Goal: Task Accomplishment & Management: Complete application form

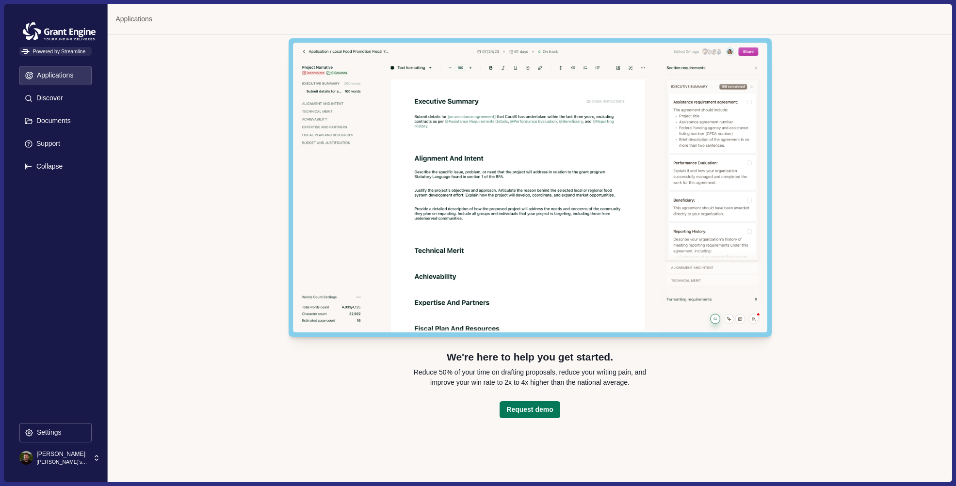
click at [57, 462] on p "[PERSON_NAME]'s Personal Organization" at bounding box center [61, 463] width 51 height 8
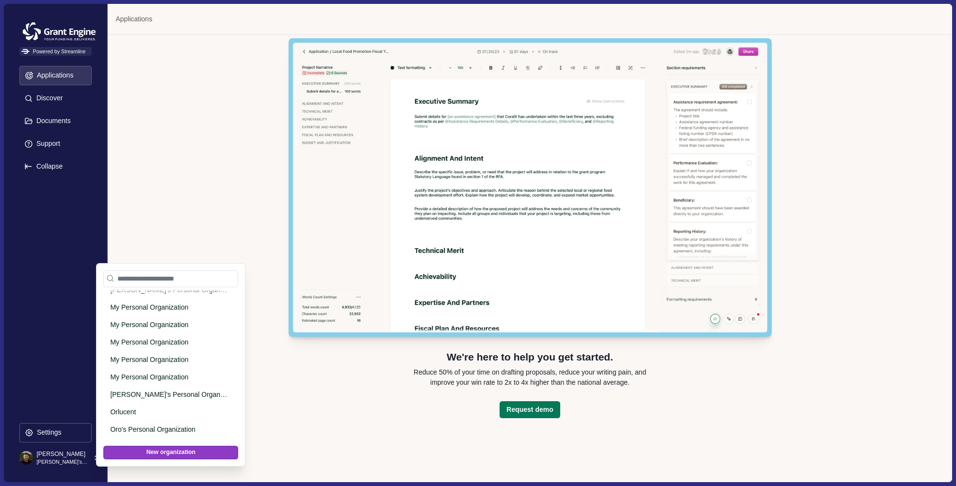
scroll to position [1078, 0]
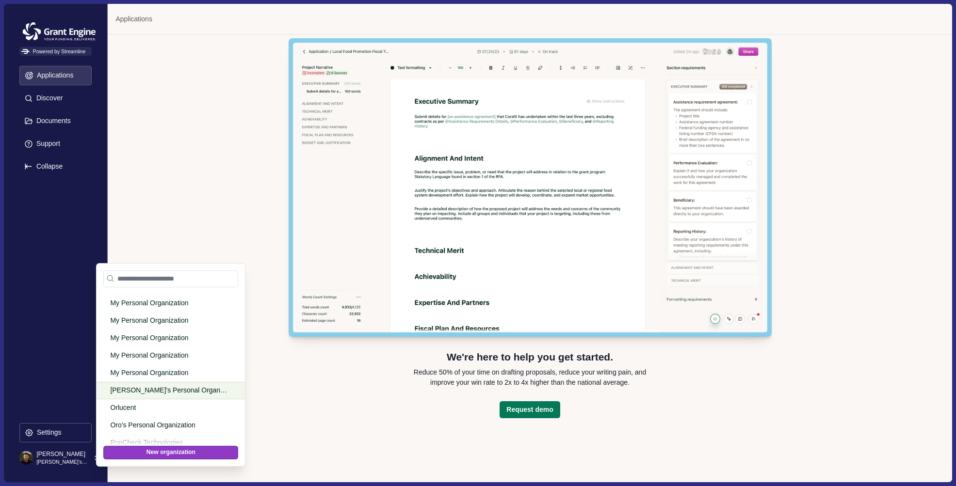
click at [136, 386] on p "[PERSON_NAME]'s Personal Organization" at bounding box center [169, 390] width 118 height 10
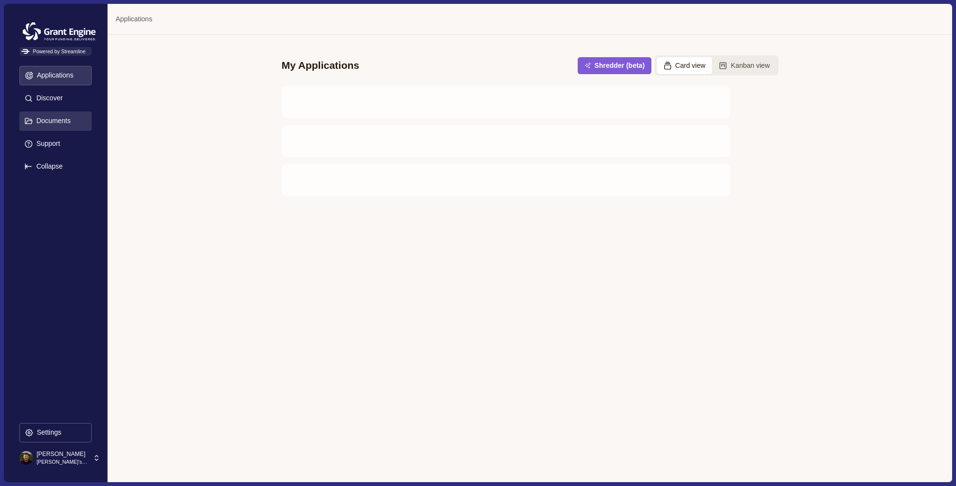
click at [55, 121] on p "Documents" at bounding box center [52, 121] width 38 height 8
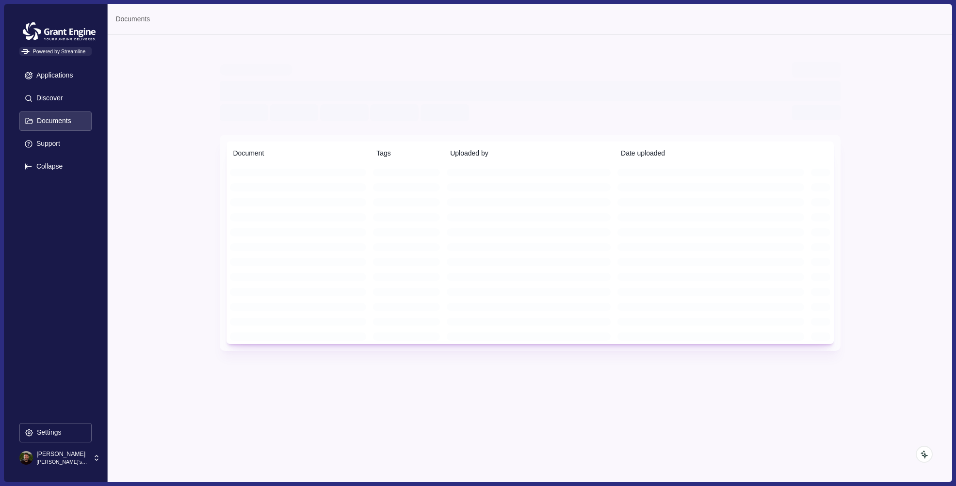
click at [239, 375] on div "Document Tags Uploaded by Date uploaded" at bounding box center [530, 233] width 621 height 370
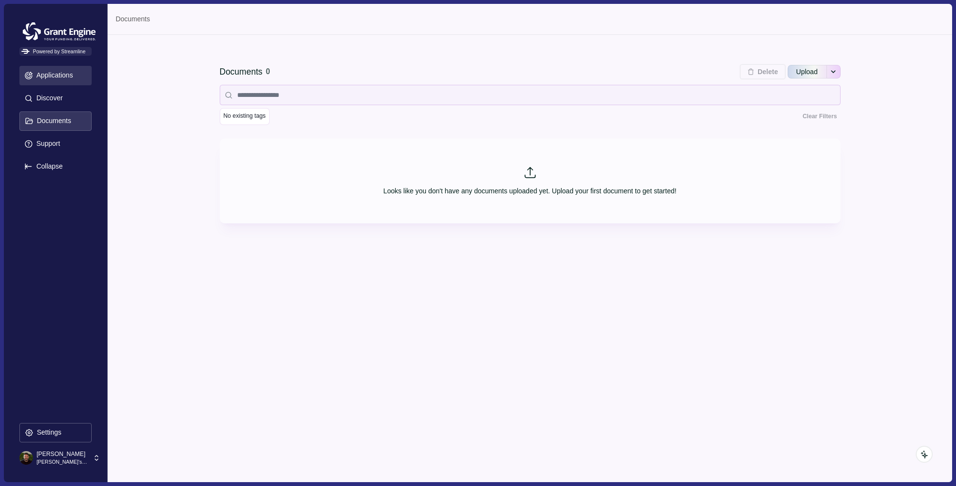
click at [53, 74] on p "Applications" at bounding box center [53, 75] width 40 height 8
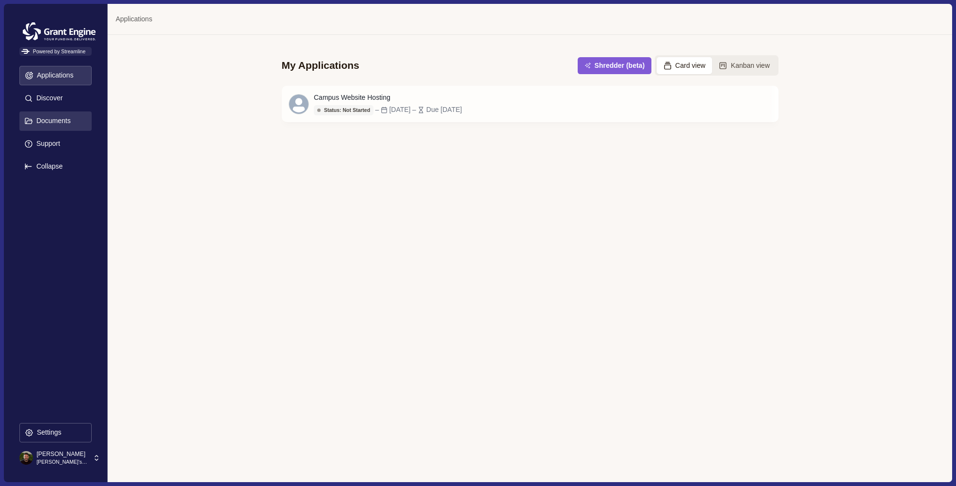
click at [56, 122] on p "Documents" at bounding box center [52, 121] width 38 height 8
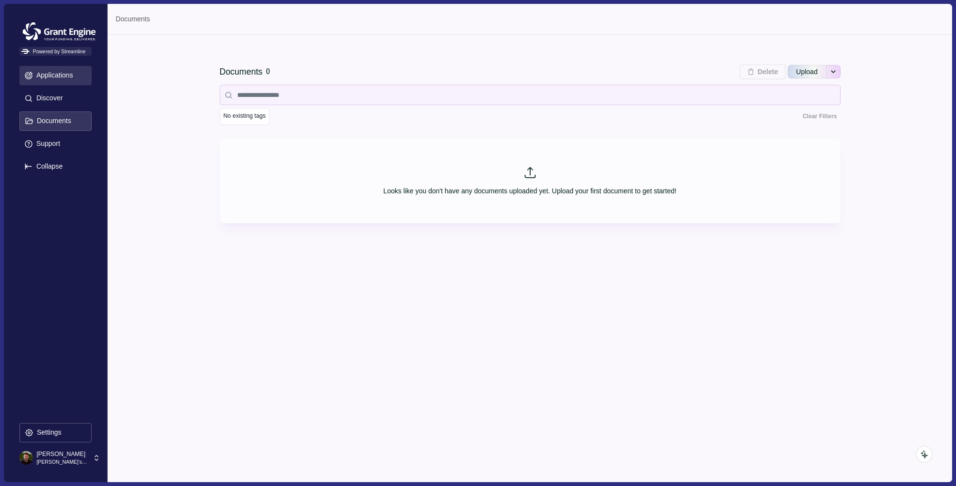
click at [50, 75] on p "Applications" at bounding box center [53, 75] width 40 height 8
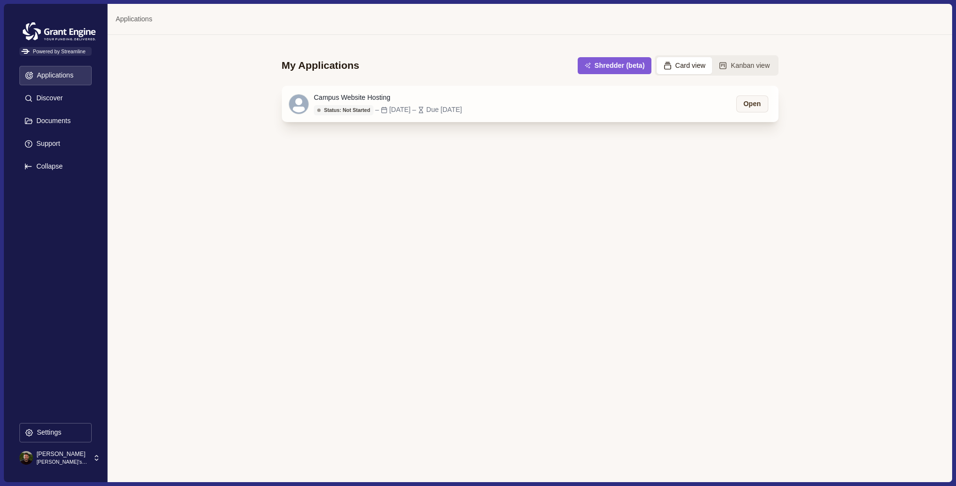
click at [454, 98] on div "Campus Website Hosting" at bounding box center [388, 98] width 148 height 10
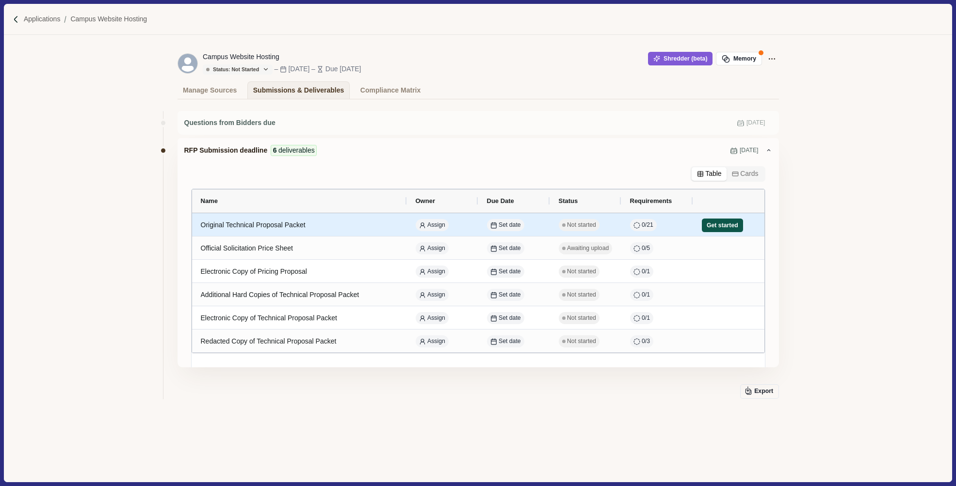
click at [723, 226] on button "Get started" at bounding box center [722, 226] width 42 height 14
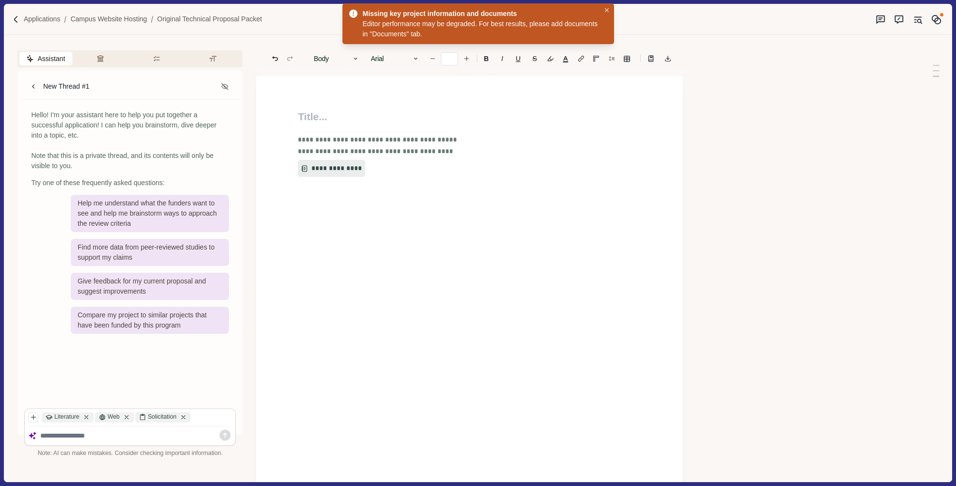
type input "**"
click at [606, 9] on icon "Close" at bounding box center [607, 10] width 4 height 4
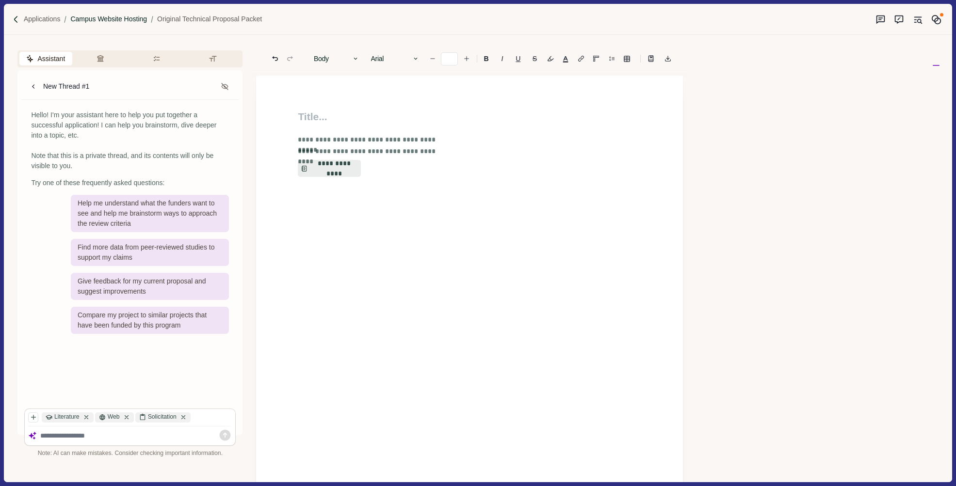
click at [116, 17] on p "Campus Website Hosting" at bounding box center [108, 19] width 77 height 10
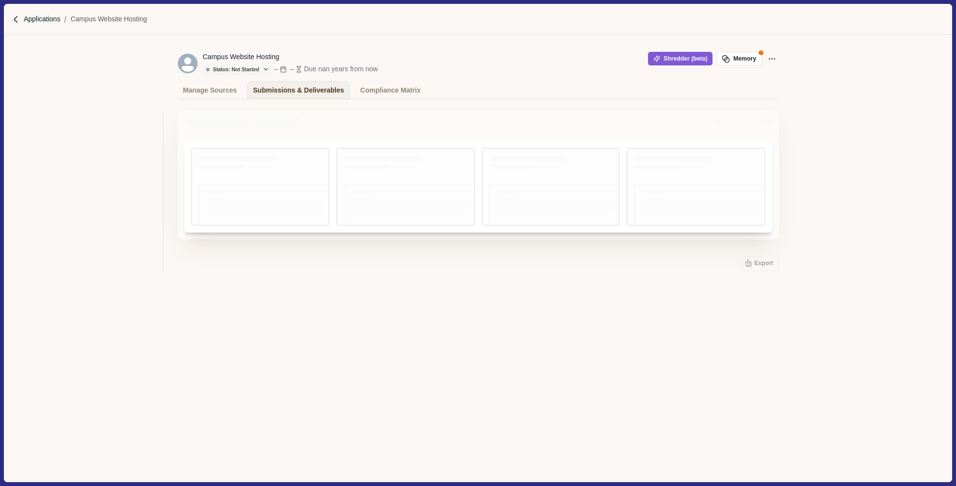
click at [45, 18] on p "Applications" at bounding box center [42, 19] width 37 height 10
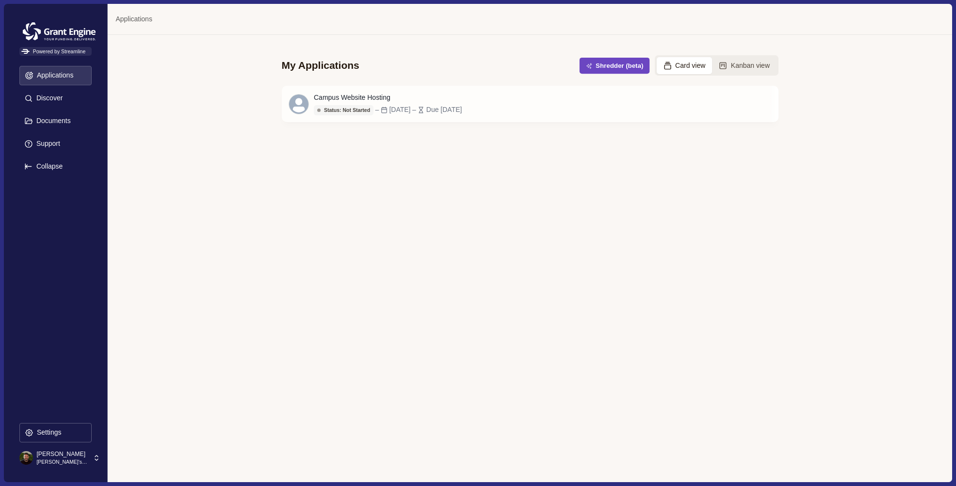
click at [589, 68] on span "button" at bounding box center [591, 66] width 10 height 6
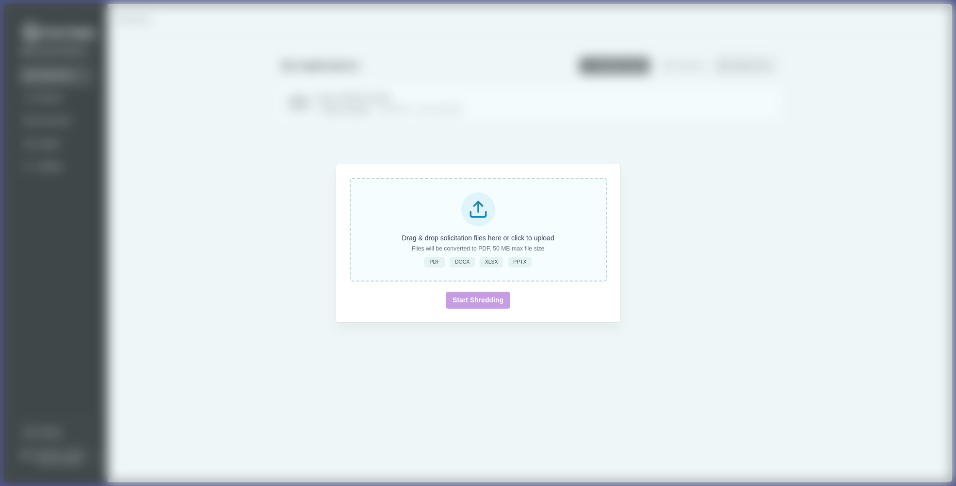
click at [479, 214] on icon at bounding box center [478, 209] width 20 height 20
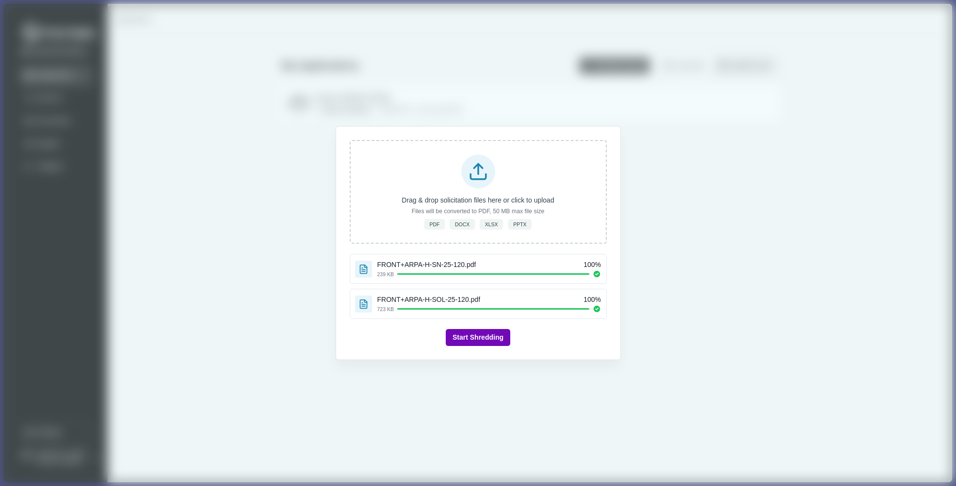
click at [472, 335] on button "Start Shredding" at bounding box center [478, 337] width 64 height 17
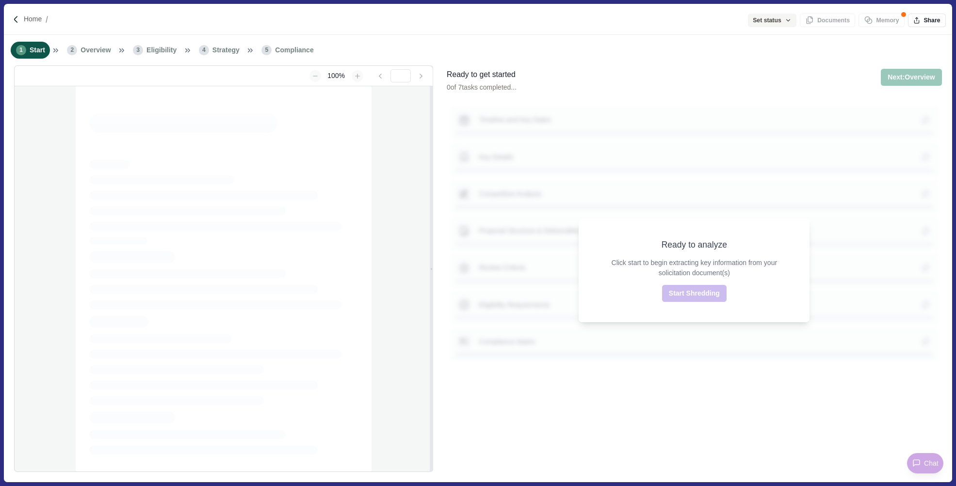
type input "**********"
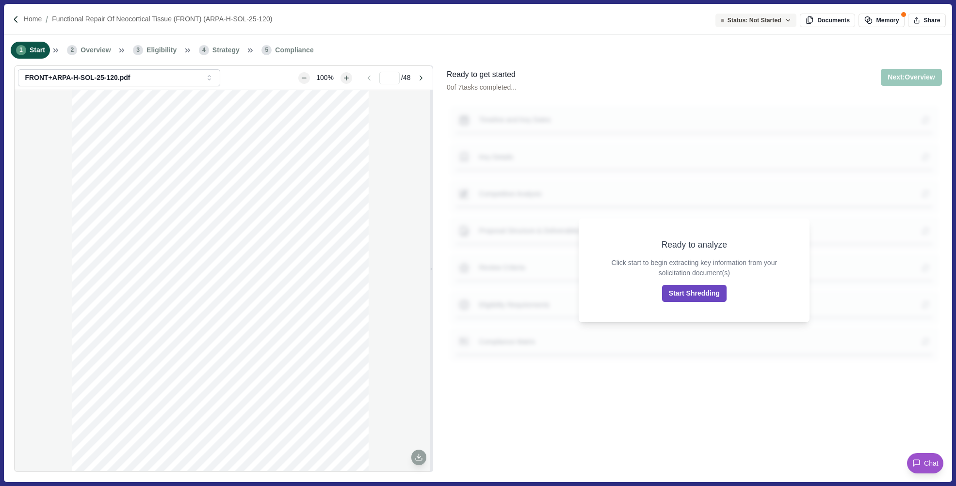
click at [692, 292] on button "Start Shredding" at bounding box center [694, 293] width 64 height 17
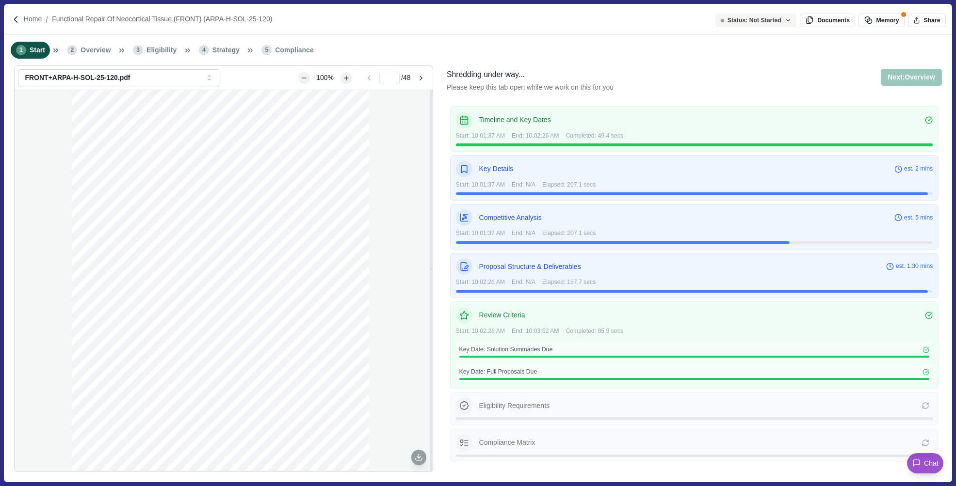
click at [549, 40] on div "1 Start 2 Overview 3 Eligibility 4 Strategy 5 Compliance" at bounding box center [477, 50] width 947 height 31
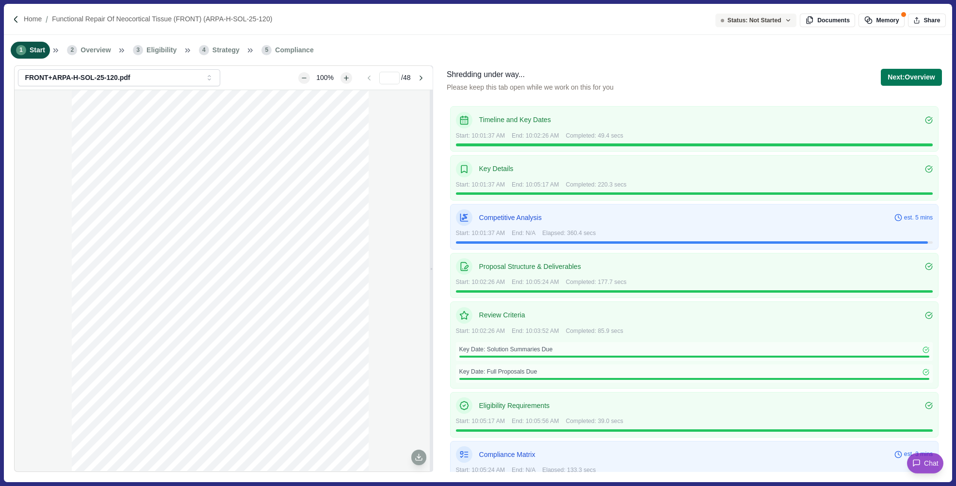
scroll to position [69, 0]
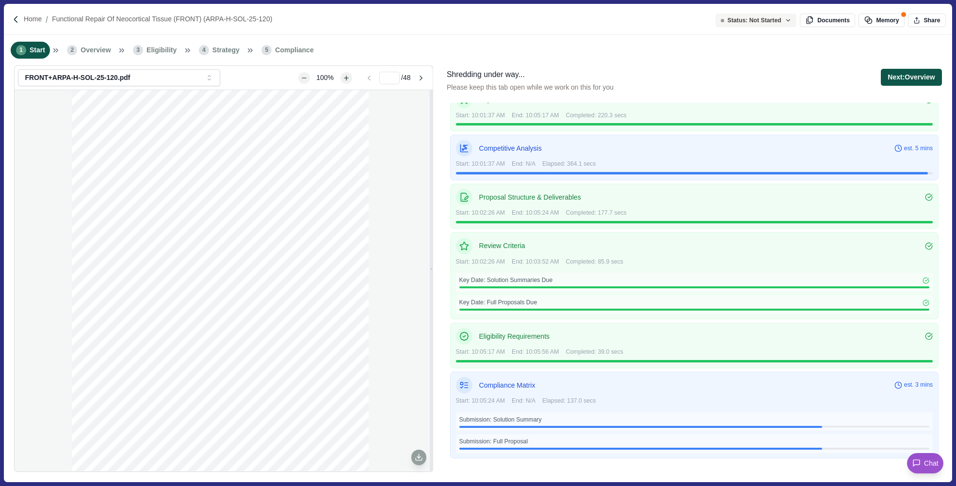
click at [911, 76] on button "Next: Overview" at bounding box center [910, 77] width 61 height 17
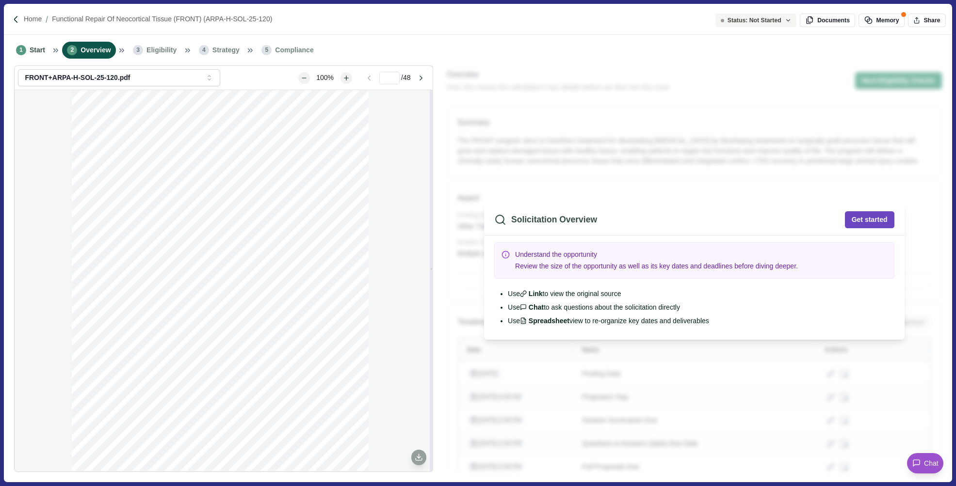
click at [868, 215] on button "Get started" at bounding box center [868, 219] width 49 height 17
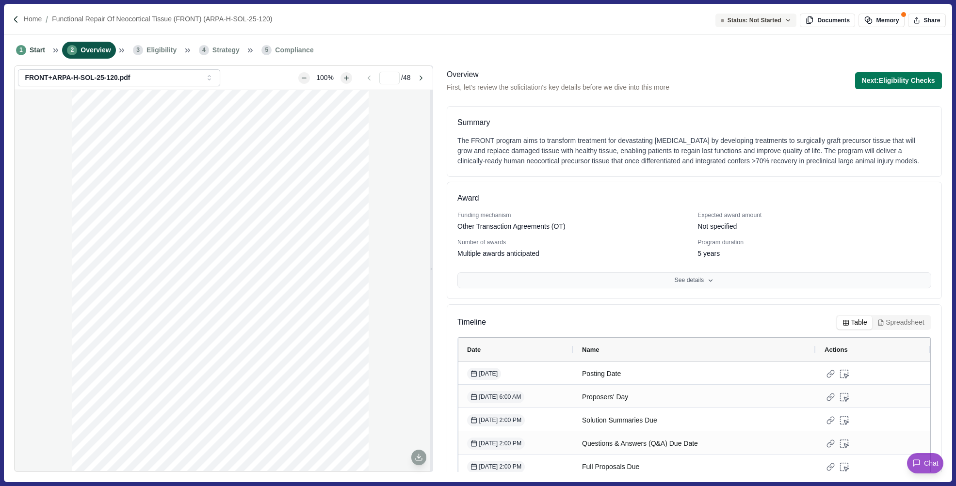
click at [676, 288] on button "See details" at bounding box center [694, 280] width 474 height 16
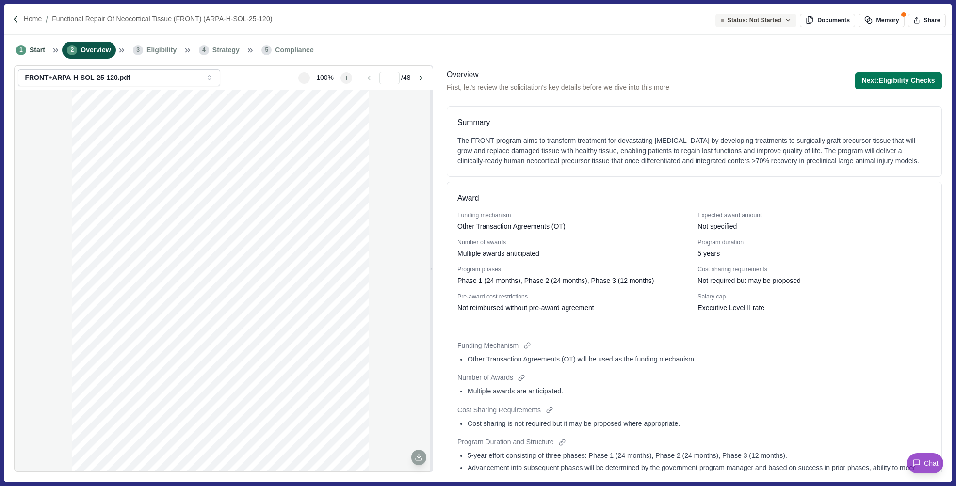
click at [575, 232] on div "Other Transaction Agreements (OT)" at bounding box center [573, 227] width 233 height 10
drag, startPoint x: 574, startPoint y: 235, endPoint x: 449, endPoint y: 230, distance: 125.2
click at [449, 230] on div "Award Funding mechanism Other Transaction Agreements (OT) Expected award amount…" at bounding box center [693, 404] width 495 height 444
click at [582, 232] on div "Other Transaction Agreements (OT)" at bounding box center [573, 227] width 233 height 10
click at [465, 232] on div "Other Transaction Agreements (OT)" at bounding box center [511, 227] width 108 height 10
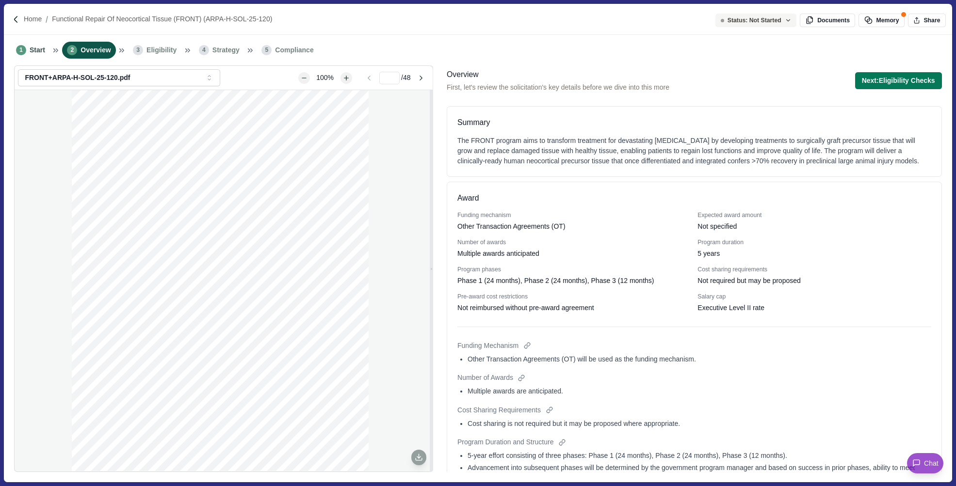
click at [477, 220] on div "Funding mechanism" at bounding box center [573, 215] width 233 height 9
click at [492, 232] on div "Other Transaction Agreements (OT)" at bounding box center [511, 227] width 108 height 10
click at [496, 232] on div "Other Transaction Agreements (OT)" at bounding box center [511, 227] width 108 height 10
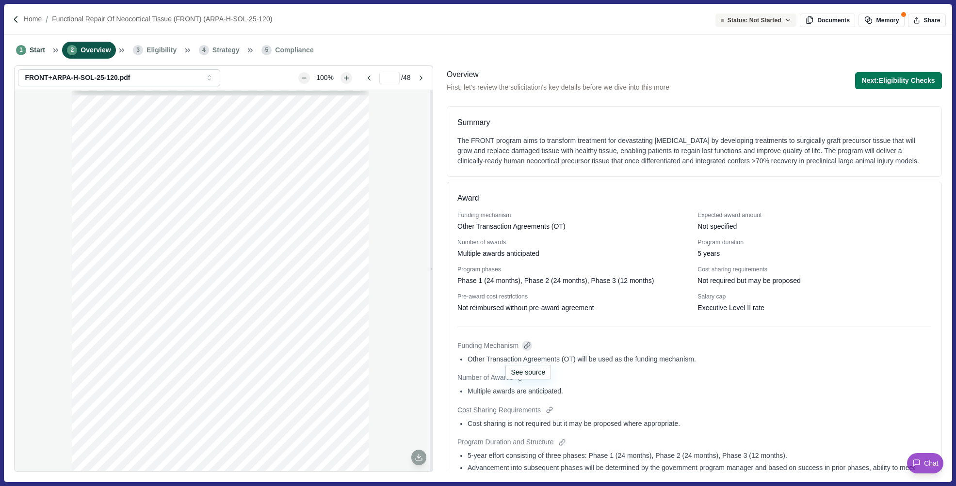
click at [527, 351] on div at bounding box center [527, 346] width 10 height 10
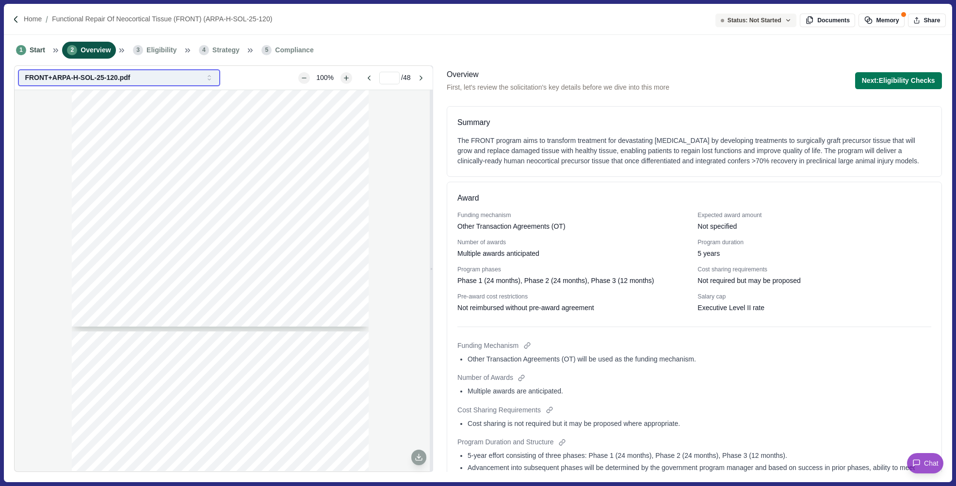
click at [207, 77] on icon "button" at bounding box center [209, 78] width 9 height 9
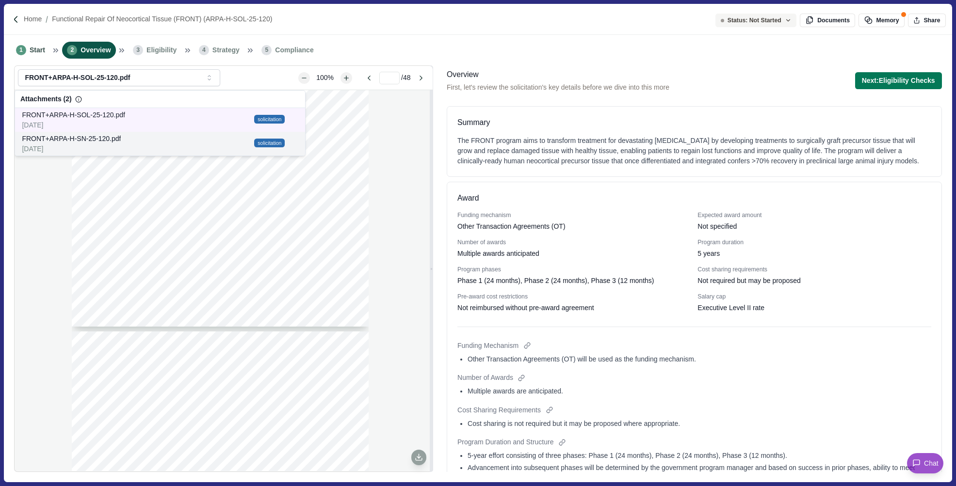
click at [157, 141] on div "FRONT+ARPA-H-SN-25-120.pdf" at bounding box center [136, 139] width 229 height 10
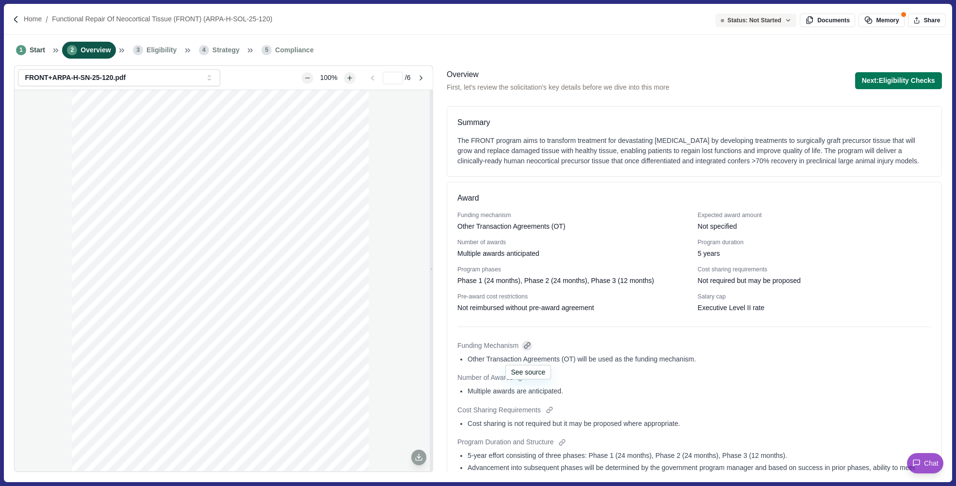
click at [527, 351] on div at bounding box center [527, 346] width 10 height 10
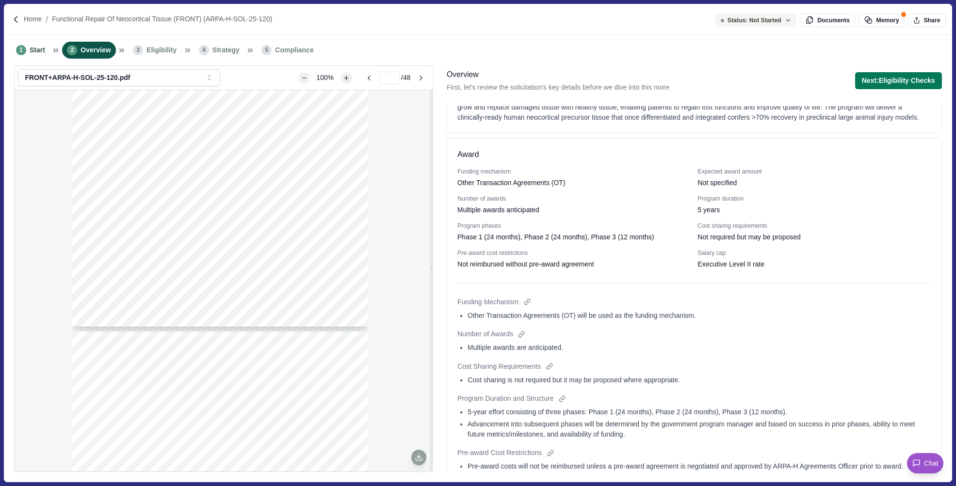
scroll to position [45, 0]
click at [525, 338] on div at bounding box center [521, 333] width 10 height 10
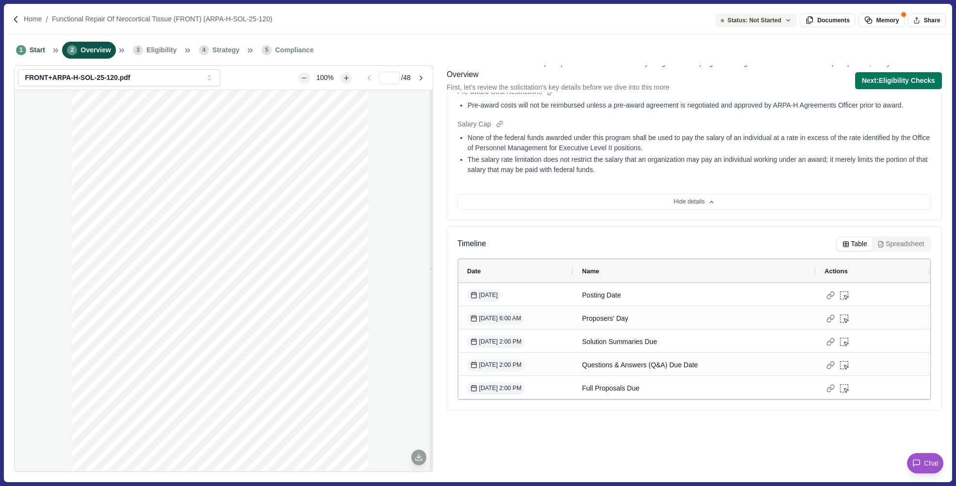
scroll to position [63, 0]
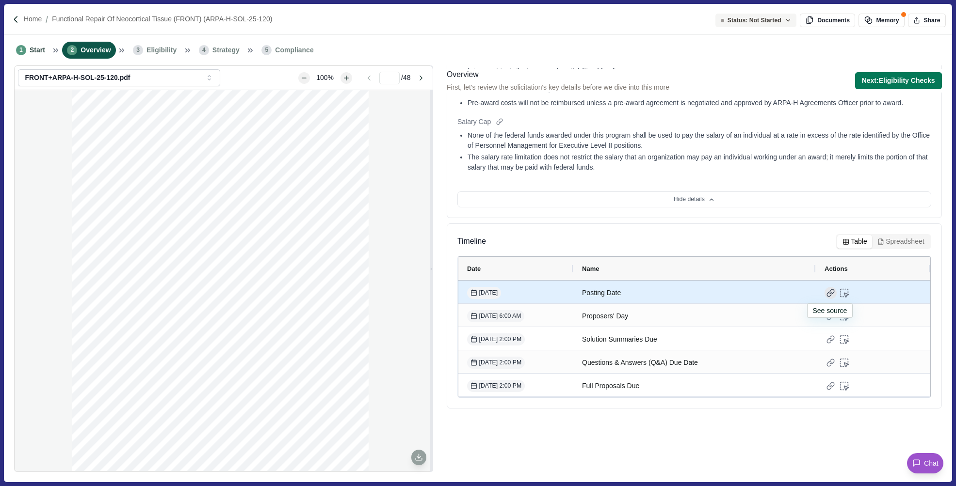
click at [829, 293] on div at bounding box center [830, 293] width 12 height 12
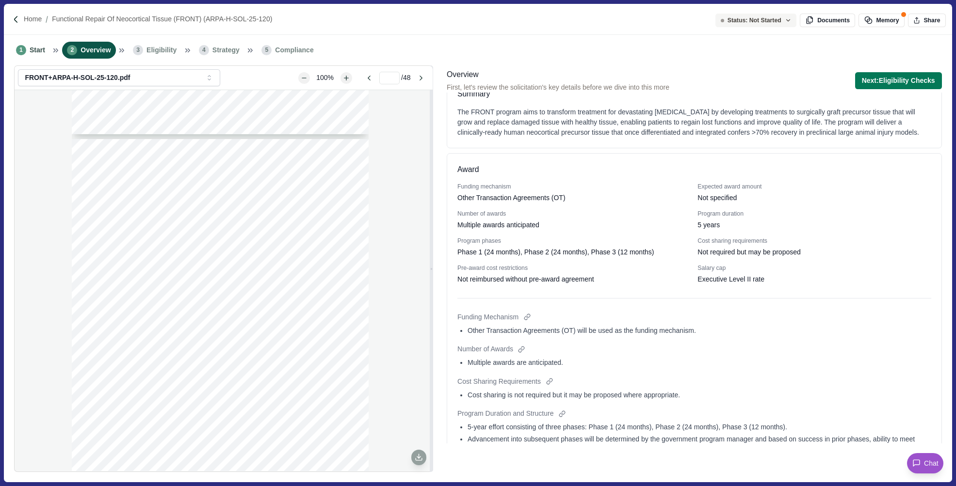
scroll to position [0, 0]
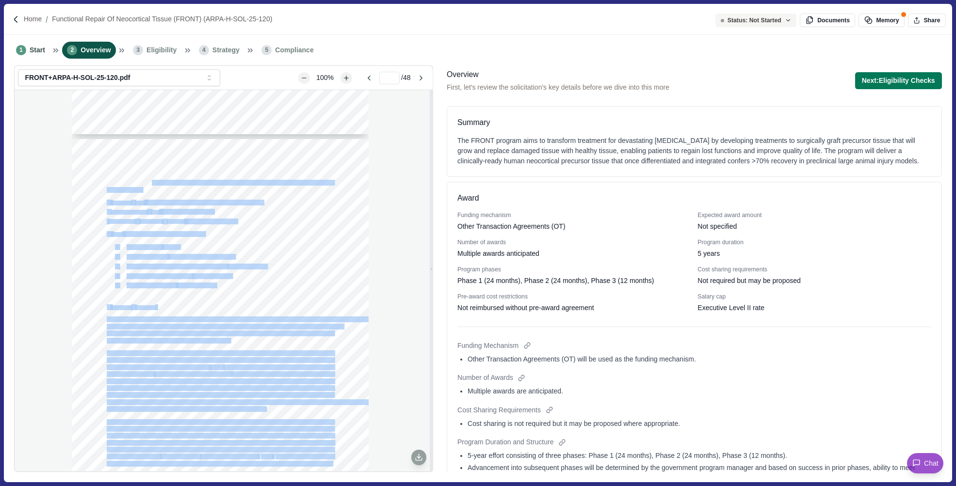
drag, startPoint x: 152, startPoint y: 181, endPoint x: 334, endPoint y: 185, distance: 181.3
click at [334, 185] on div "ARPA-H-SOL-25-120, FRONT 3 1 ISO SUMMARY INFORMATION F EDERAL A GENCY : Advance…" at bounding box center [220, 331] width 297 height 384
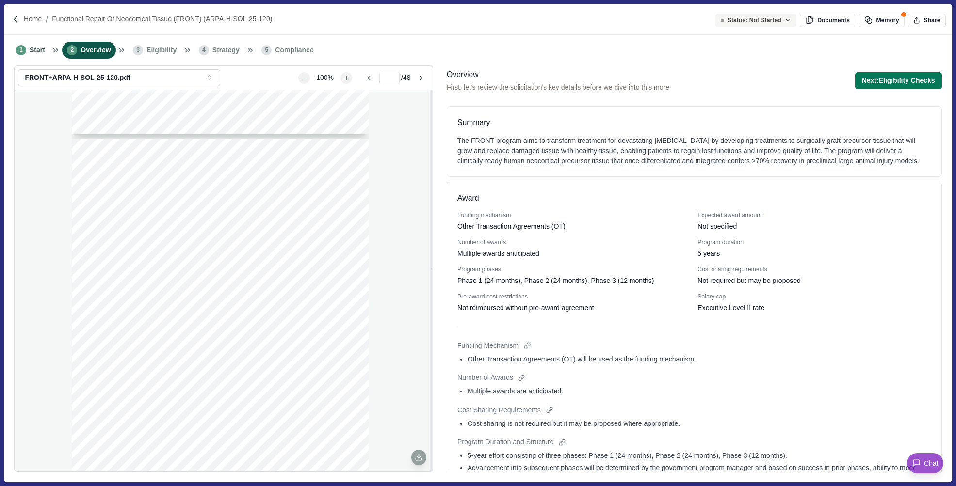
click at [542, 216] on div "Award Funding mechanism Other Transaction Agreements (OT) Expected award amount…" at bounding box center [693, 404] width 495 height 444
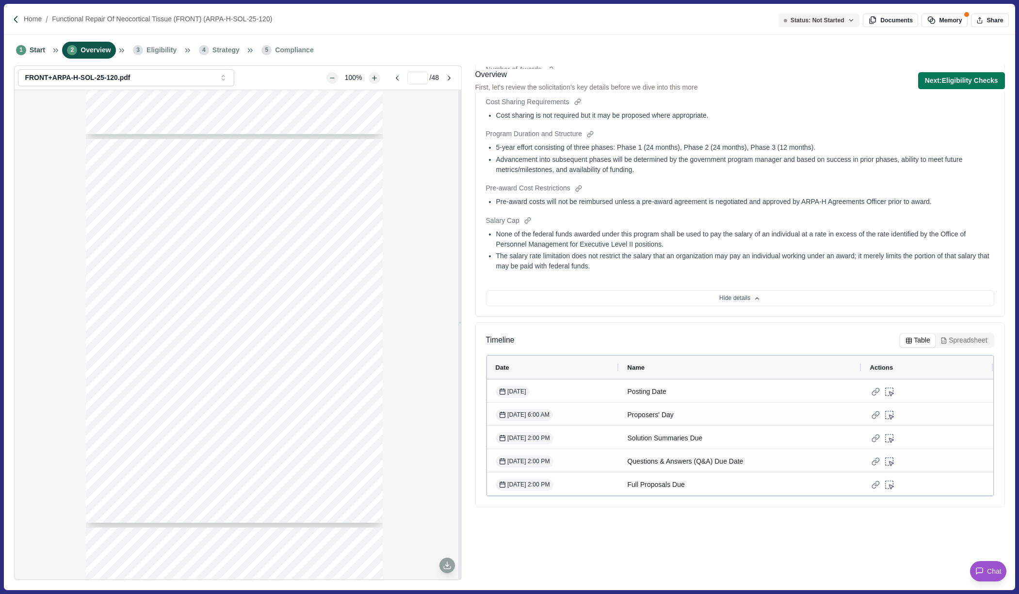
scroll to position [80, 0]
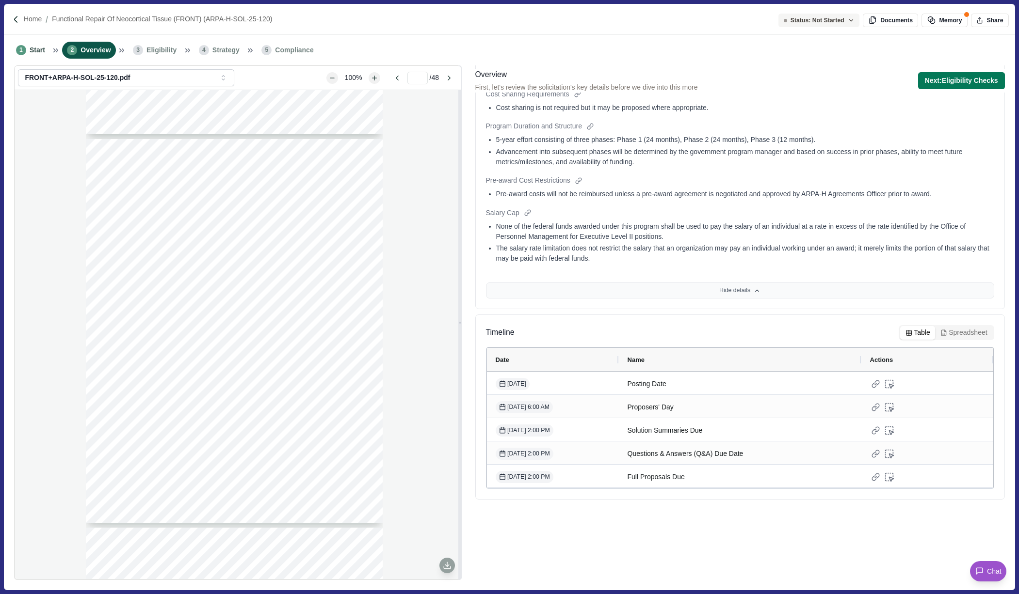
click at [749, 288] on button "Hide details" at bounding box center [740, 291] width 508 height 16
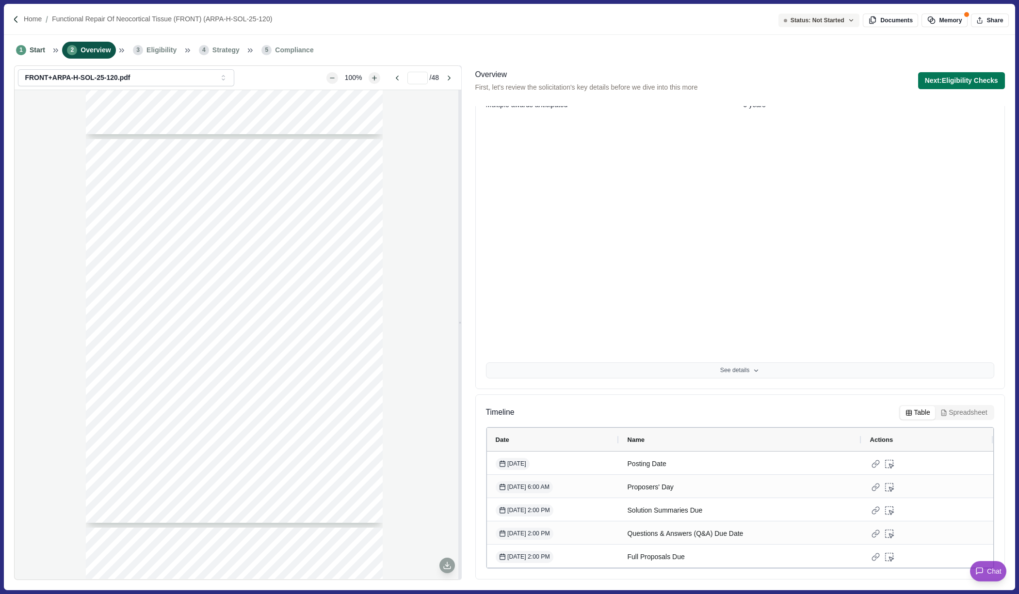
scroll to position [0, 0]
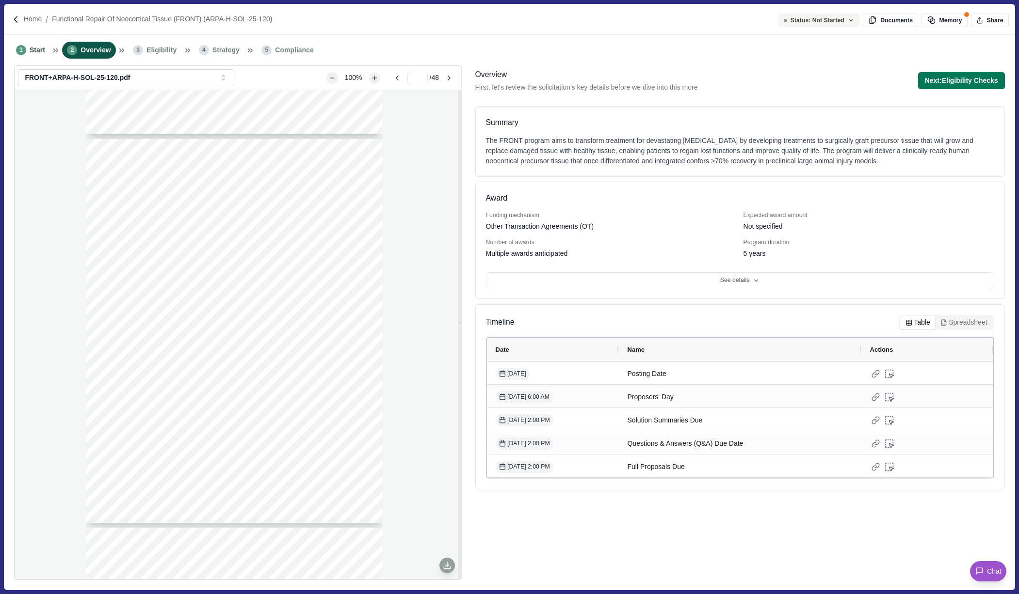
click at [955, 321] on button "Spreadsheet" at bounding box center [963, 323] width 57 height 14
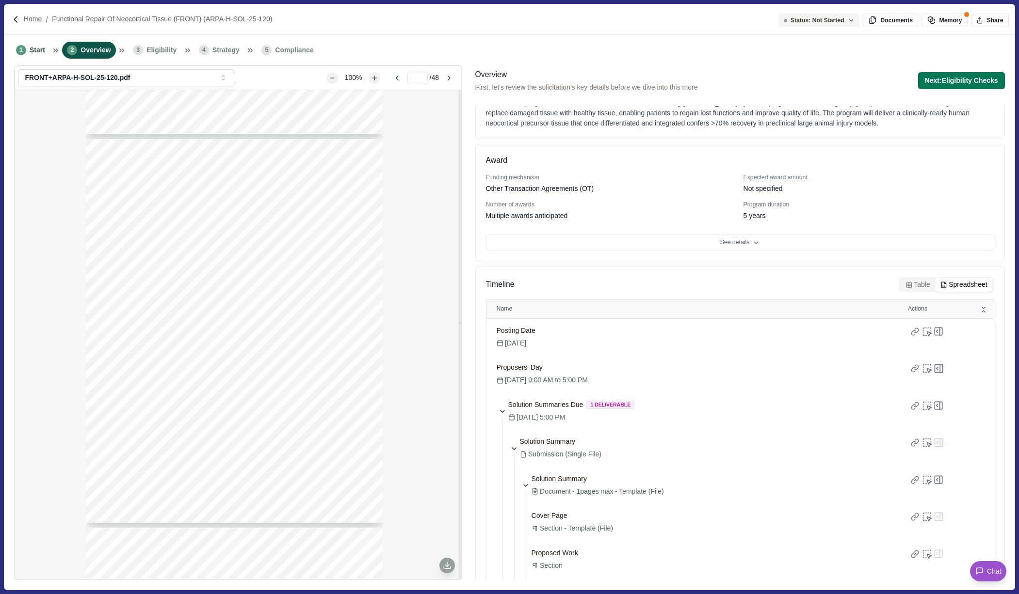
scroll to position [19, 0]
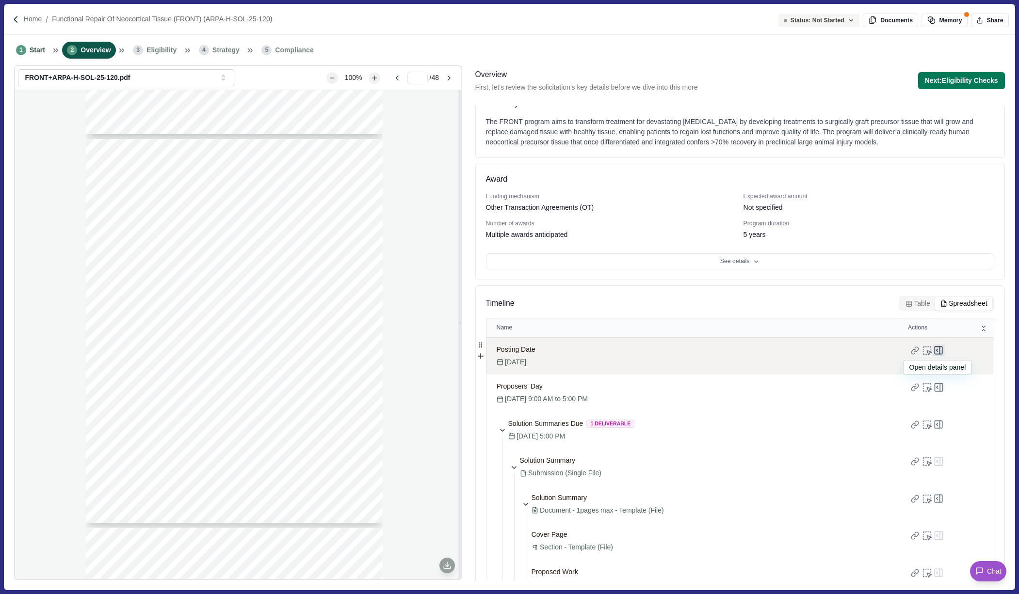
click at [940, 349] on icon at bounding box center [940, 351] width 0 height 8
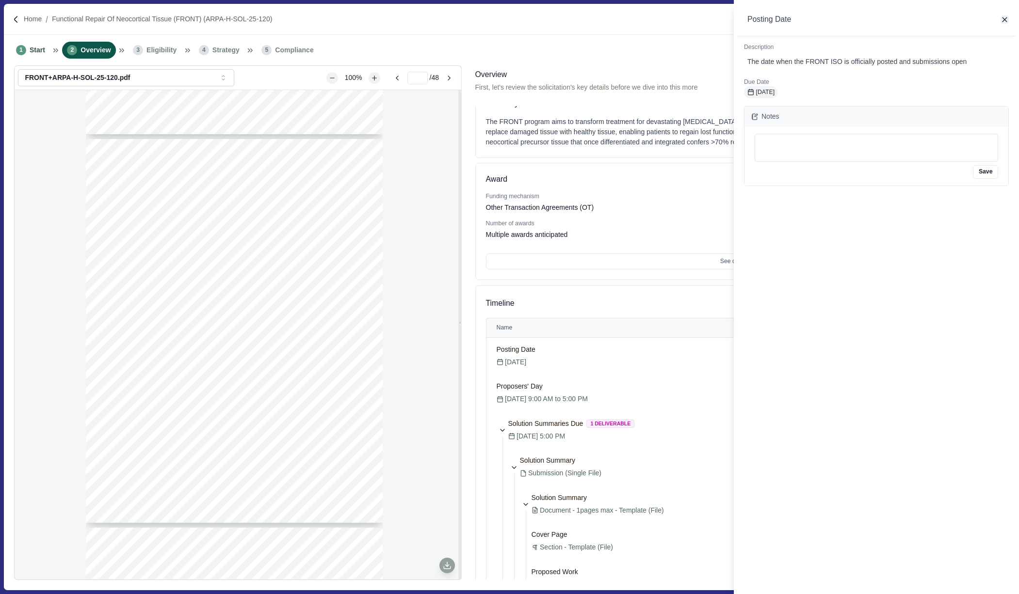
click at [955, 16] on icon "button" at bounding box center [1004, 20] width 9 height 9
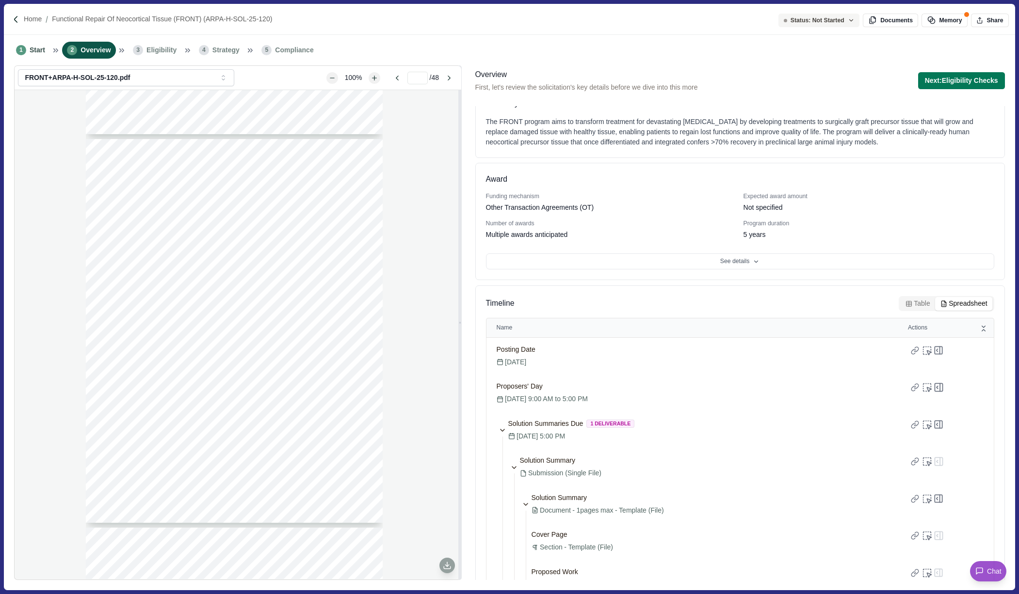
scroll to position [231, 0]
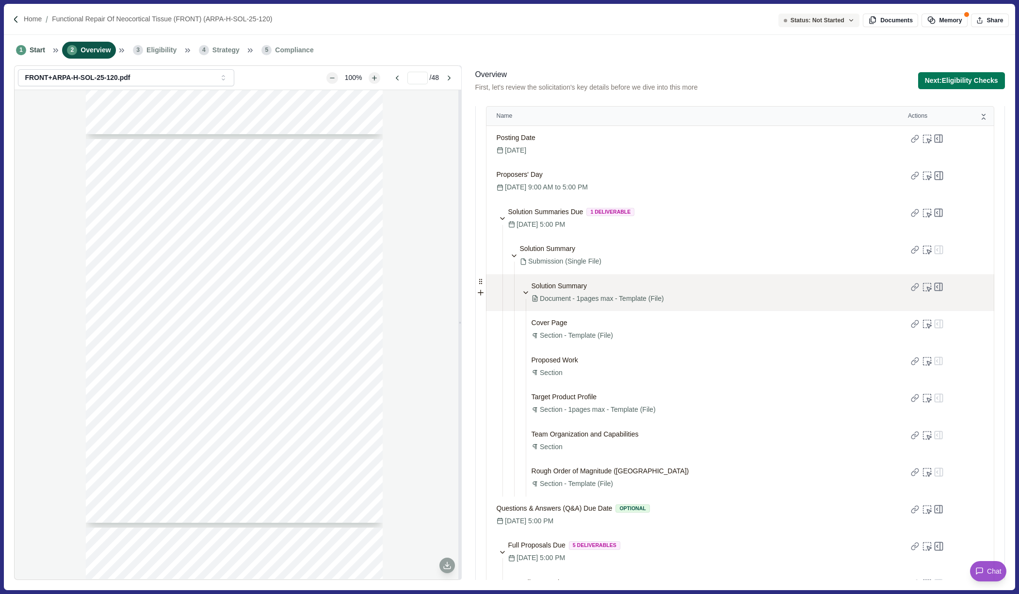
click at [540, 300] on span "Document" at bounding box center [555, 299] width 31 height 10
click at [526, 295] on icon at bounding box center [526, 293] width 8 height 8
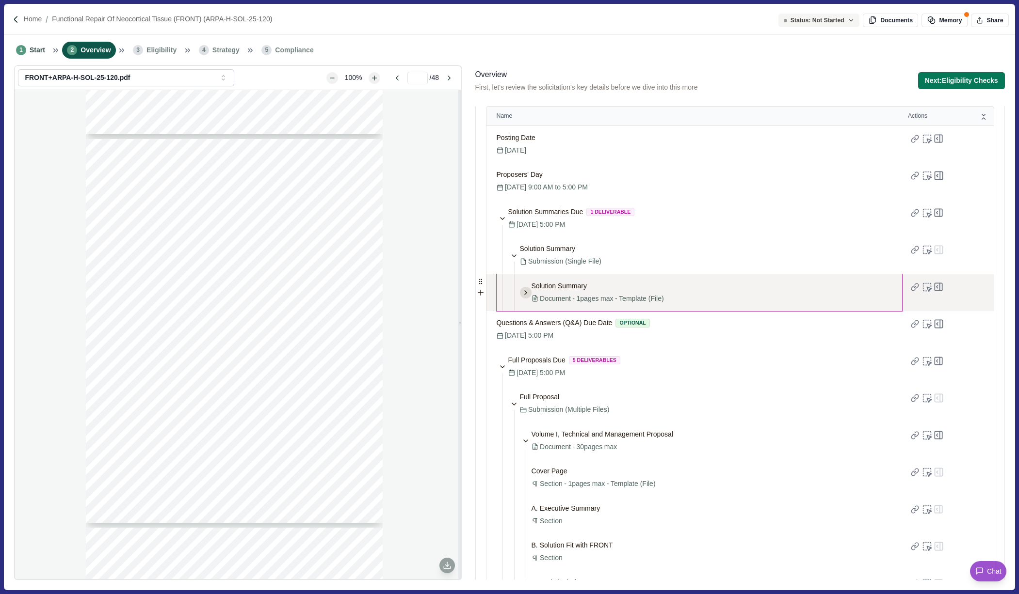
click at [526, 295] on icon at bounding box center [526, 293] width 8 height 8
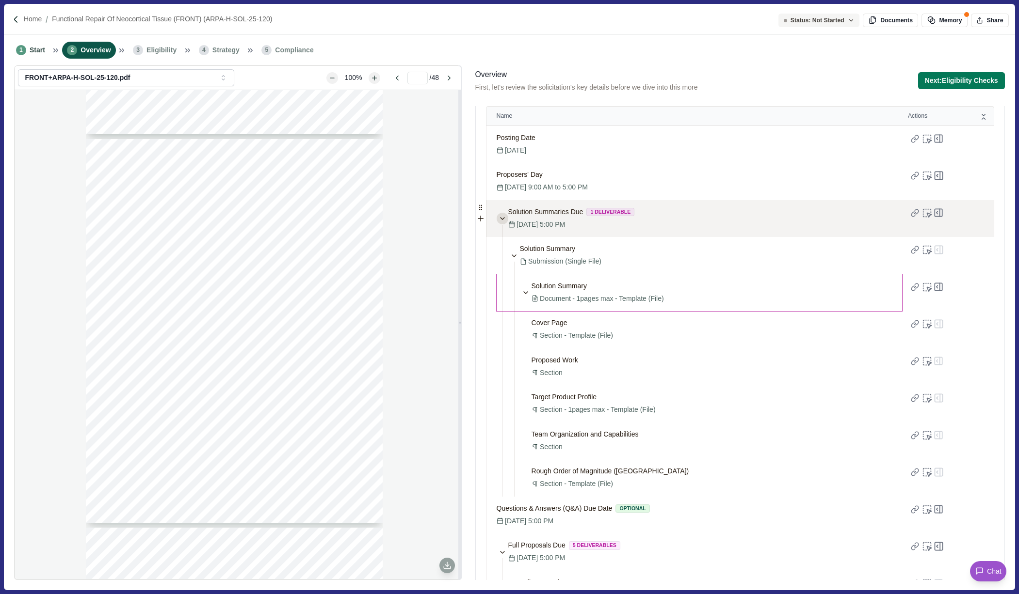
click at [502, 214] on button at bounding box center [502, 219] width 12 height 12
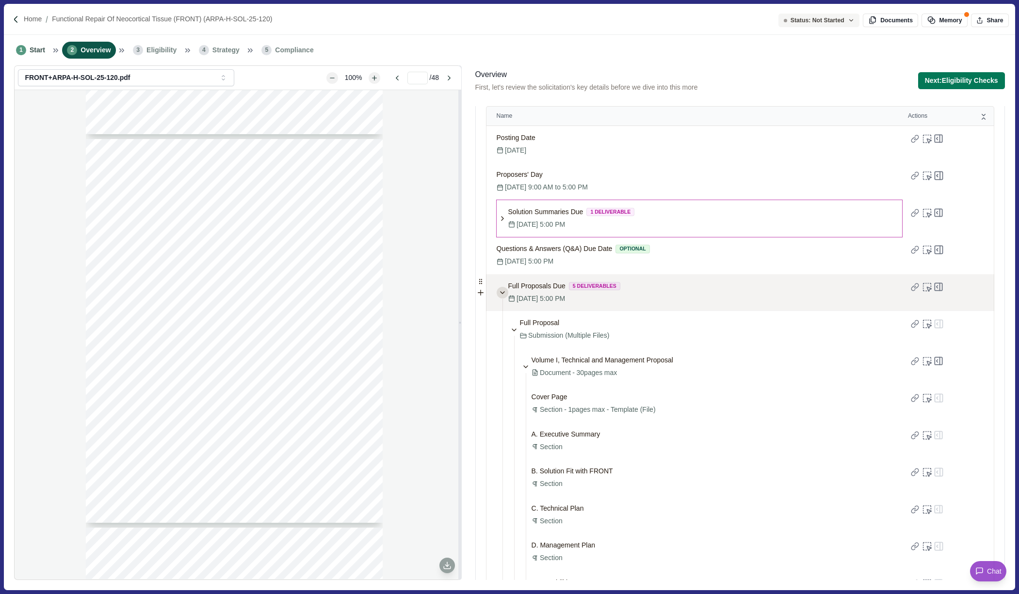
click at [502, 291] on icon at bounding box center [502, 293] width 8 height 8
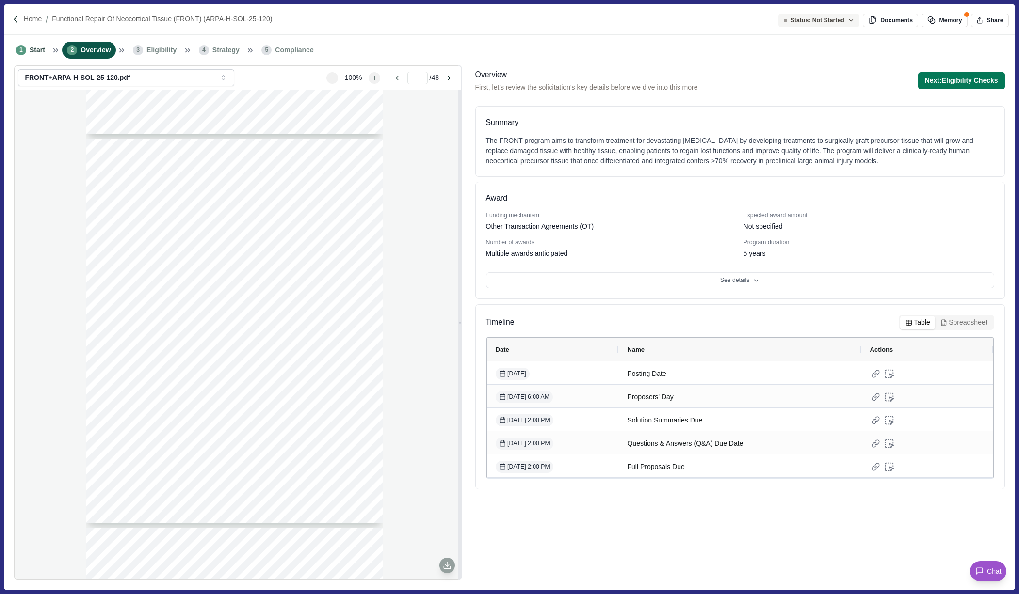
click at [916, 322] on button "Table" at bounding box center [917, 323] width 35 height 14
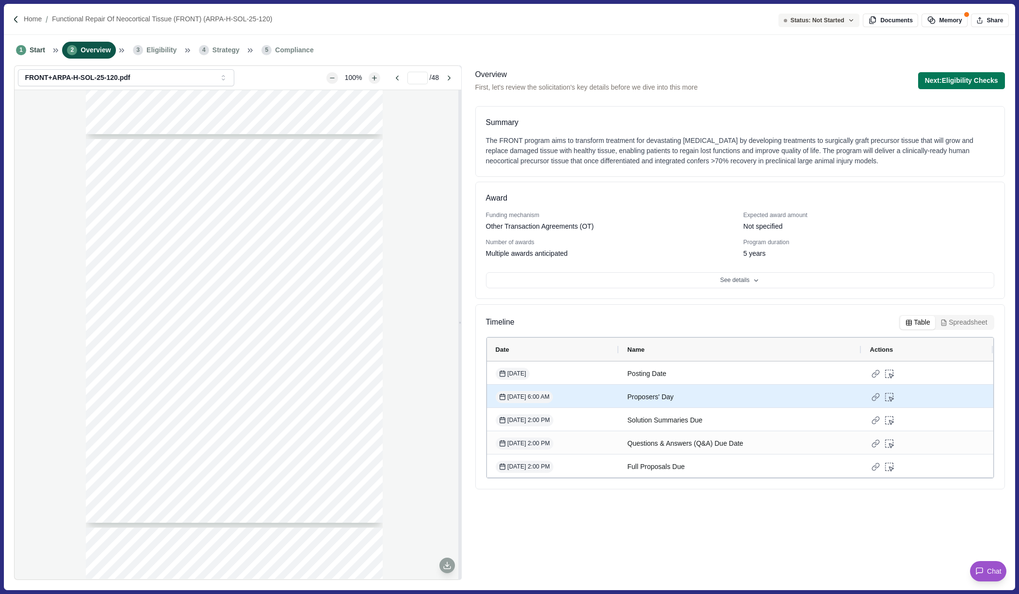
click at [653, 394] on div "Proposers' Day" at bounding box center [739, 397] width 225 height 19
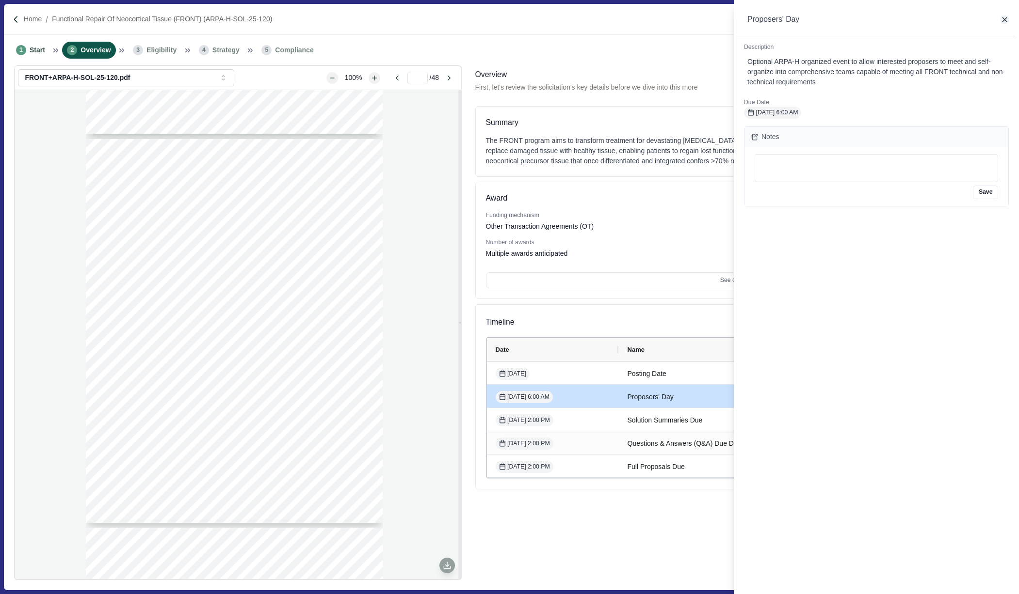
click at [955, 17] on icon "button" at bounding box center [1004, 20] width 9 height 9
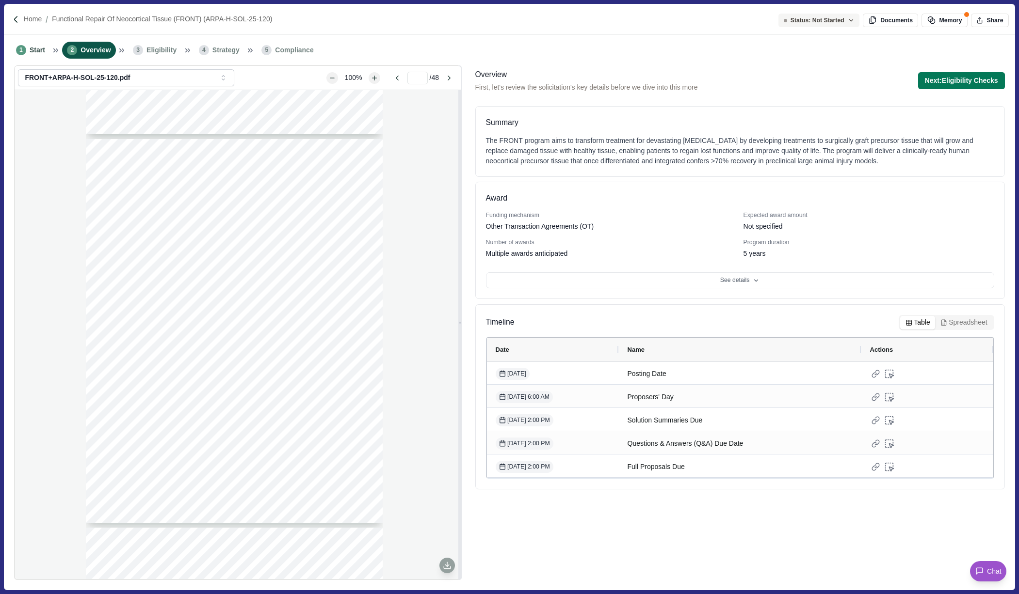
click at [955, 322] on button "Spreadsheet" at bounding box center [963, 323] width 57 height 14
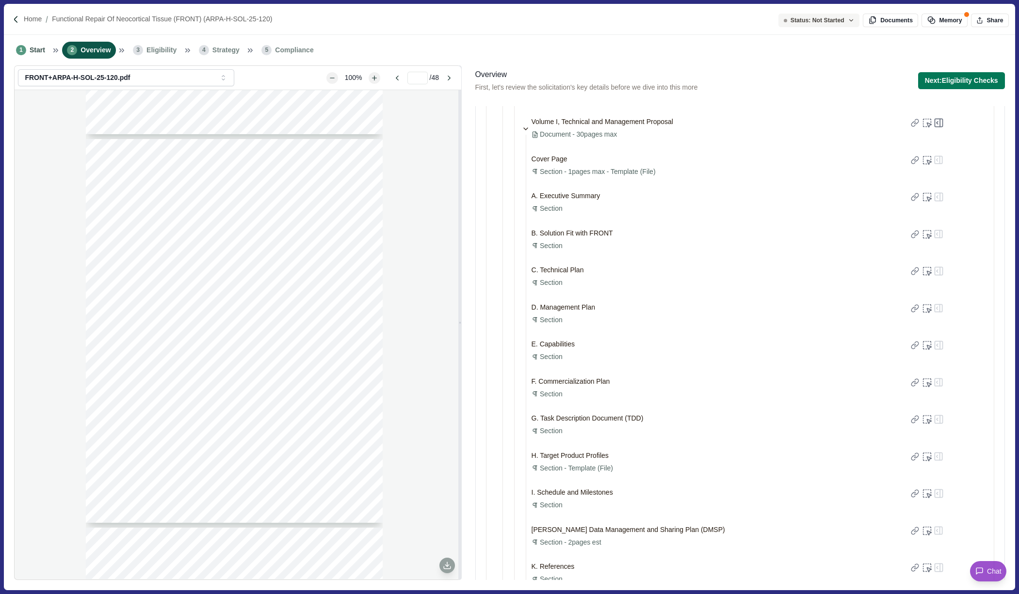
scroll to position [734, 0]
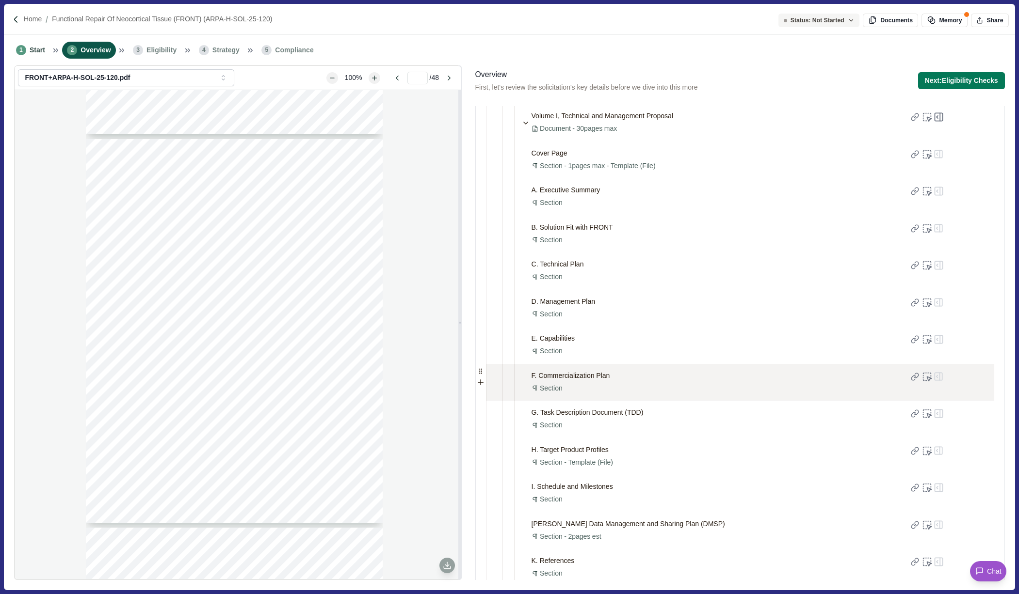
click at [547, 390] on span "Section" at bounding box center [551, 388] width 23 height 10
click at [537, 390] on icon at bounding box center [534, 388] width 7 height 12
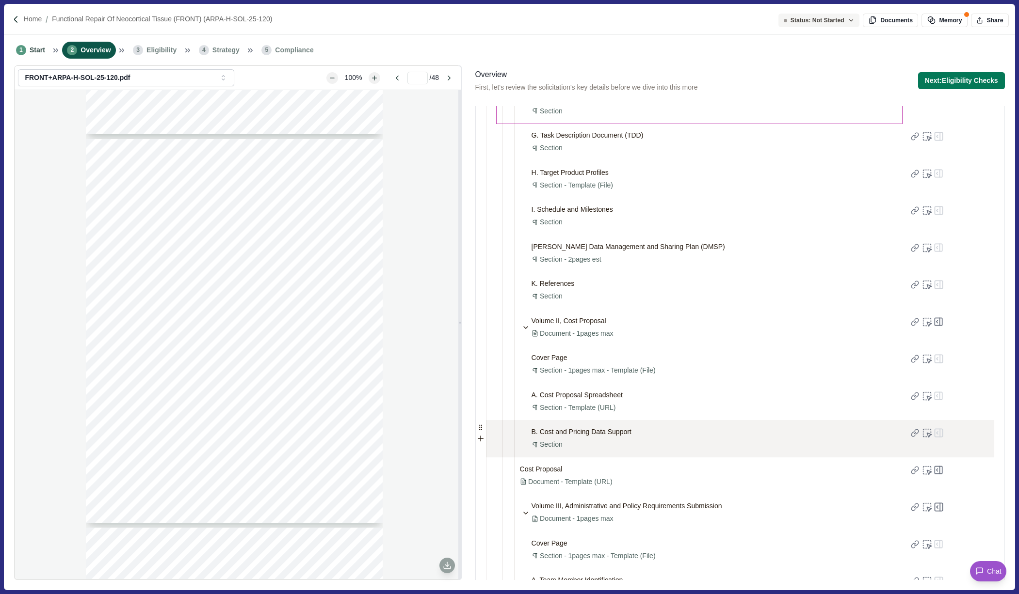
scroll to position [1012, 0]
click at [565, 445] on div "B. Cost and Pricing Data Support Section" at bounding box center [581, 439] width 100 height 24
click at [573, 431] on span "B. Cost and Pricing Data Support" at bounding box center [581, 432] width 100 height 10
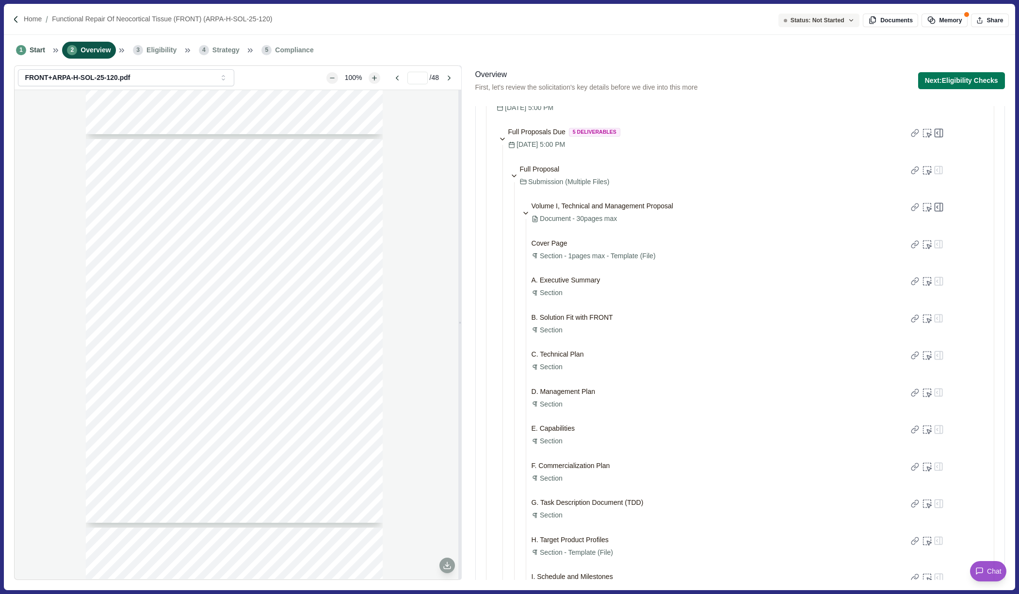
scroll to position [613, 0]
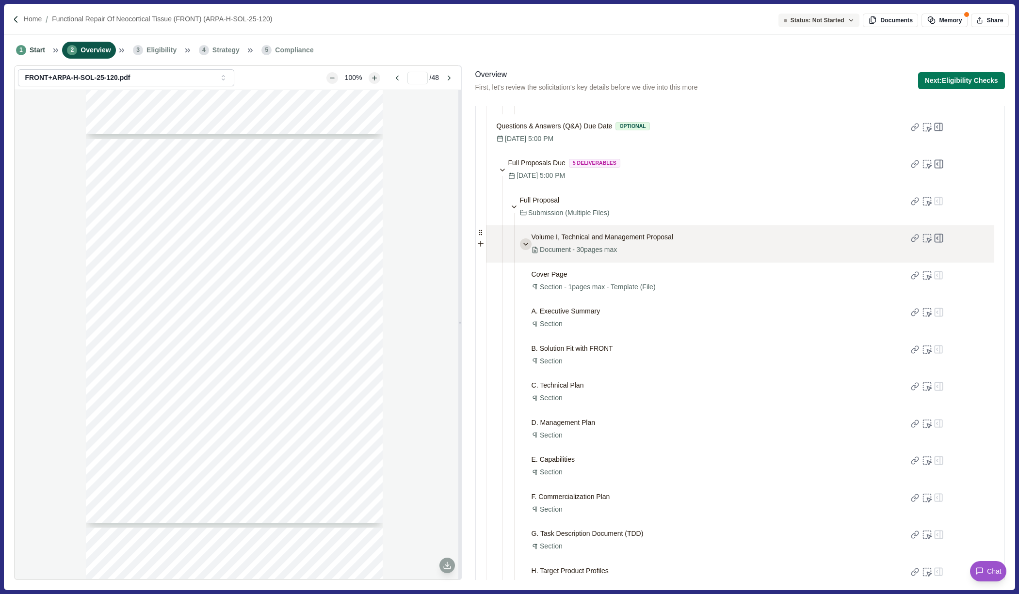
click at [526, 244] on icon at bounding box center [526, 244] width 8 height 8
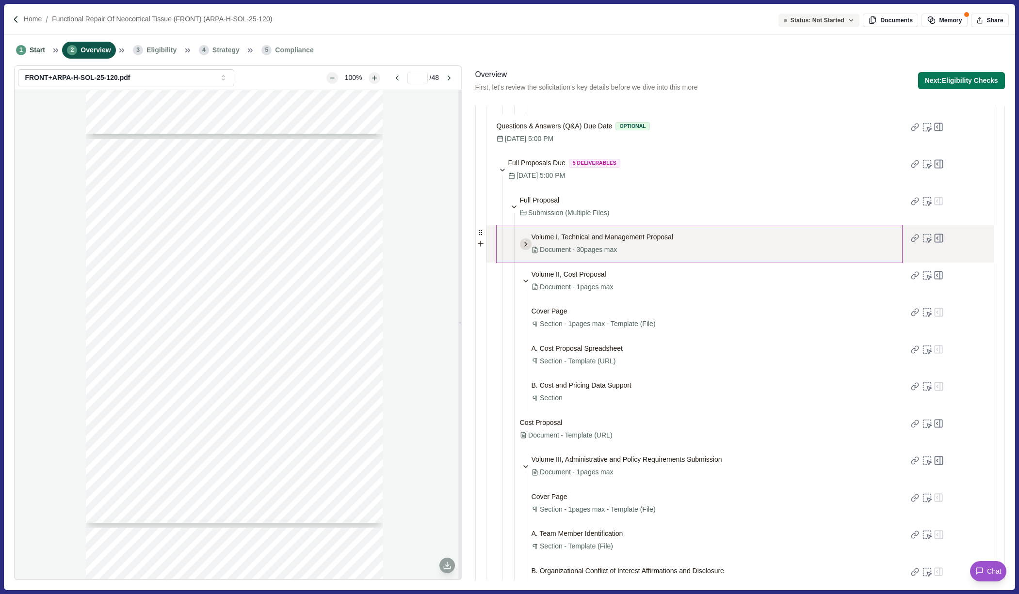
click at [526, 244] on icon at bounding box center [526, 244] width 2 height 4
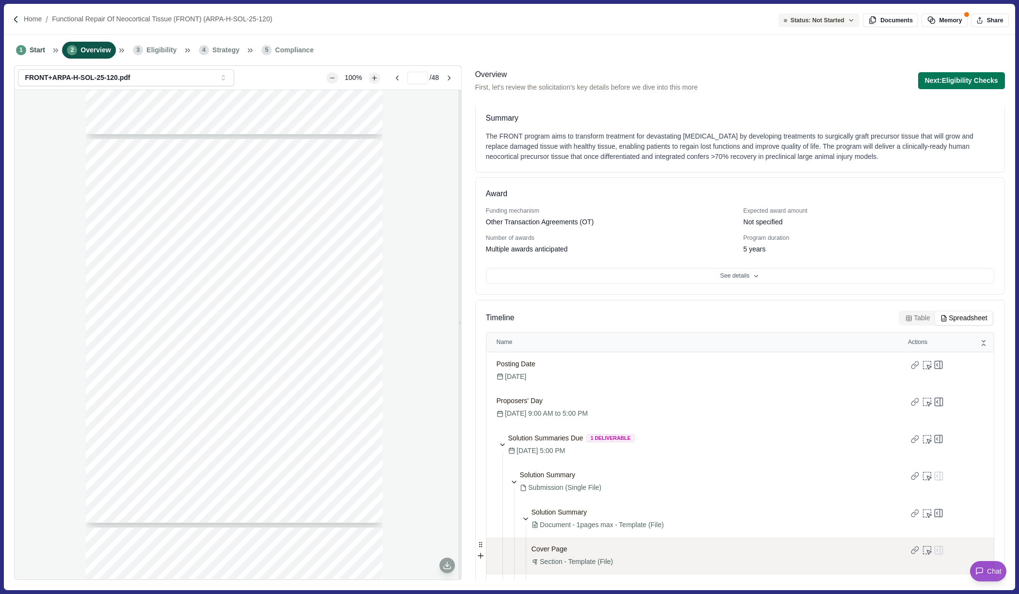
scroll to position [0, 0]
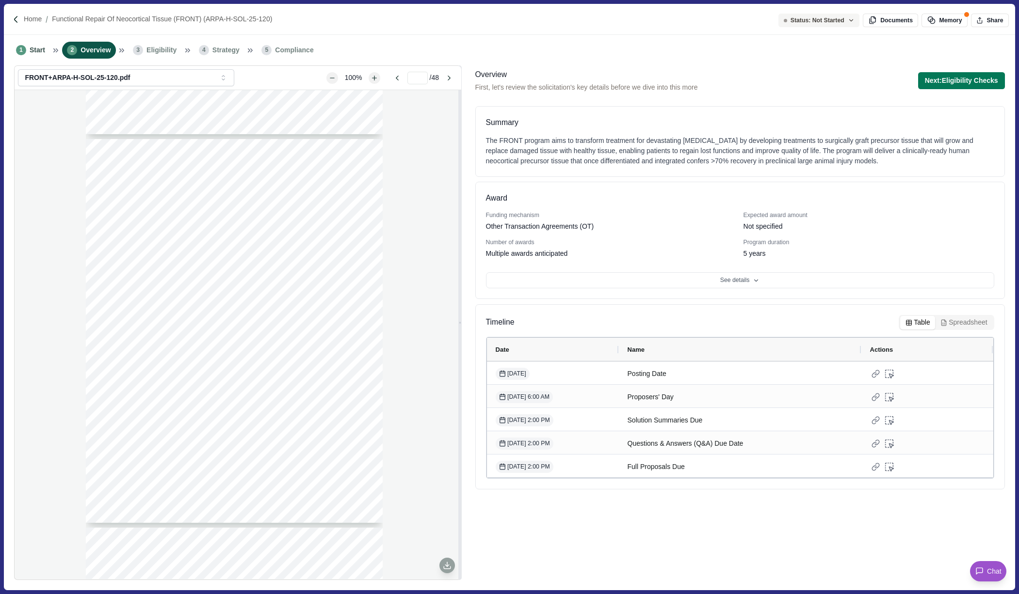
click at [922, 323] on button "Table" at bounding box center [917, 323] width 35 height 14
click at [876, 318] on div "Timeline Table Spreadsheet" at bounding box center [740, 324] width 508 height 19
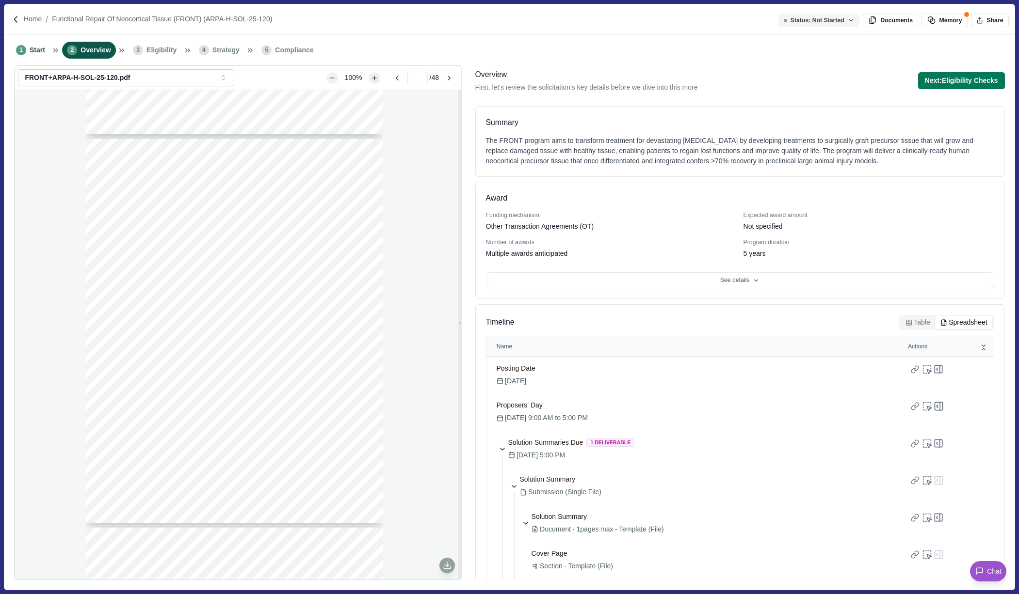
click at [955, 322] on button "Spreadsheet" at bounding box center [963, 323] width 57 height 14
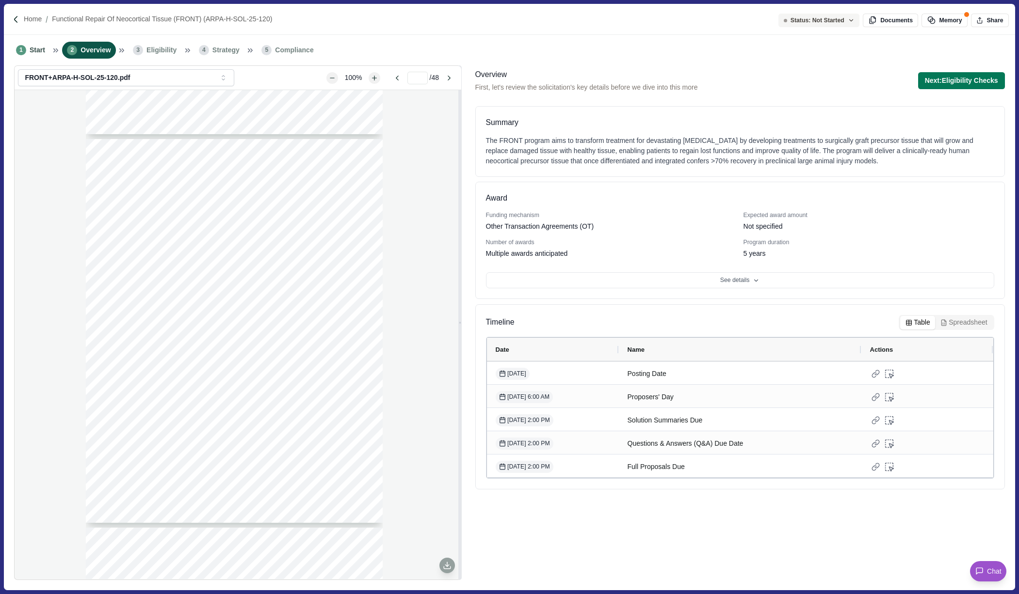
click at [919, 321] on button "Table" at bounding box center [917, 323] width 35 height 14
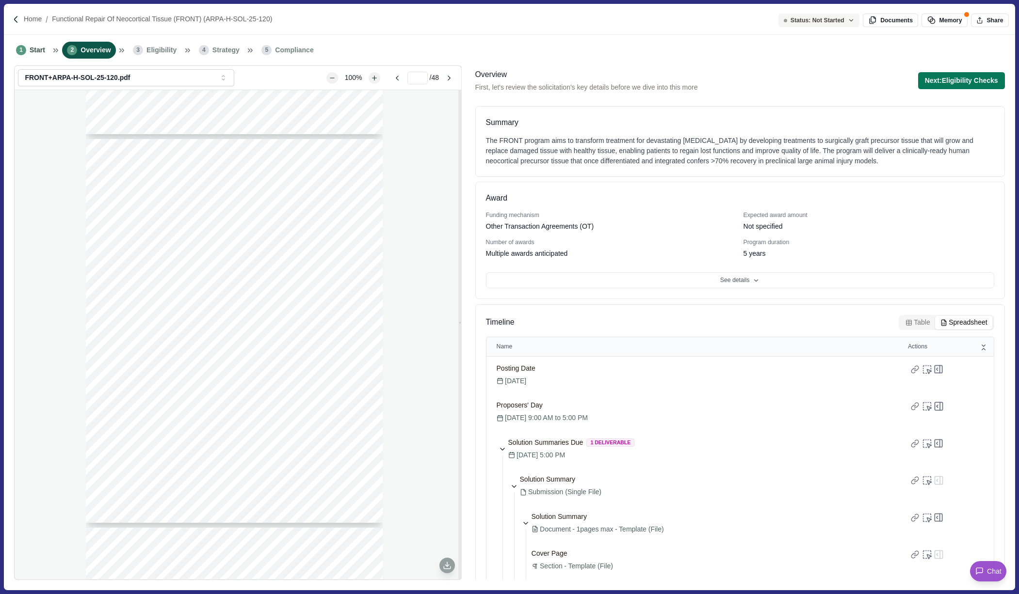
click at [955, 322] on button "Spreadsheet" at bounding box center [963, 323] width 57 height 14
click at [499, 323] on span "Timeline" at bounding box center [500, 323] width 29 height 12
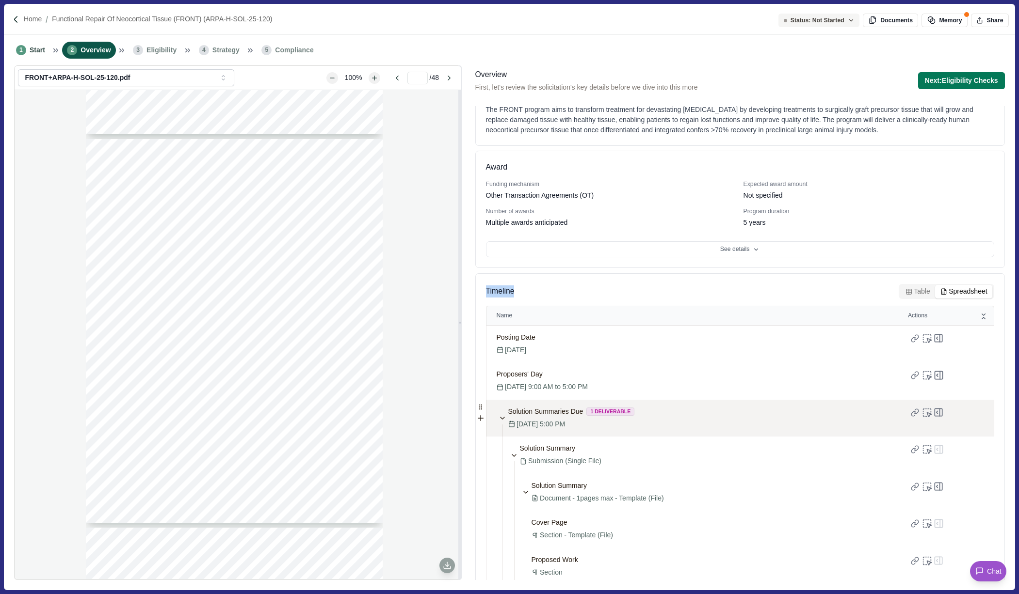
scroll to position [32, 0]
click at [502, 415] on icon at bounding box center [502, 417] width 8 height 8
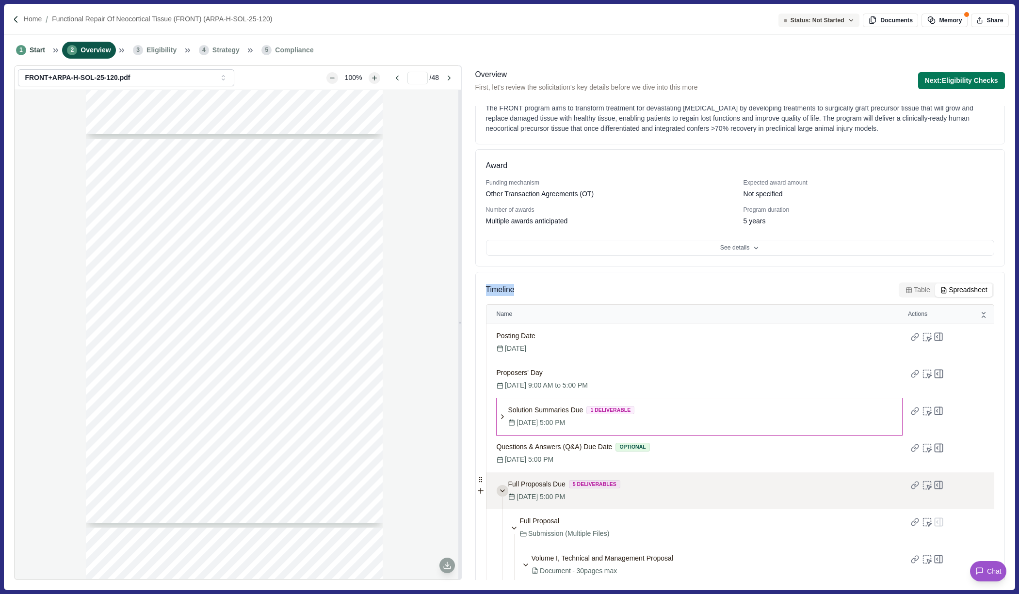
click at [502, 486] on icon at bounding box center [502, 491] width 8 height 8
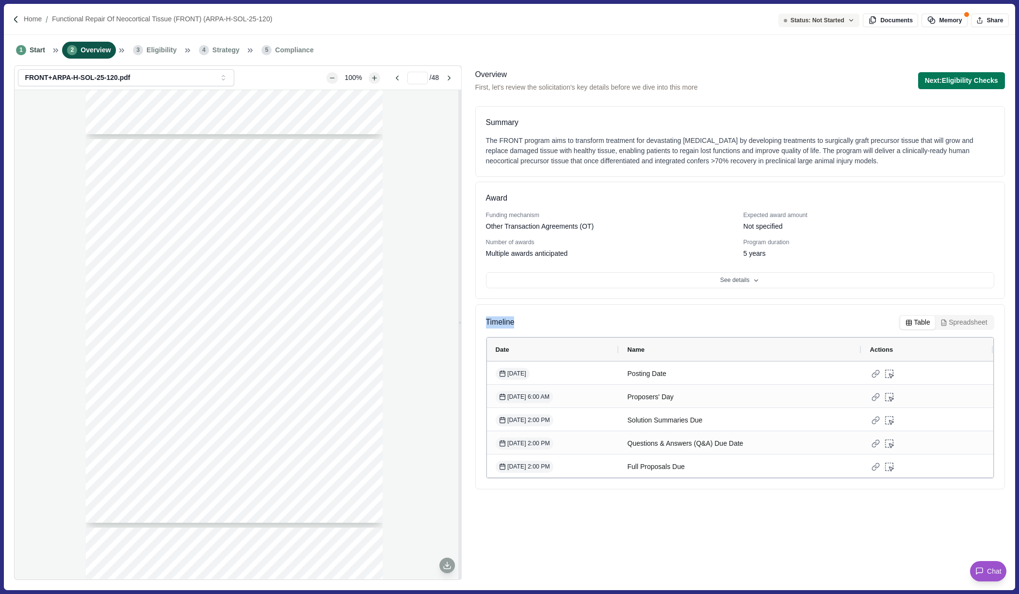
click at [918, 323] on button "Table" at bounding box center [917, 323] width 35 height 14
click at [955, 321] on button "Spreadsheet" at bounding box center [963, 323] width 57 height 14
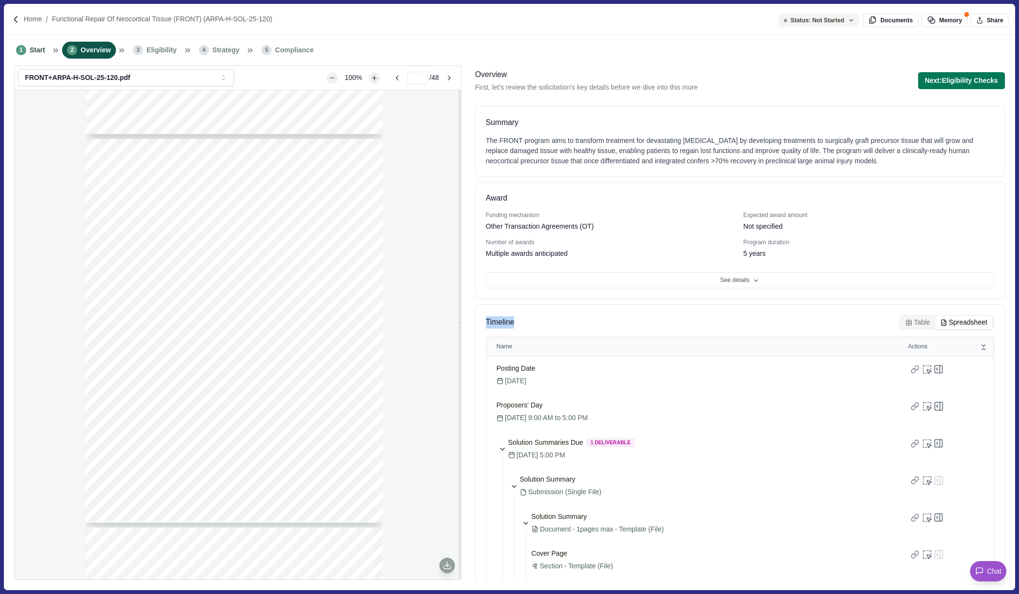
click at [919, 321] on button "Table" at bounding box center [917, 323] width 35 height 14
click at [955, 323] on button "Spreadsheet" at bounding box center [963, 323] width 57 height 14
click at [919, 323] on button "Table" at bounding box center [917, 323] width 35 height 14
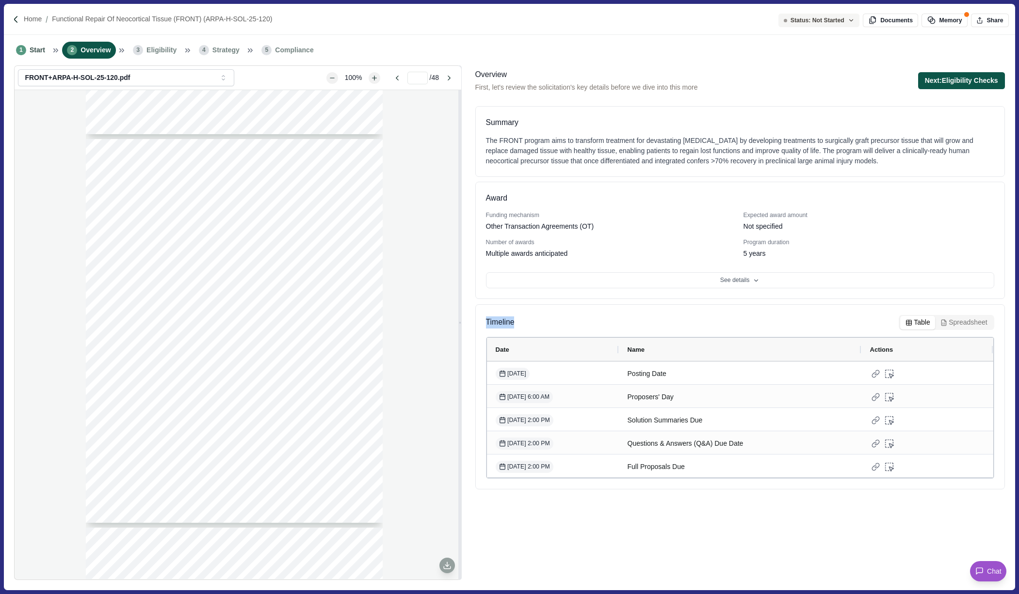
click at [949, 80] on button "Next: Eligibility Checks" at bounding box center [961, 80] width 87 height 17
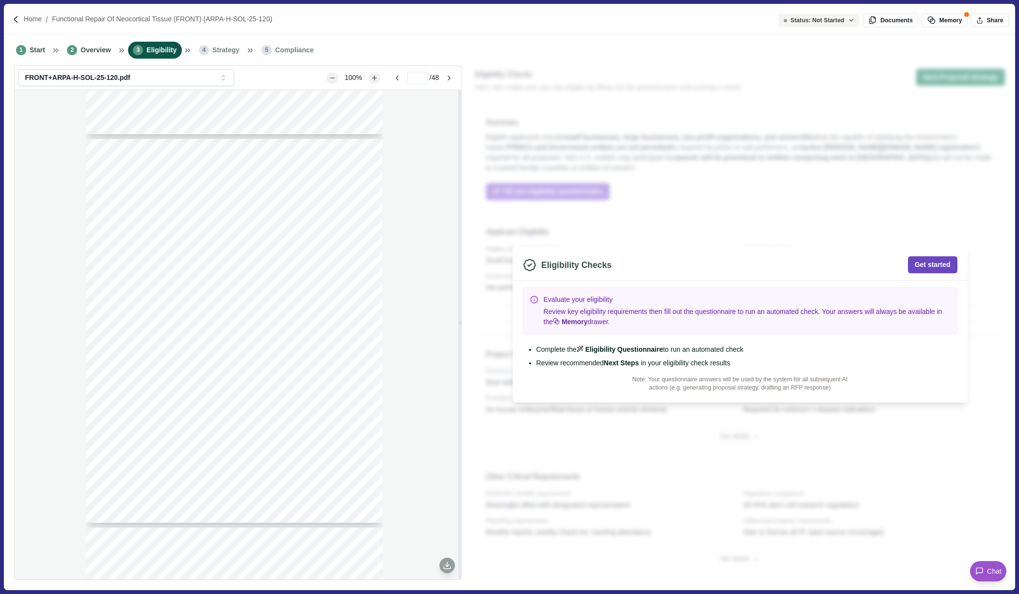
click at [931, 263] on button "Get started" at bounding box center [932, 264] width 49 height 17
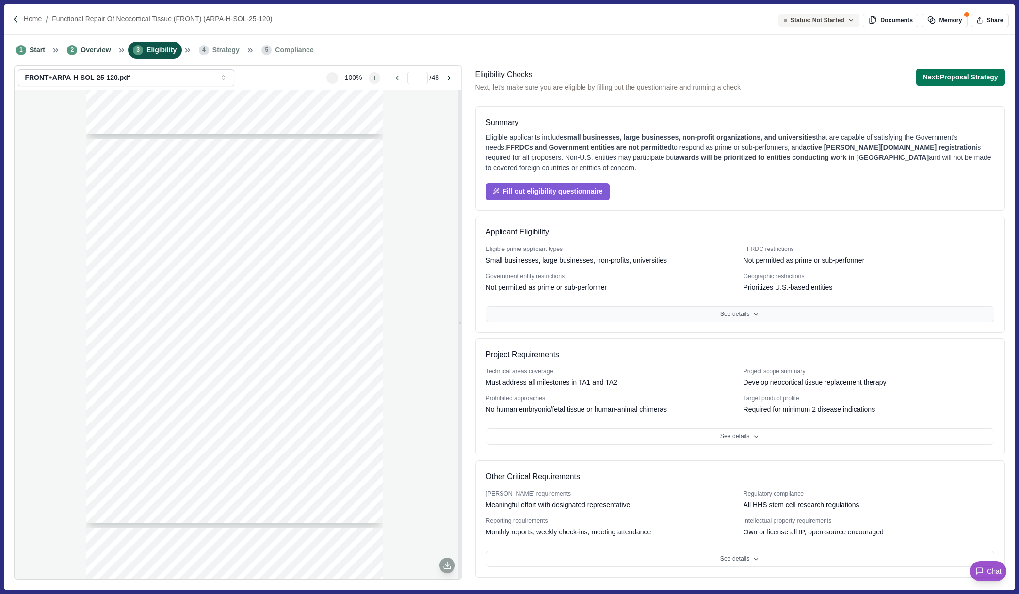
click at [747, 311] on button "See details" at bounding box center [740, 314] width 508 height 16
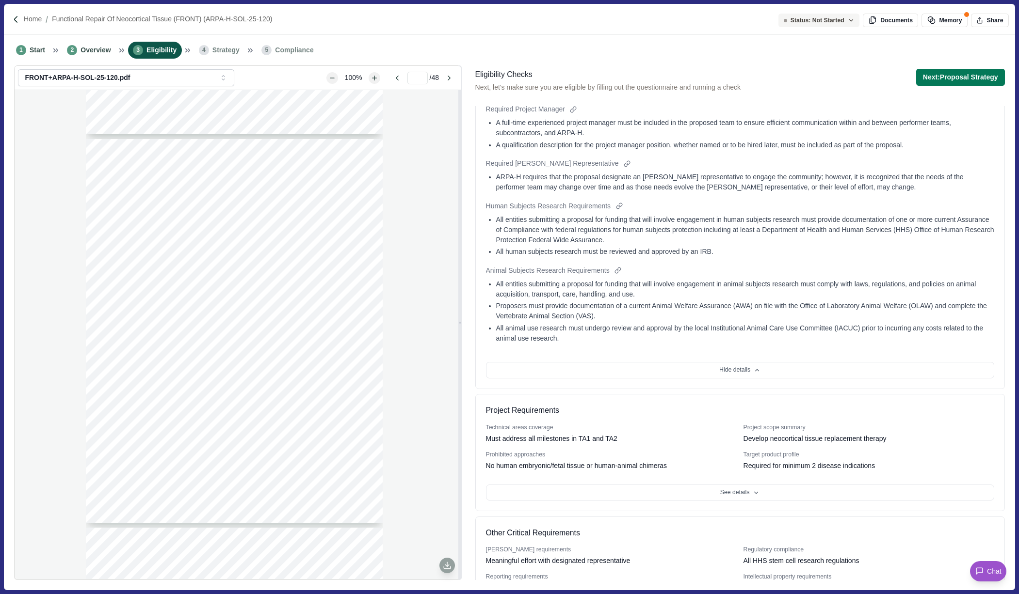
scroll to position [777, 0]
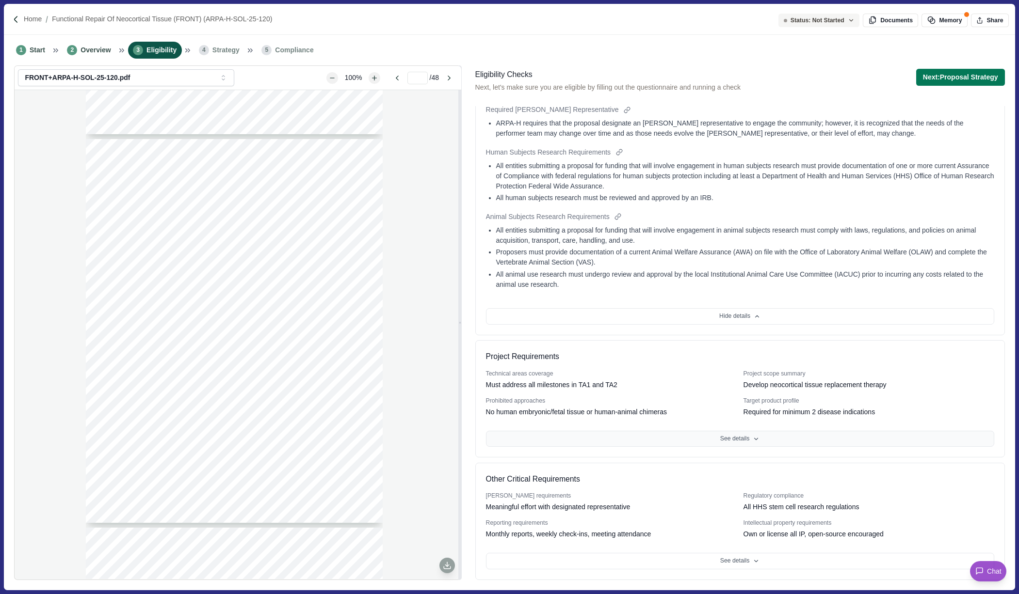
click at [738, 441] on button "See details" at bounding box center [740, 439] width 508 height 16
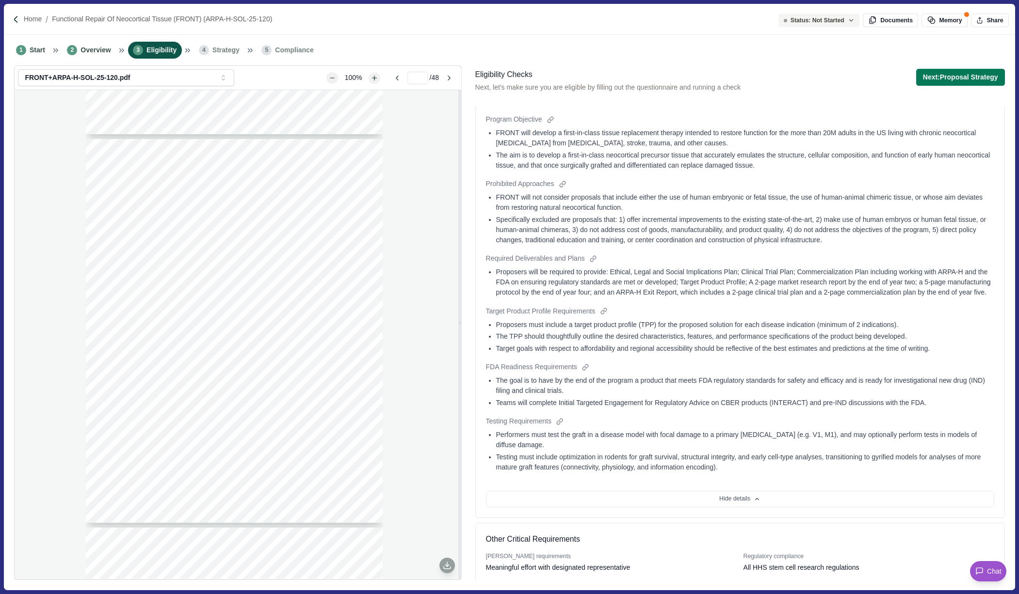
scroll to position [1274, 0]
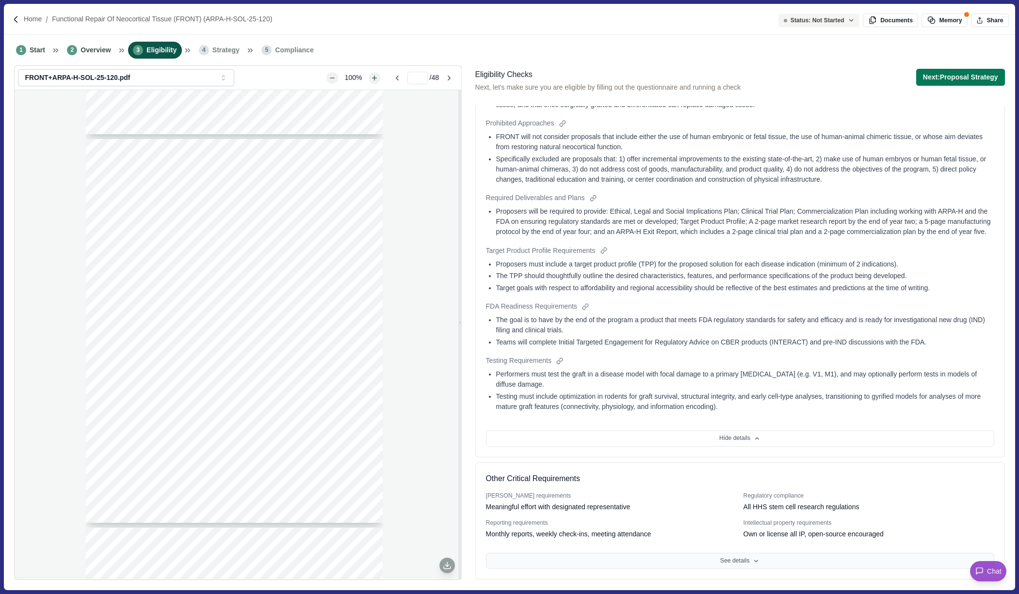
click at [722, 486] on button "See details" at bounding box center [740, 561] width 508 height 16
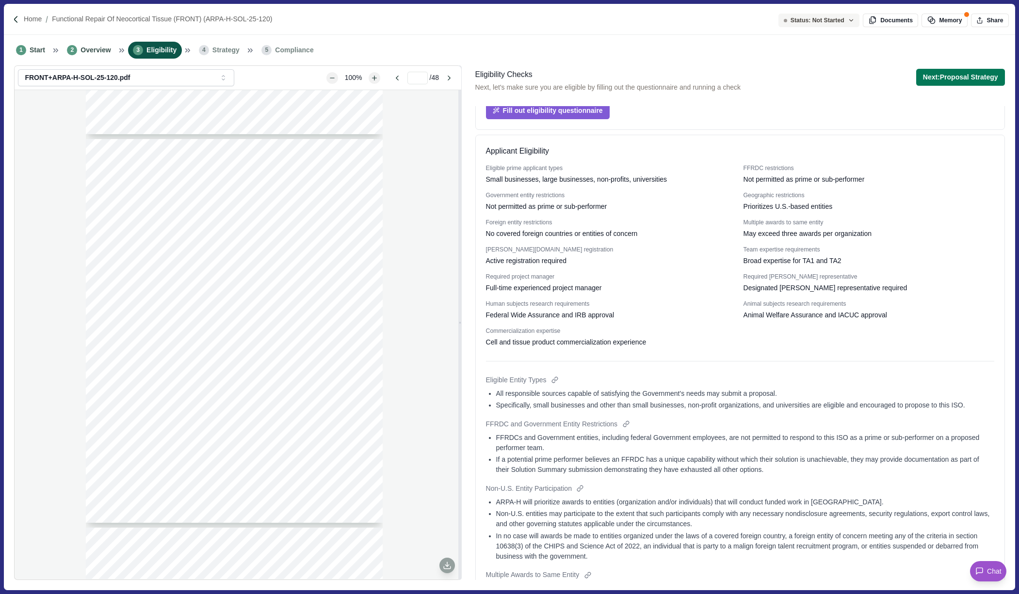
scroll to position [0, 0]
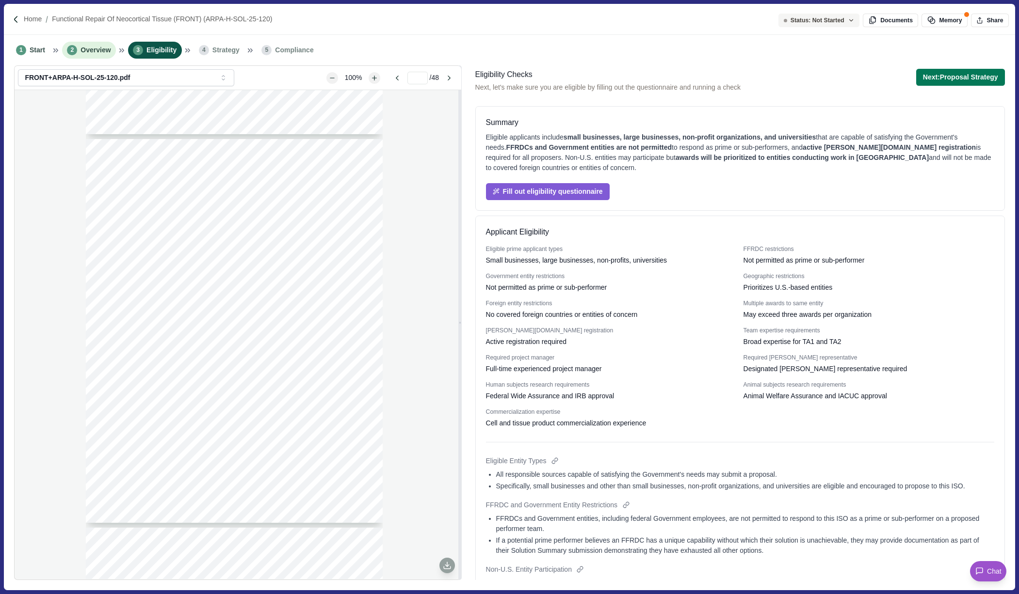
click at [91, 48] on span "Overview" at bounding box center [95, 50] width 30 height 10
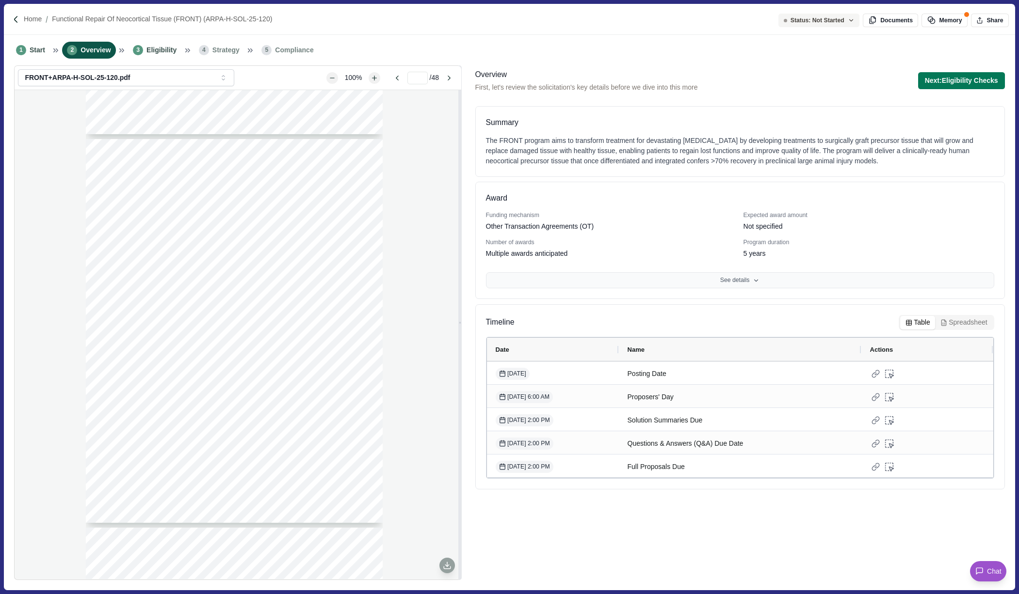
click at [737, 280] on button "See details" at bounding box center [740, 280] width 508 height 16
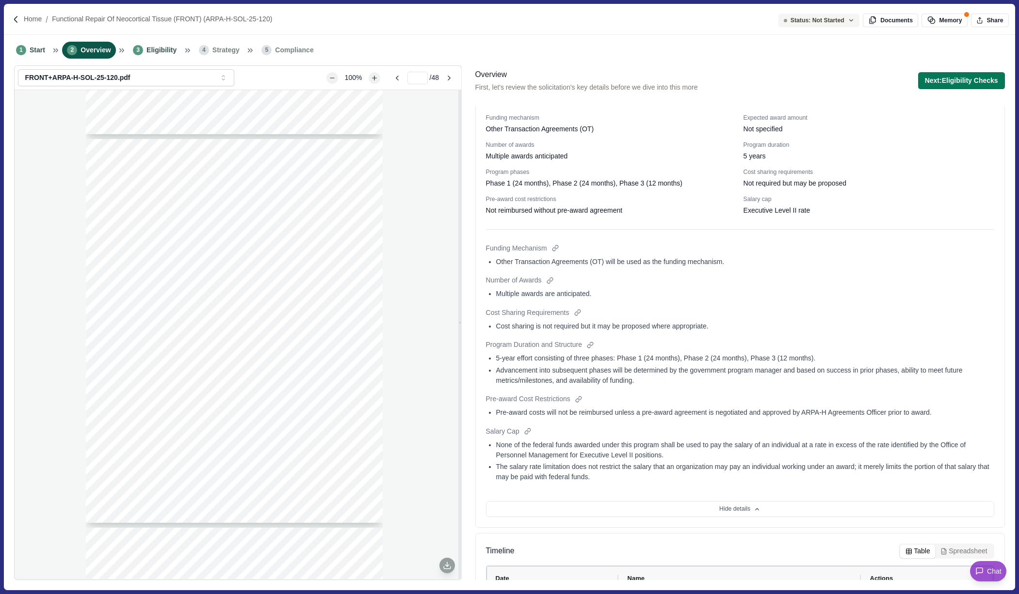
scroll to position [97, 0]
click at [578, 315] on div at bounding box center [578, 313] width 10 height 10
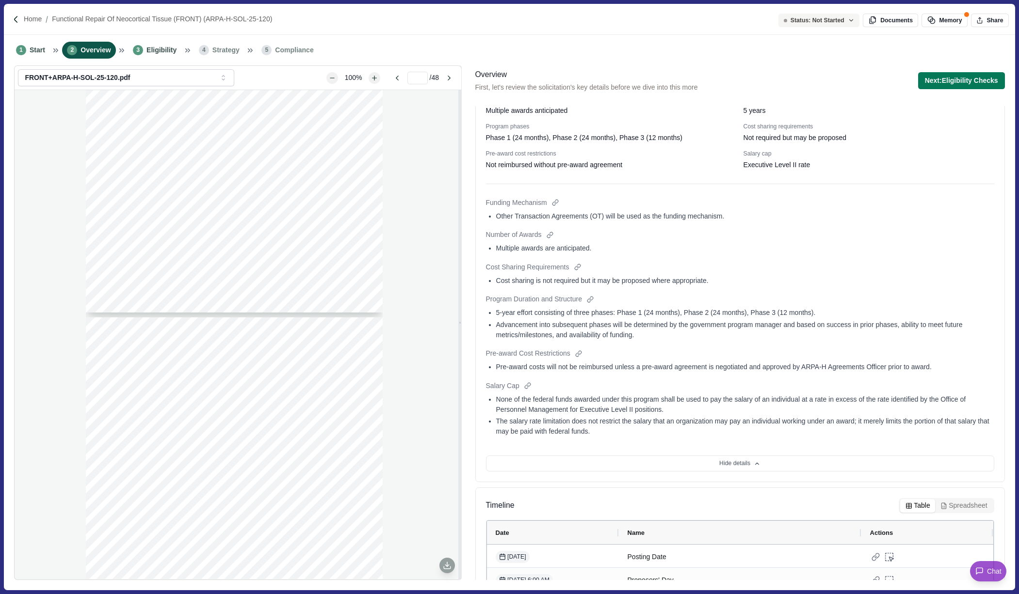
scroll to position [145, 0]
click at [551, 234] on div at bounding box center [549, 233] width 10 height 10
click at [576, 264] on div at bounding box center [578, 265] width 10 height 10
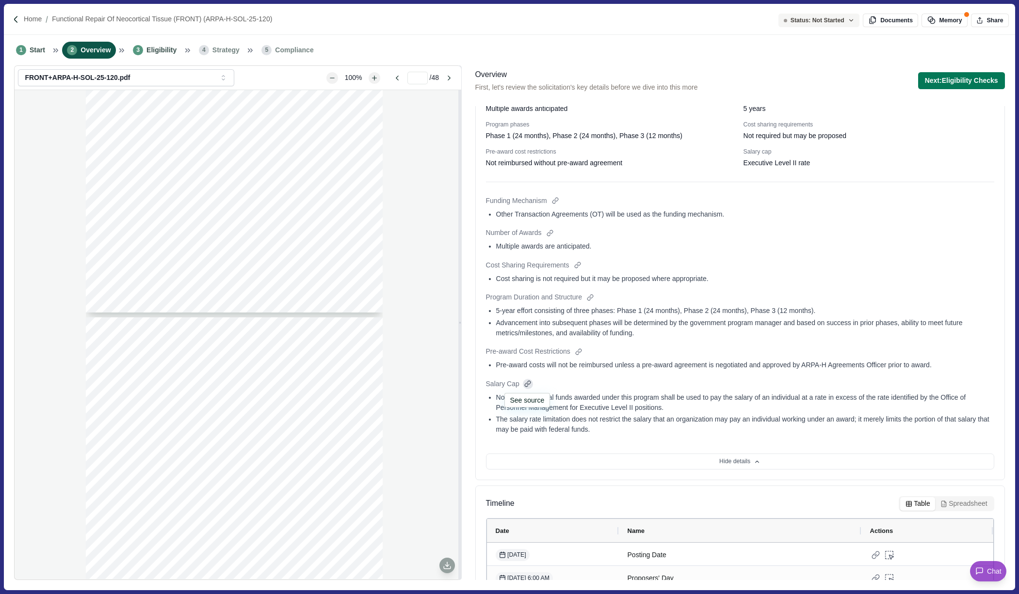
click at [529, 384] on div at bounding box center [528, 384] width 10 height 10
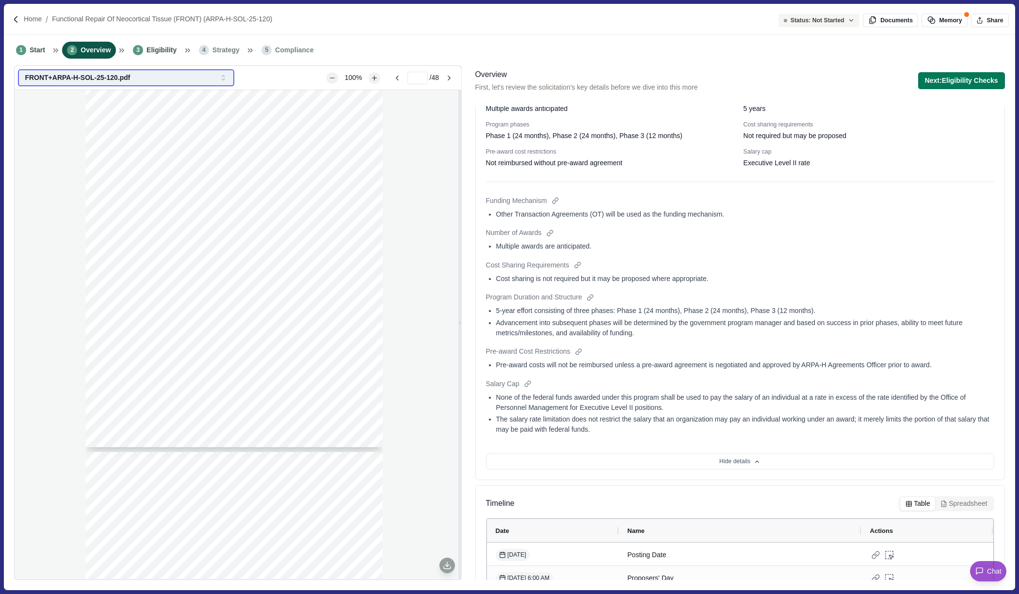
click at [220, 74] on icon "button" at bounding box center [223, 78] width 9 height 9
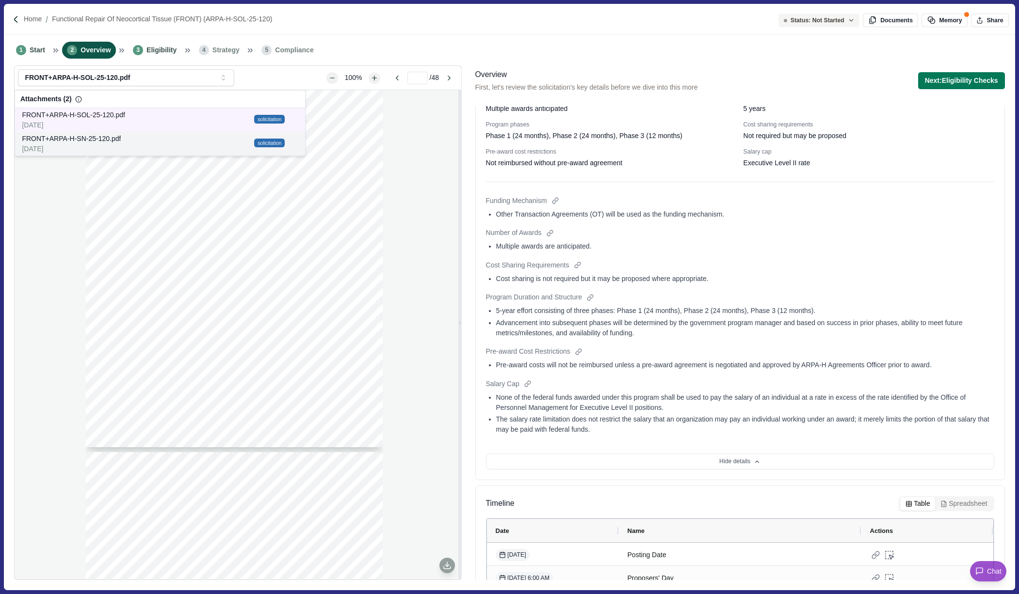
click at [161, 144] on div "[DATE]" at bounding box center [136, 149] width 229 height 10
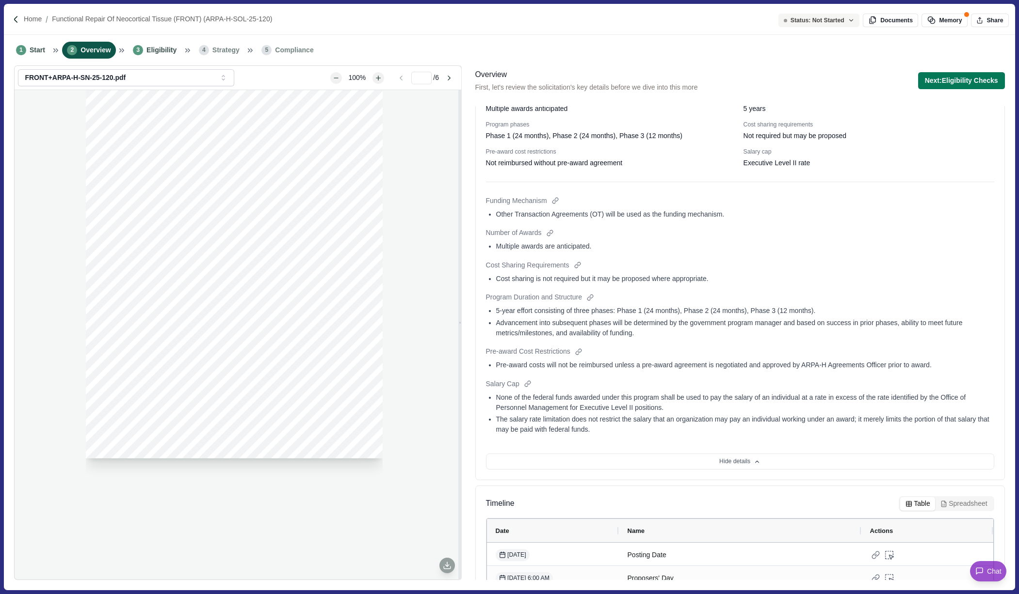
scroll to position [0, 0]
drag, startPoint x: 183, startPoint y: 147, endPoint x: 318, endPoint y: 151, distance: 135.3
click at [318, 151] on div "1 Special Notice (SN) ARPA-H-SN-25-120 Proposers’ Day Announcement for Advanced…" at bounding box center [234, 282] width 297 height 384
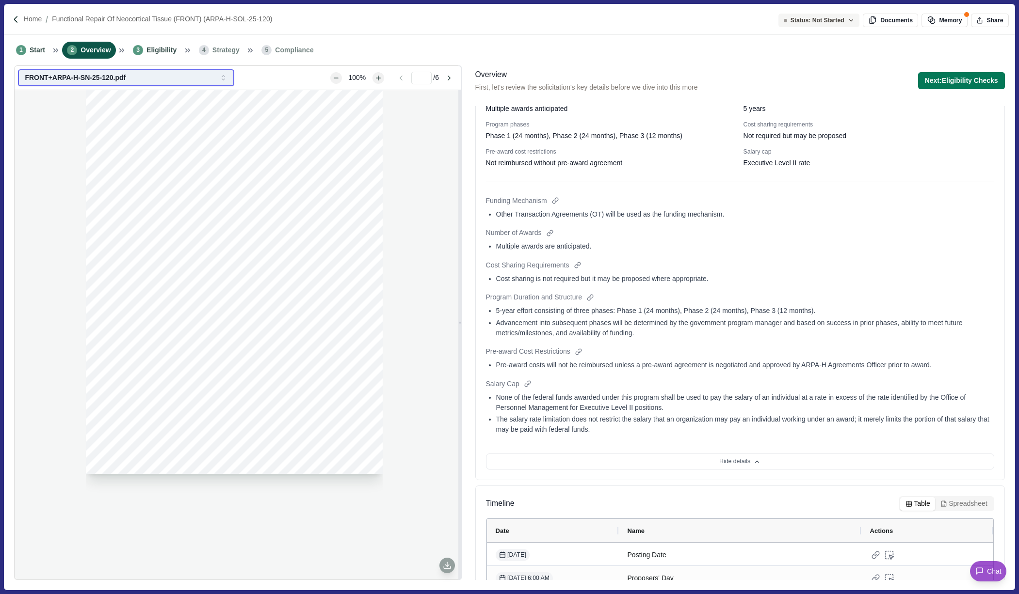
click at [222, 82] on button "FRONT+ARPA-H-SN-25-120.pdf" at bounding box center [126, 77] width 216 height 17
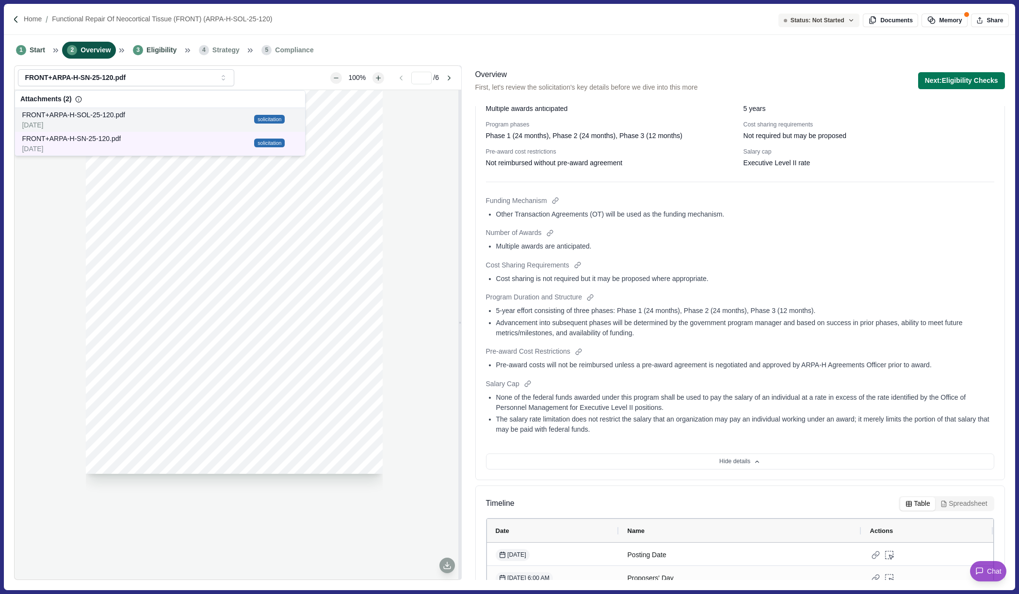
click at [194, 122] on div "[DATE]" at bounding box center [136, 125] width 229 height 10
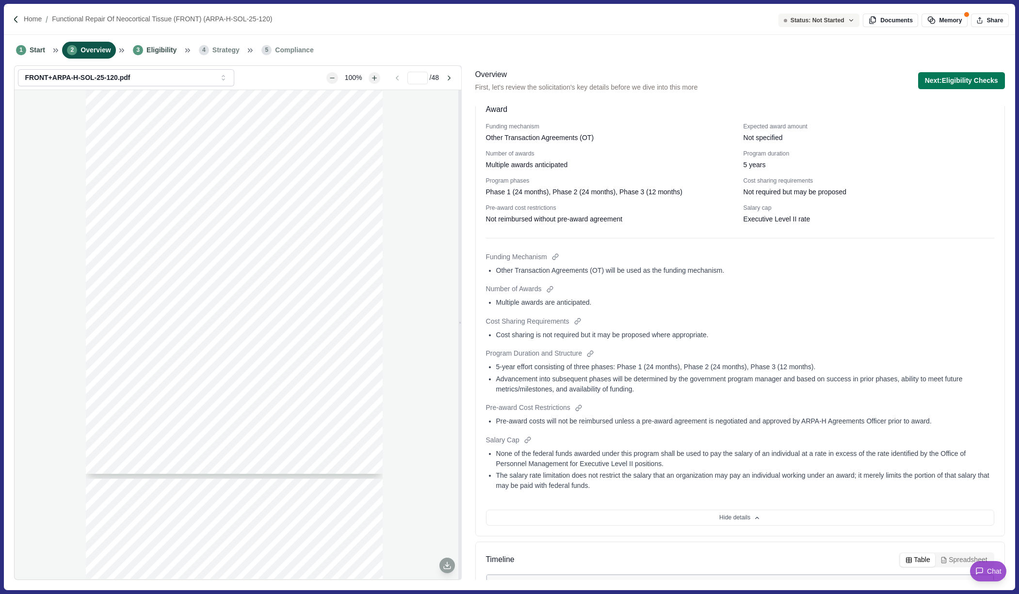
scroll to position [88, 0]
click at [955, 78] on button "Next: Eligibility Checks" at bounding box center [961, 80] width 87 height 17
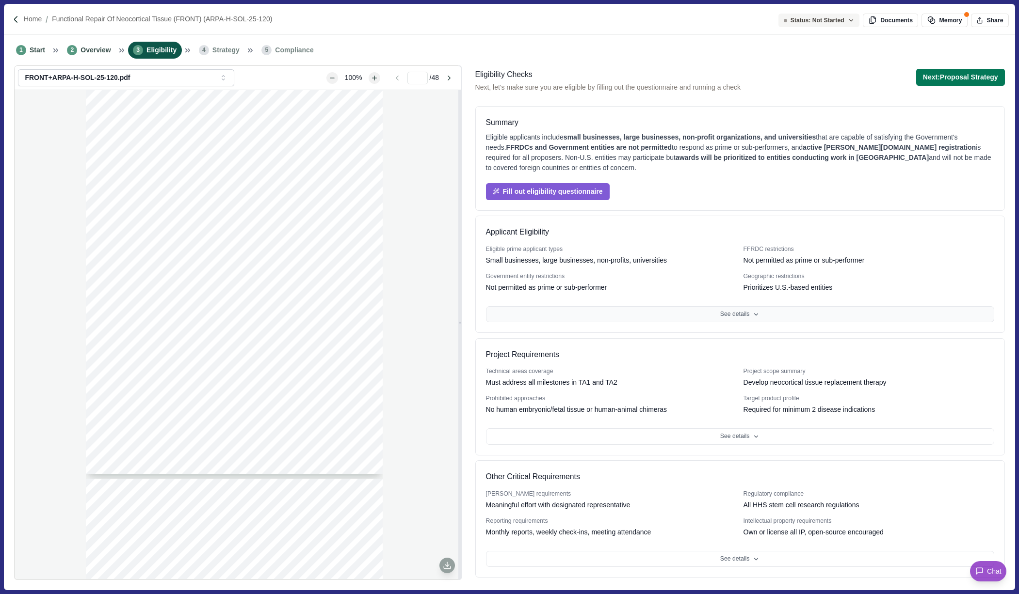
click at [687, 310] on button "See details" at bounding box center [740, 314] width 508 height 16
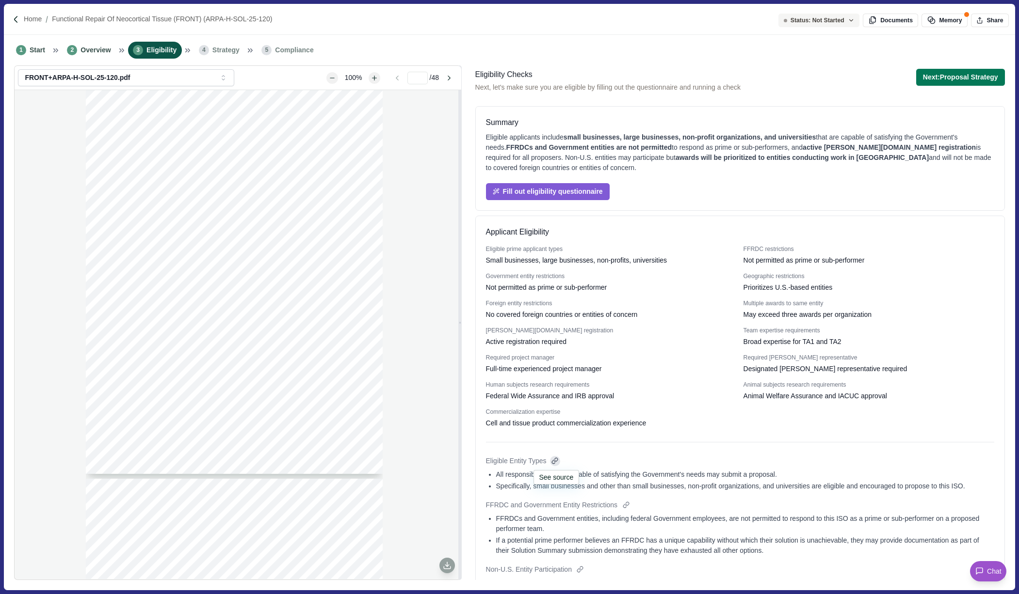
click at [553, 460] on div at bounding box center [555, 461] width 10 height 10
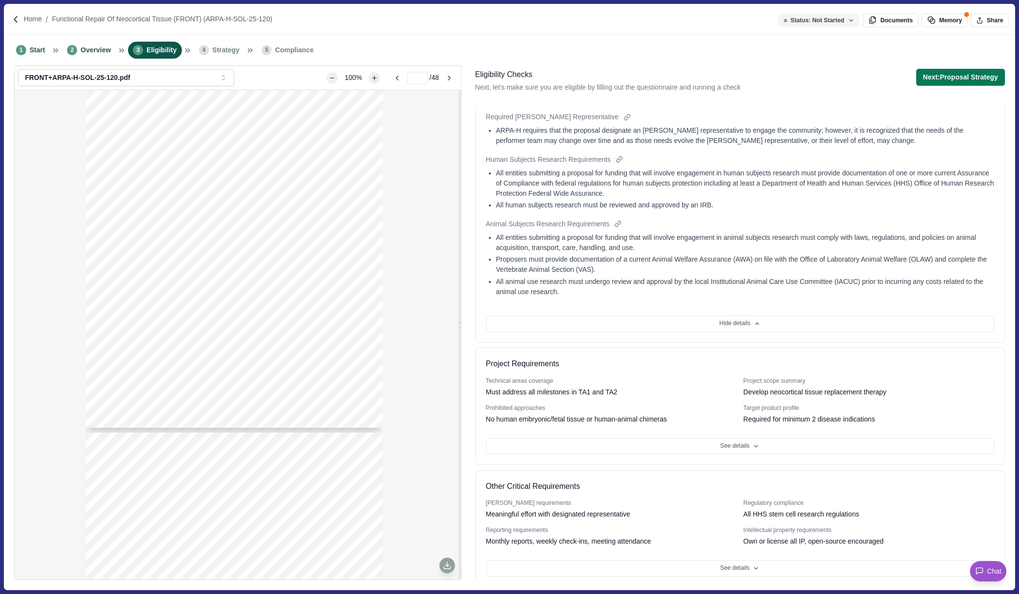
scroll to position [777, 0]
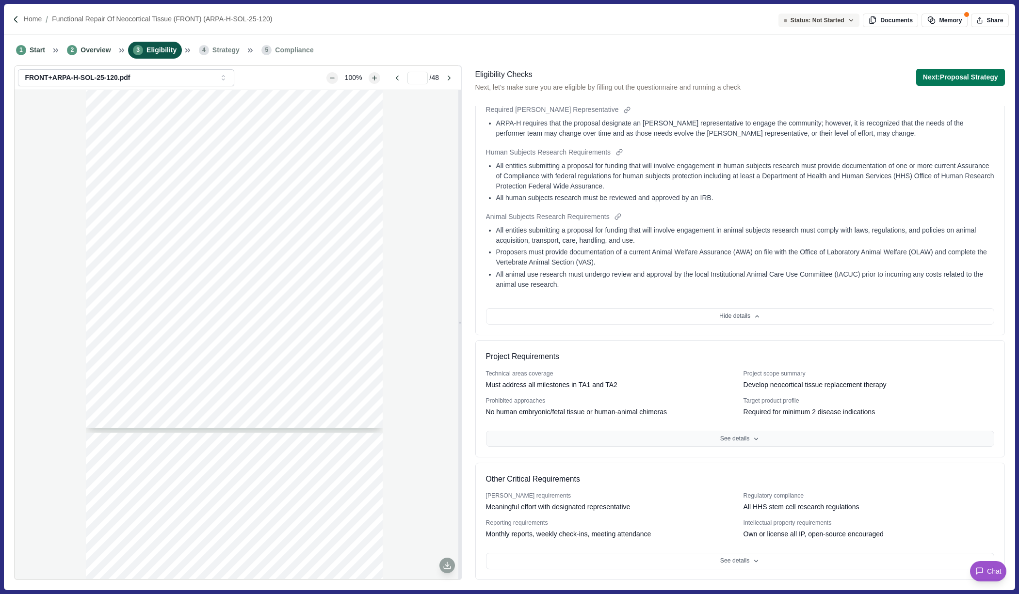
click at [734, 439] on button "See details" at bounding box center [740, 439] width 508 height 16
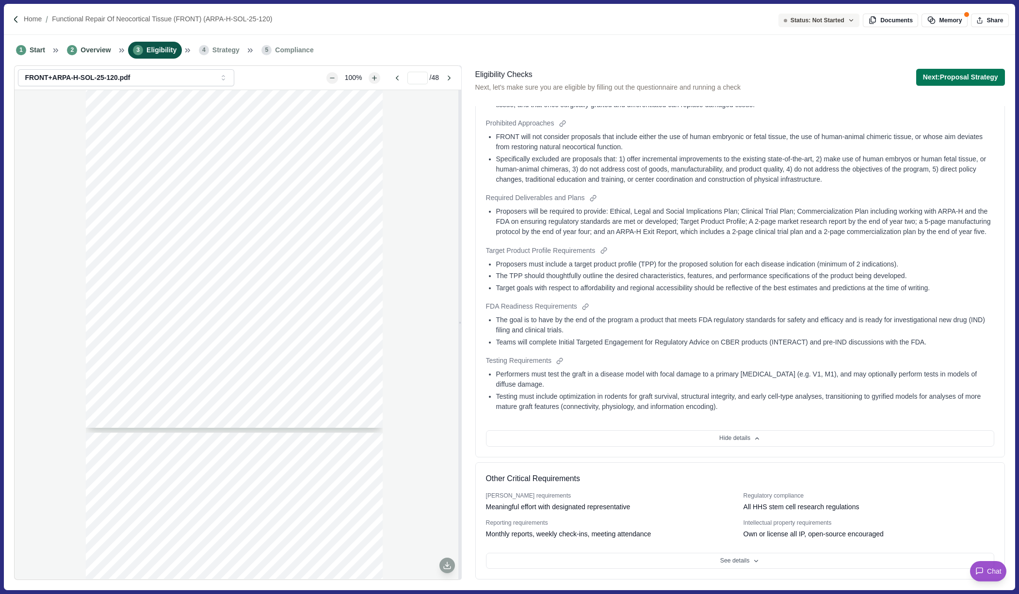
scroll to position [1274, 0]
click at [729, 486] on button "See details" at bounding box center [740, 561] width 508 height 16
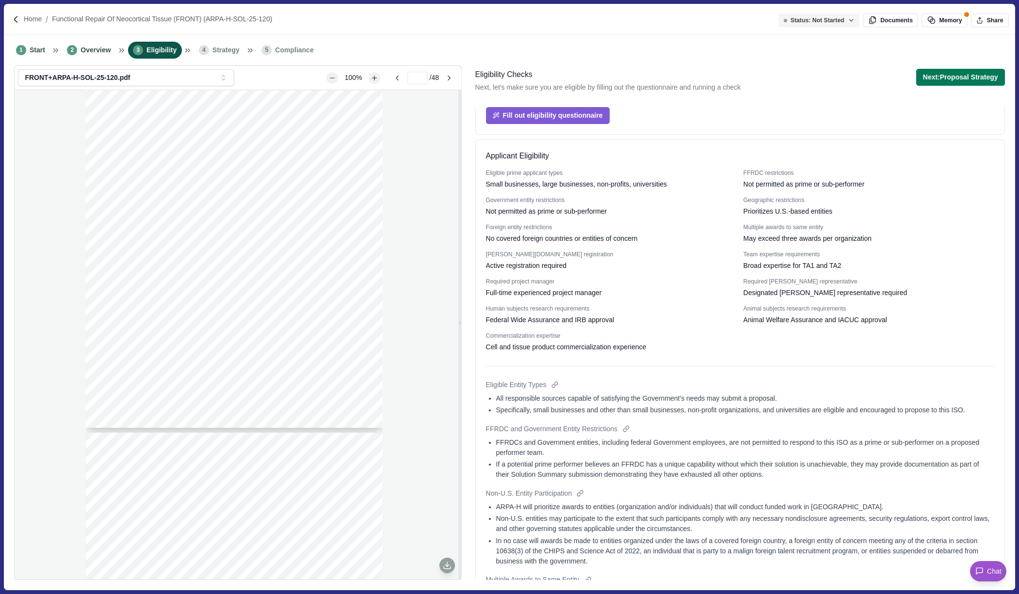
scroll to position [0, 0]
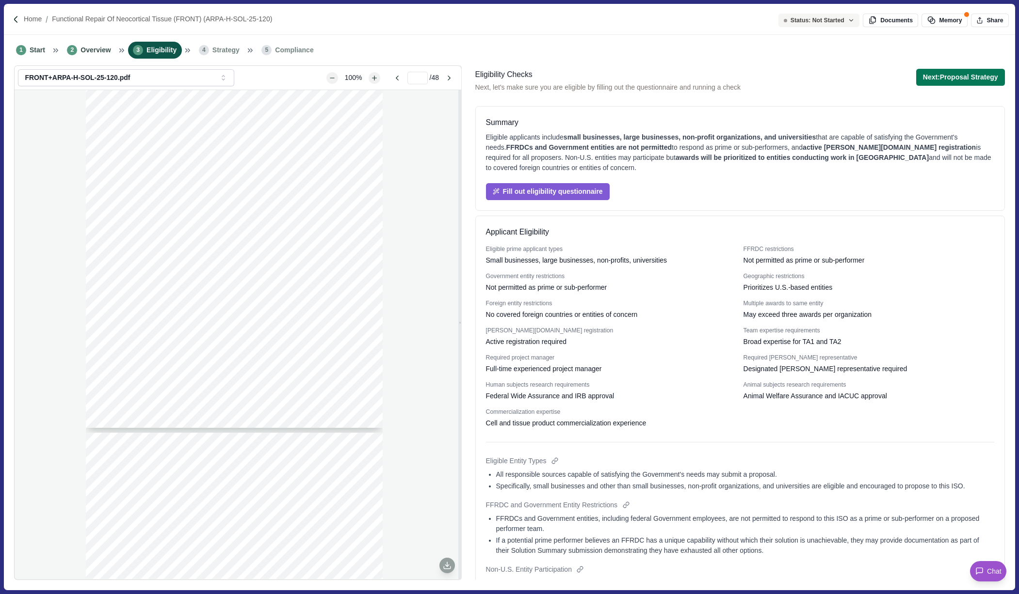
click at [685, 227] on div "Applicant Eligibility" at bounding box center [740, 232] width 508 height 12
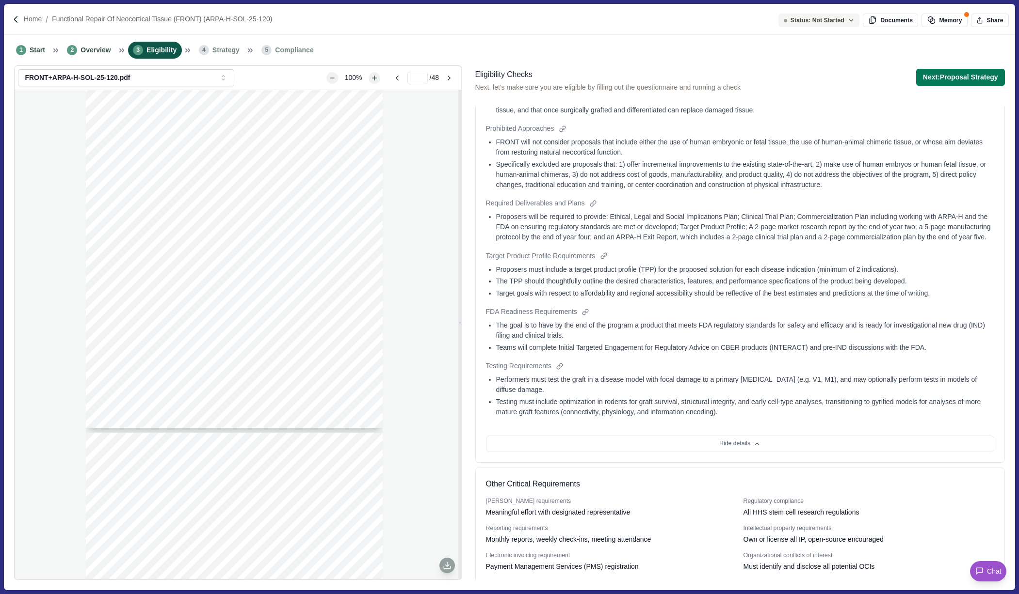
scroll to position [5022, 0]
type input "**"
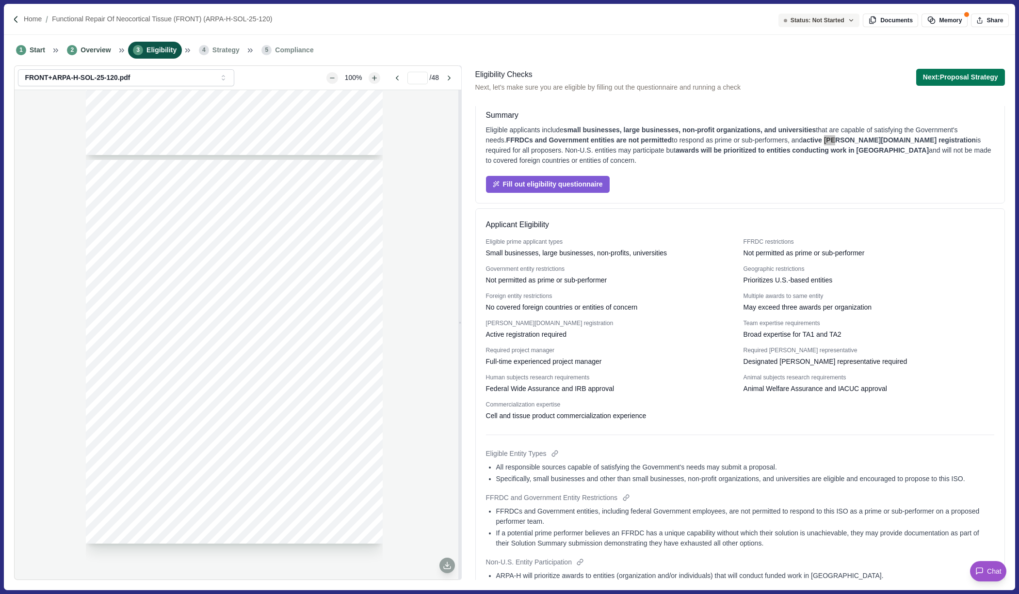
scroll to position [0, 0]
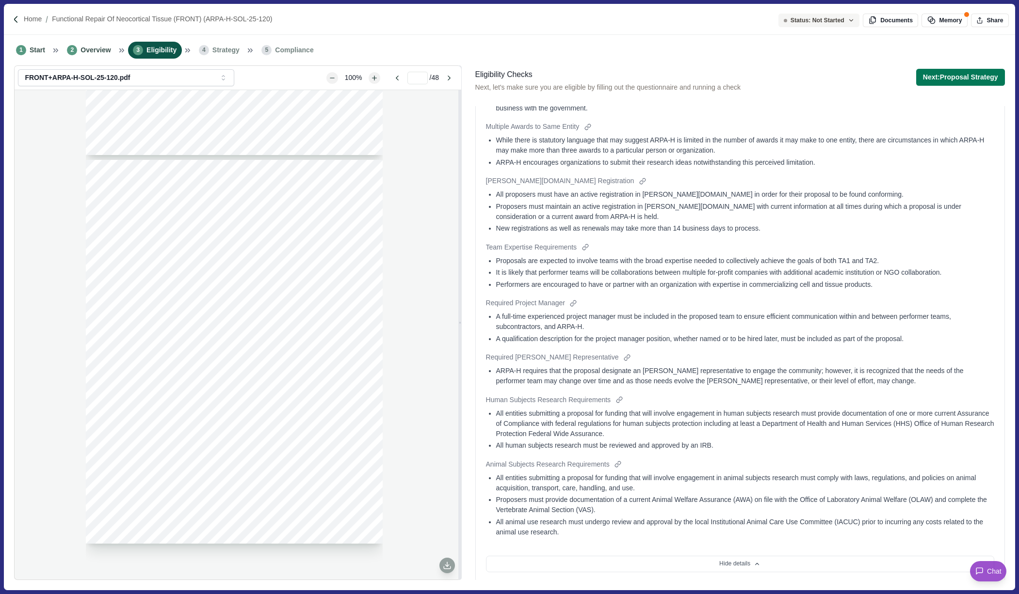
scroll to position [613, 0]
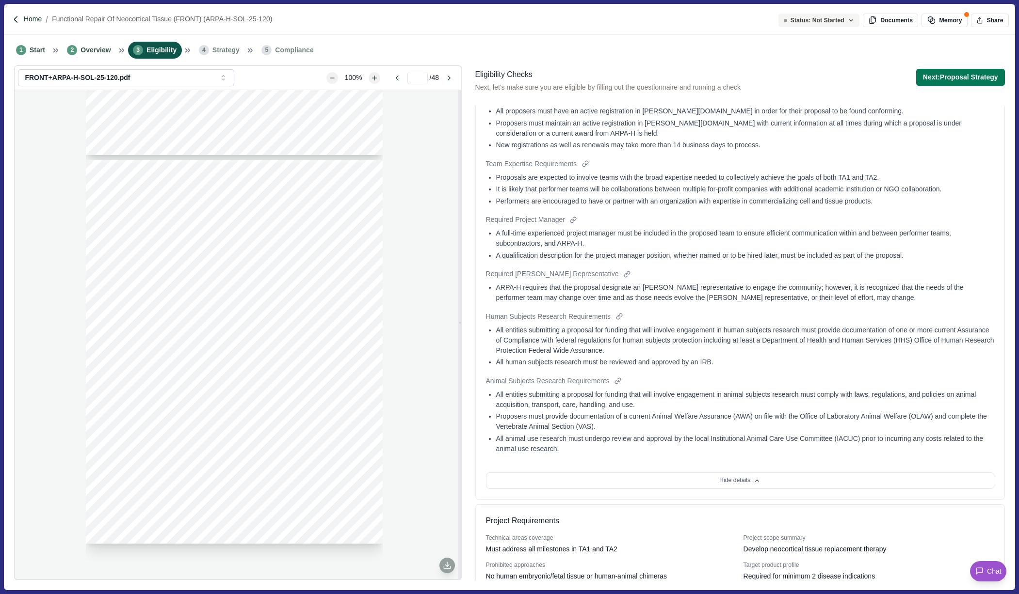
click at [32, 19] on p "Home" at bounding box center [33, 19] width 18 height 10
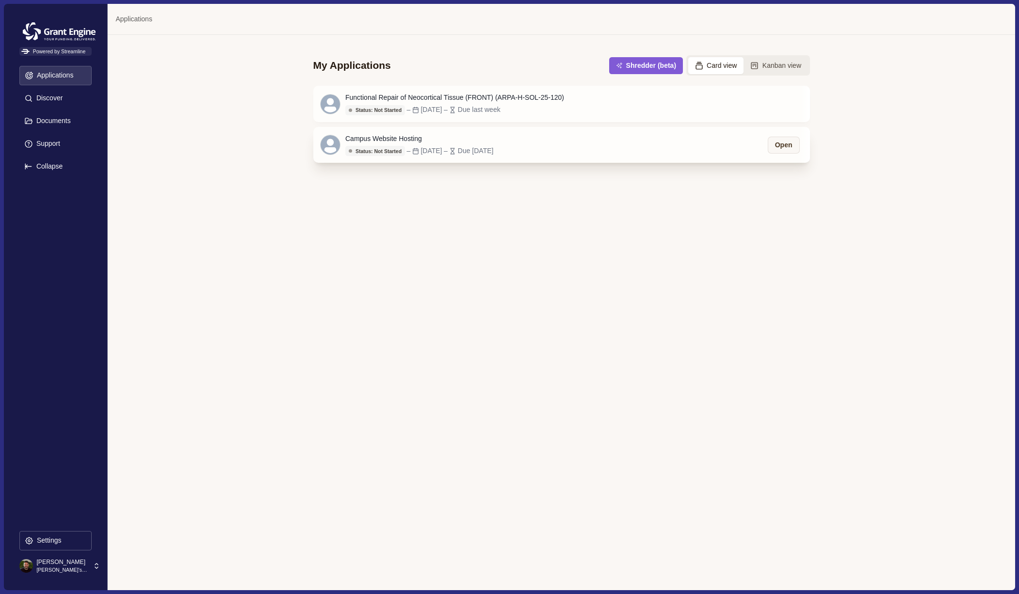
click at [376, 137] on div "Campus Website Hosting" at bounding box center [419, 139] width 148 height 10
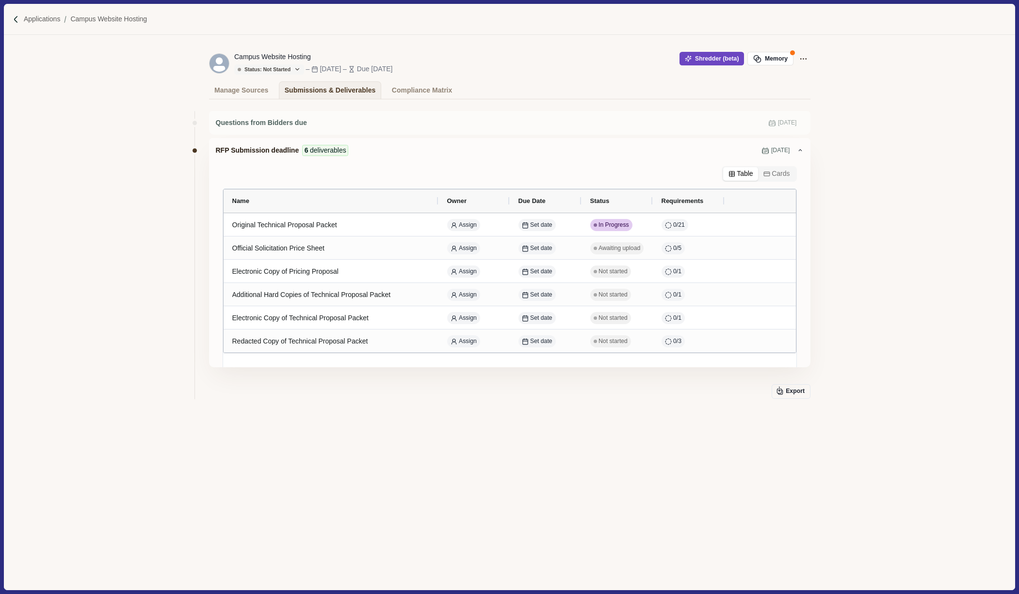
click at [700, 56] on button "Shredder (beta)" at bounding box center [711, 59] width 64 height 14
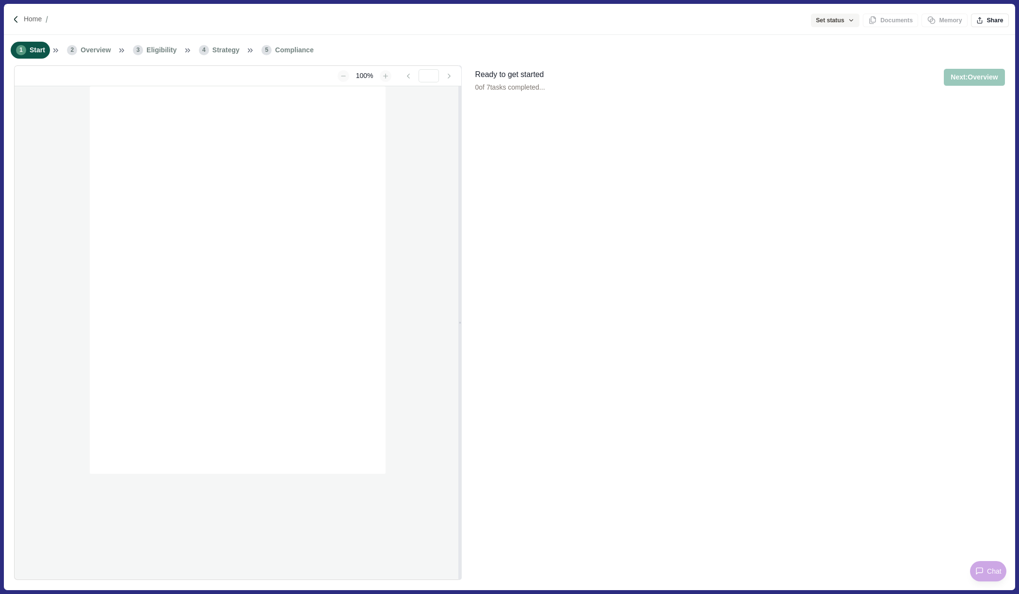
type input "**********"
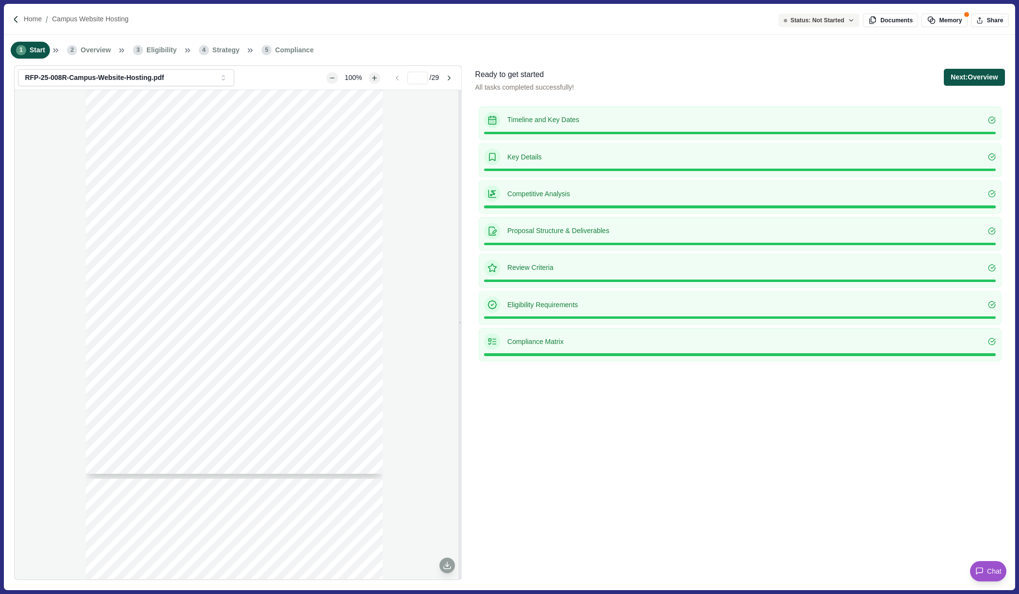
click at [976, 74] on button "Next: Overview" at bounding box center [973, 77] width 61 height 17
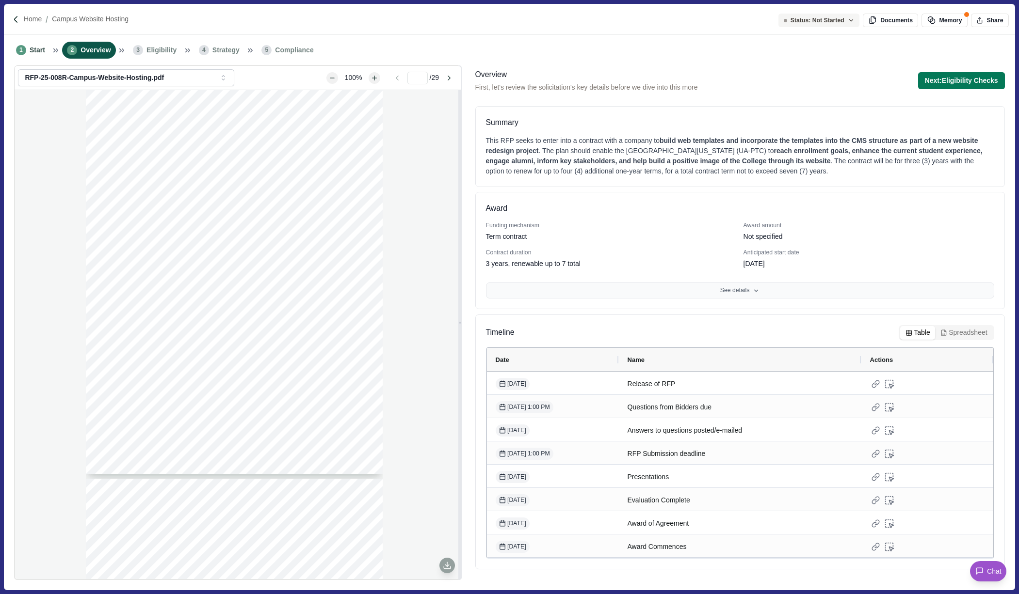
click at [742, 290] on button "See details" at bounding box center [740, 291] width 508 height 16
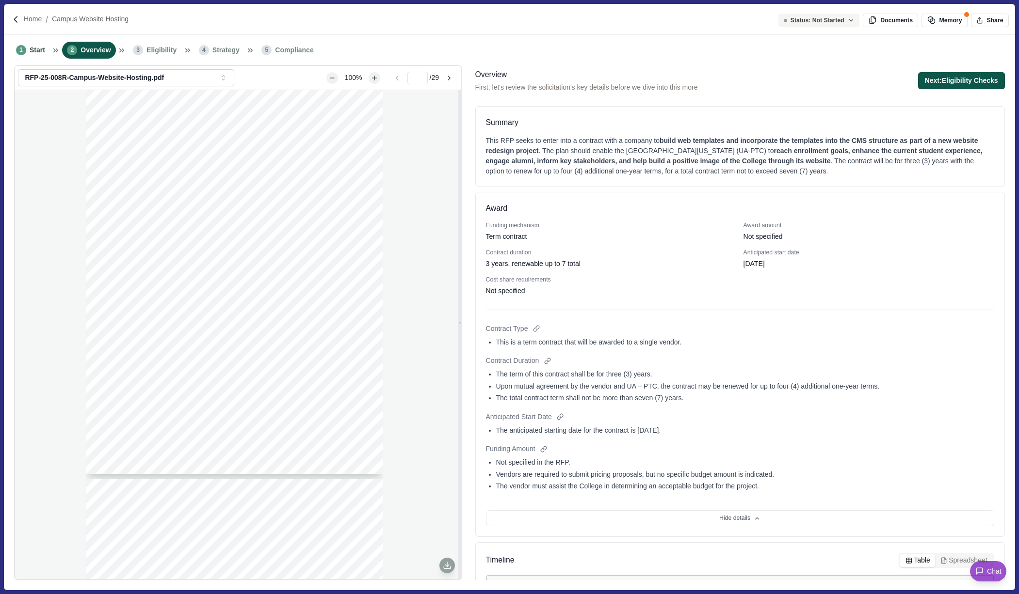
click at [960, 82] on button "Next: Eligibility Checks" at bounding box center [961, 80] width 87 height 17
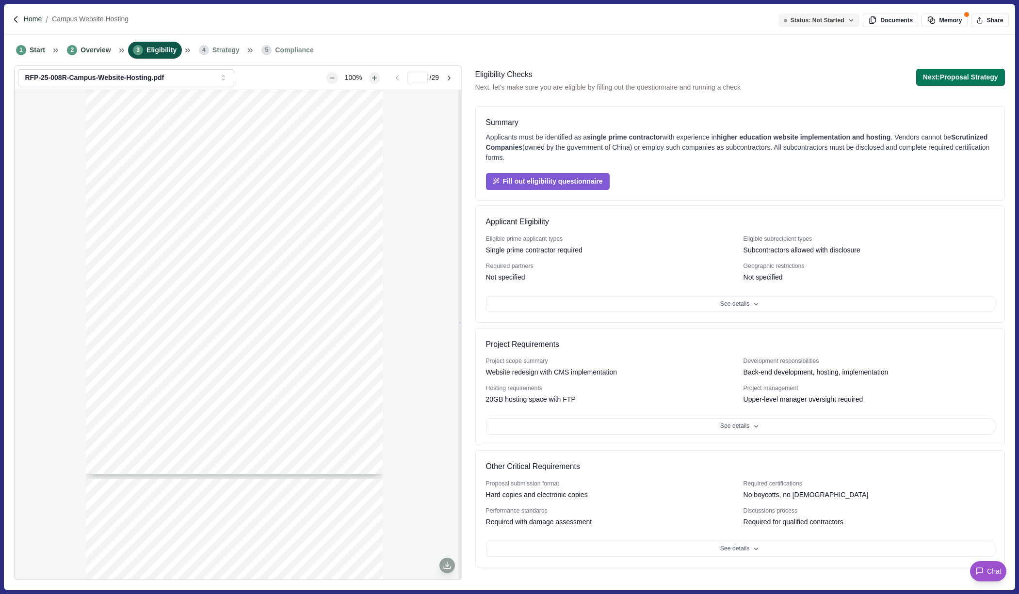
click at [33, 16] on p "Home" at bounding box center [33, 19] width 18 height 10
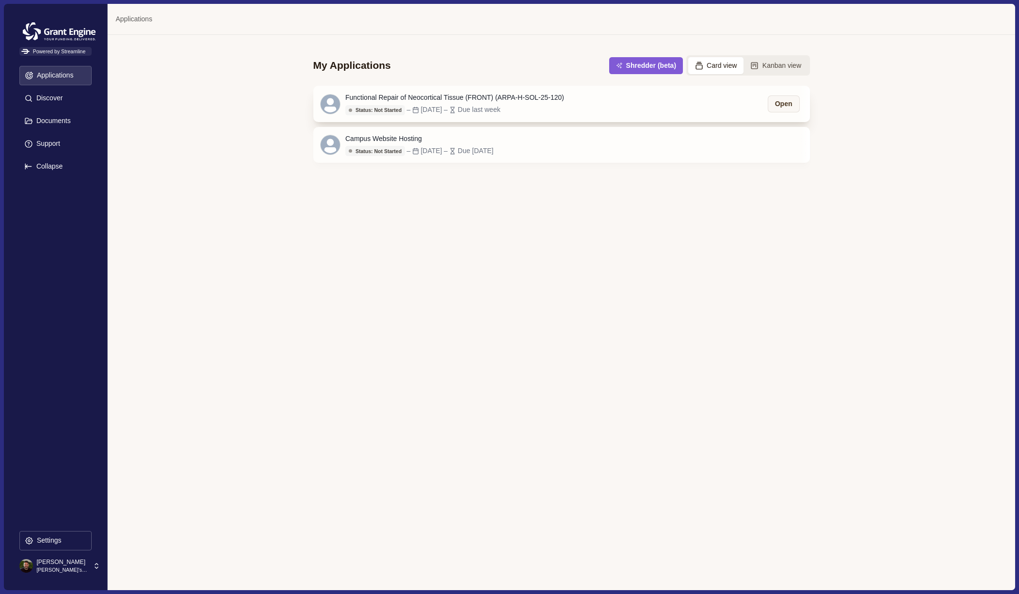
click at [439, 94] on div "Functional Repair of Neocortical Tissue (FRONT) (ARPA-H-SOL-25-120)" at bounding box center [454, 98] width 219 height 10
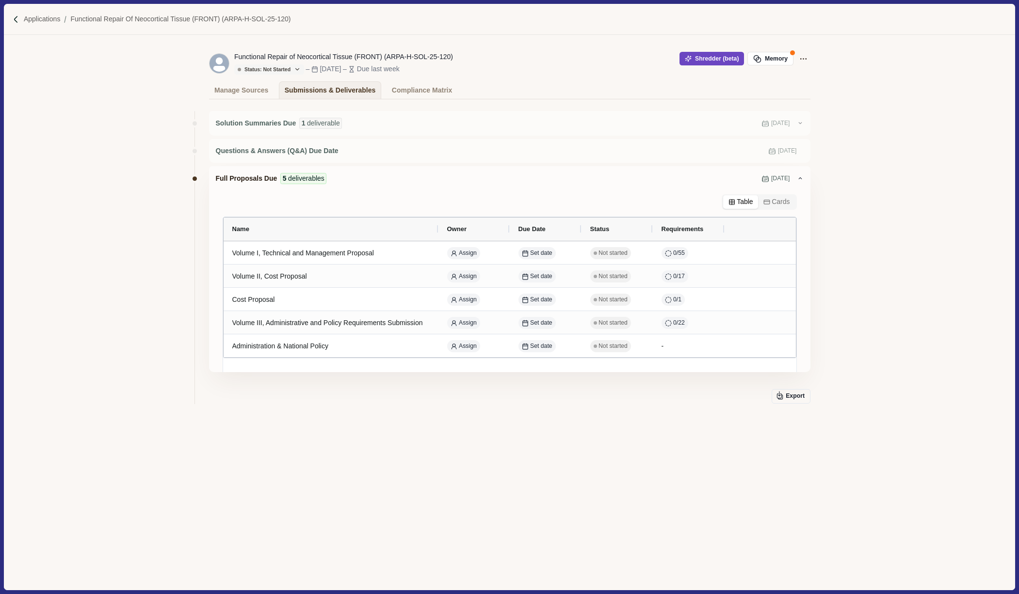
click at [701, 62] on button "Shredder (beta)" at bounding box center [711, 59] width 64 height 14
click at [697, 62] on button "Shredder (beta)" at bounding box center [711, 59] width 64 height 14
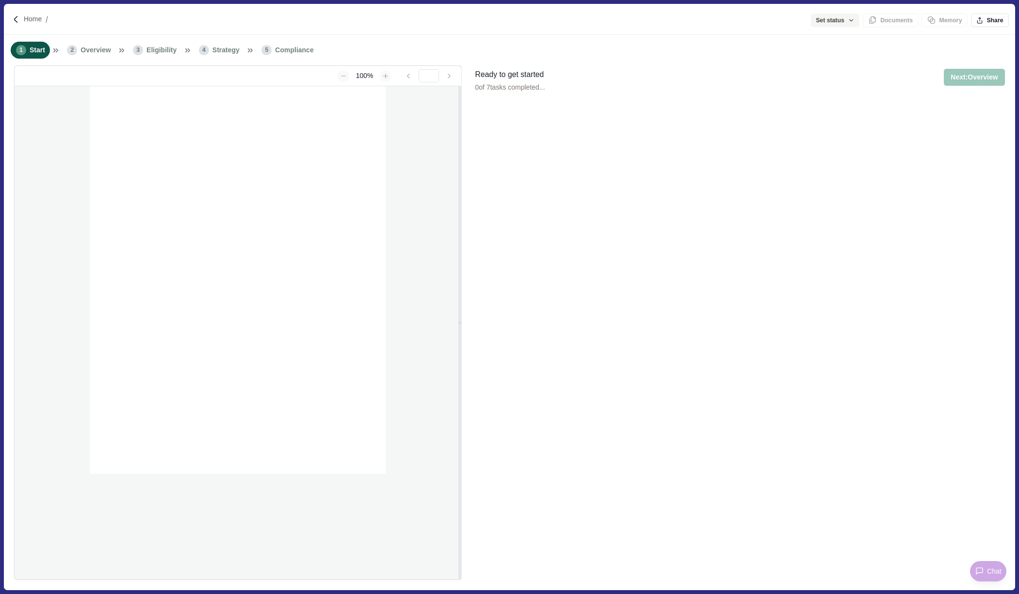
type input "**********"
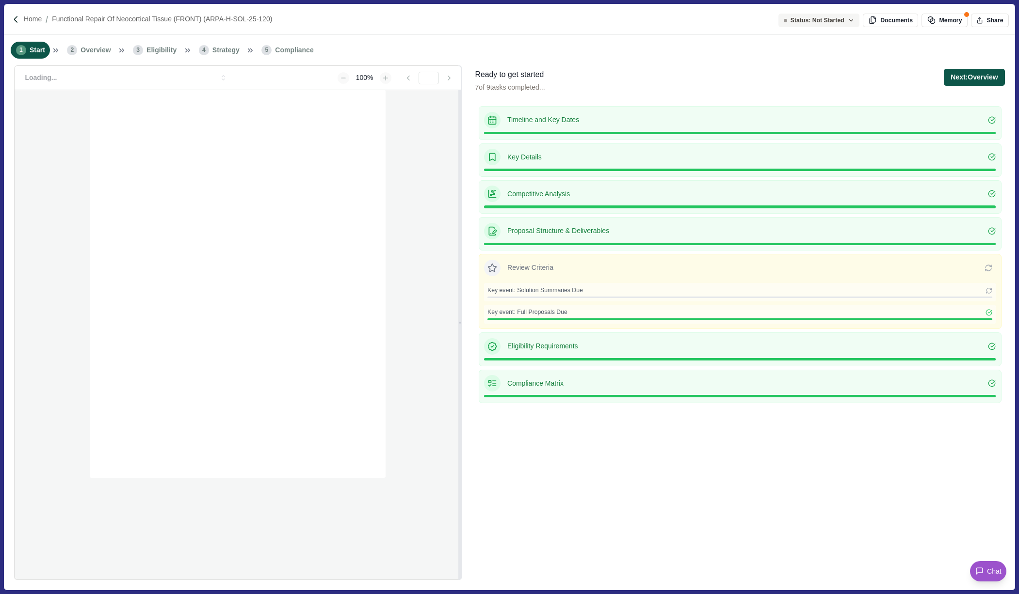
click at [966, 84] on button "Next: Overview" at bounding box center [973, 77] width 61 height 17
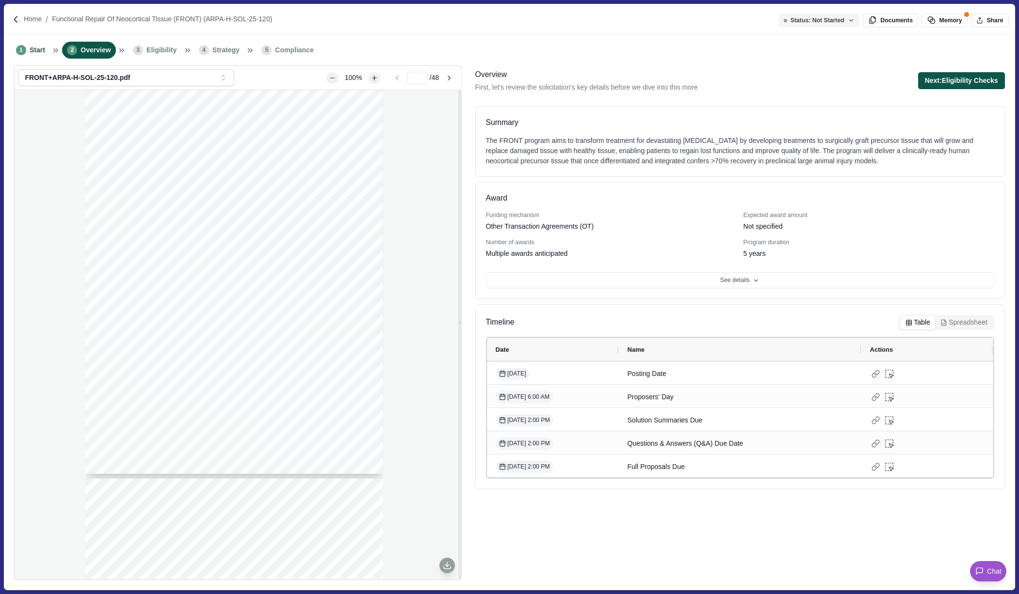
click at [958, 80] on button "Next: Eligibility Checks" at bounding box center [961, 80] width 87 height 17
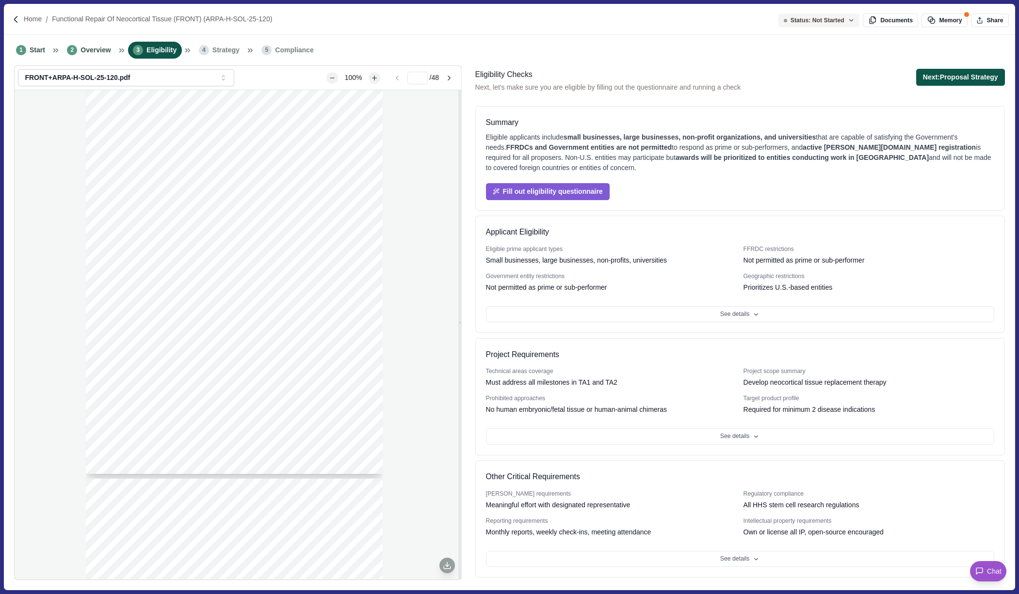
click at [967, 80] on button "Next: Proposal Strategy" at bounding box center [960, 77] width 89 height 17
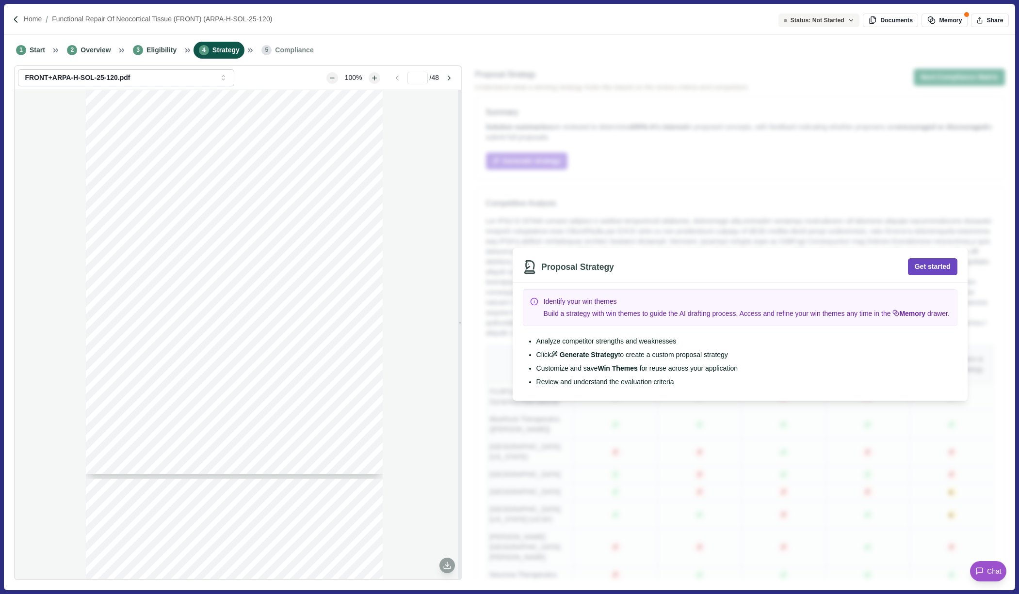
click at [922, 263] on button "Get started" at bounding box center [932, 266] width 49 height 17
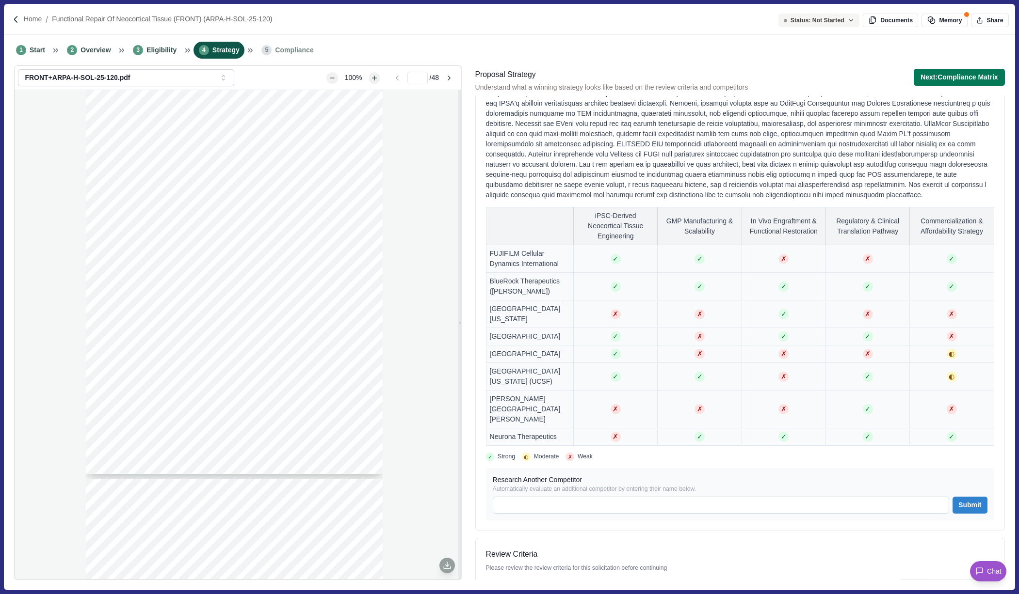
scroll to position [159, 0]
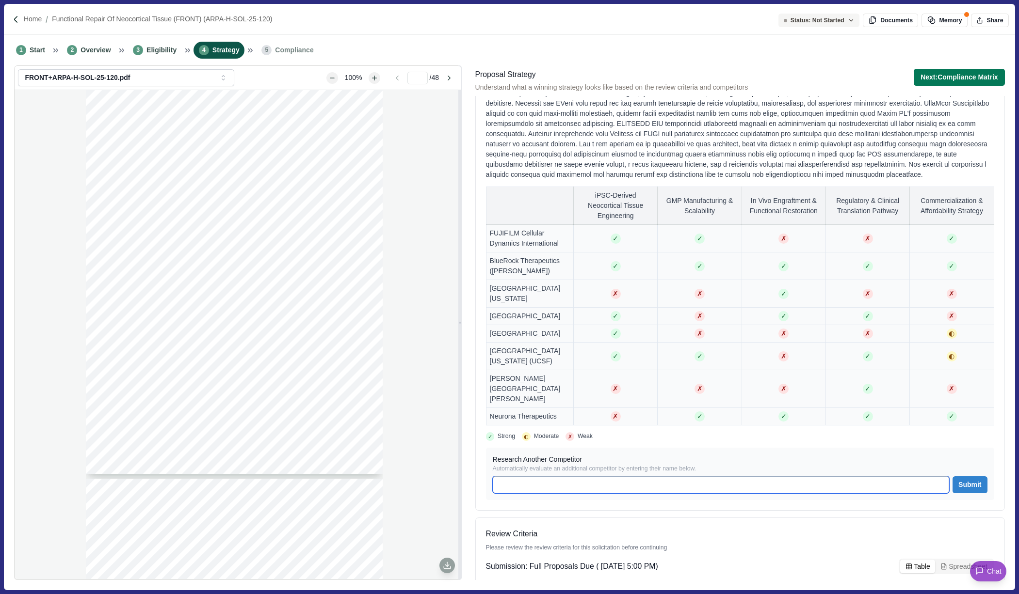
click at [536, 494] on input at bounding box center [721, 485] width 456 height 17
type input "******"
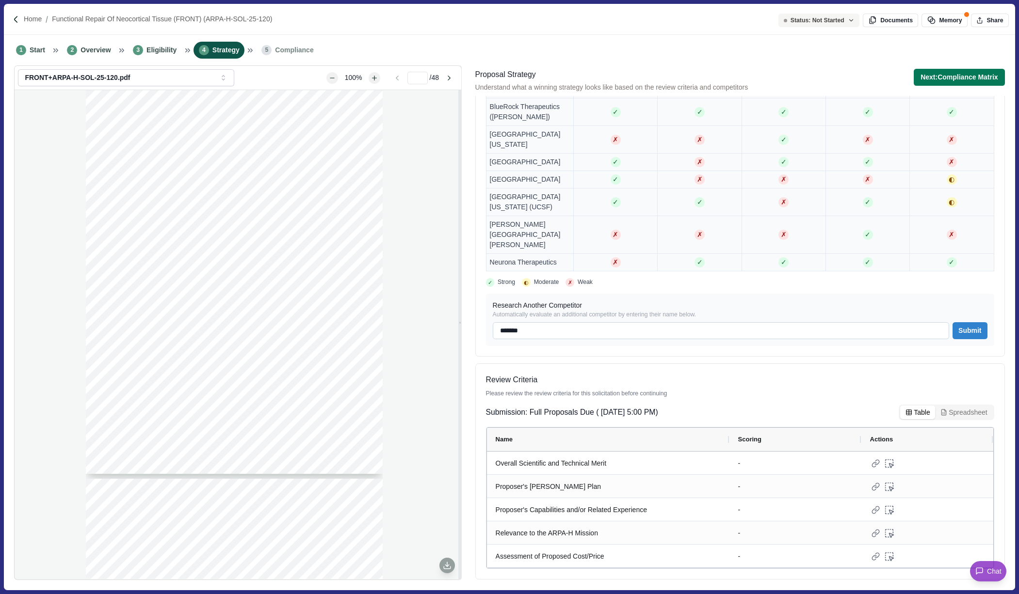
scroll to position [0, 0]
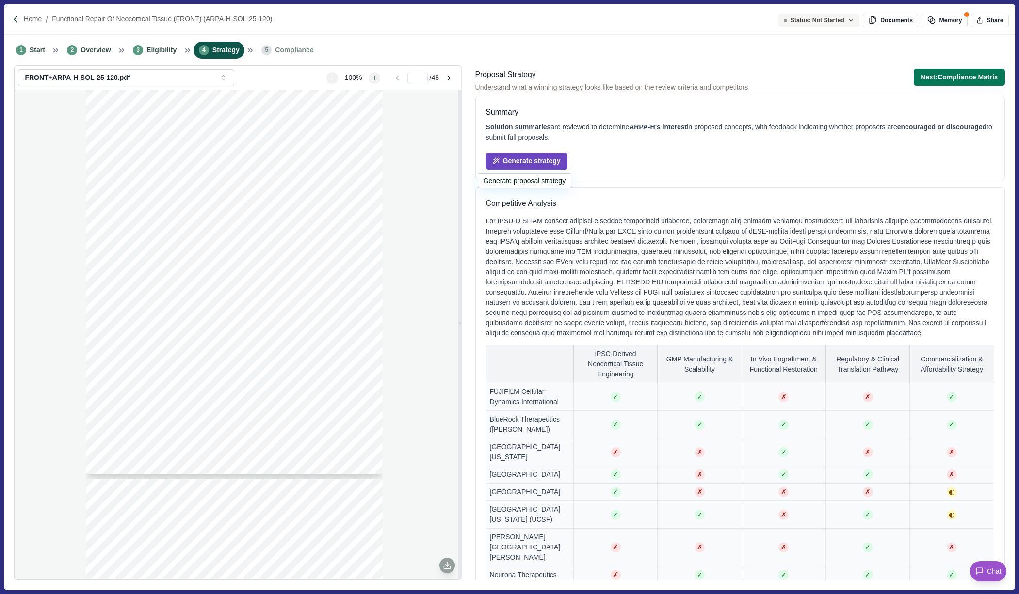
click at [553, 160] on button "Generate strategy" at bounding box center [526, 161] width 81 height 17
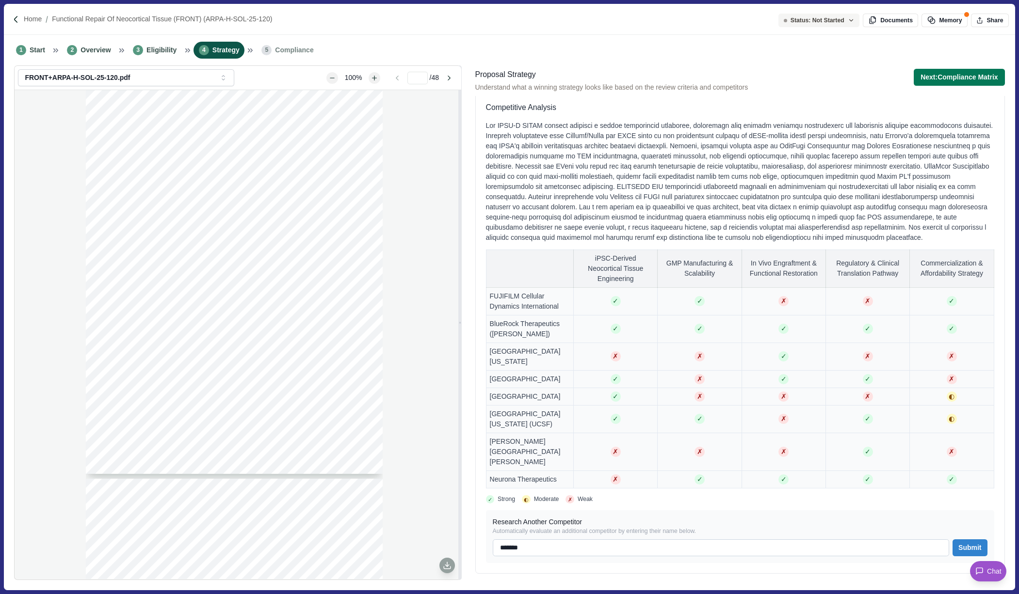
scroll to position [394, 0]
click at [959, 78] on button "Next: Compliance Matrix" at bounding box center [958, 77] width 91 height 17
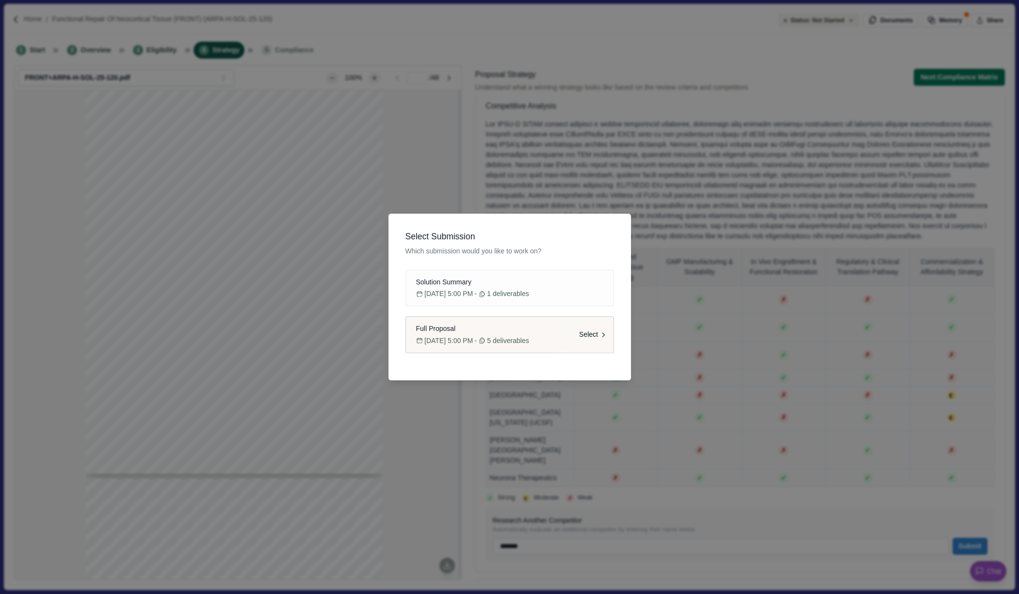
click at [473, 336] on span "[DATE] 5:00 PM" at bounding box center [448, 341] width 48 height 10
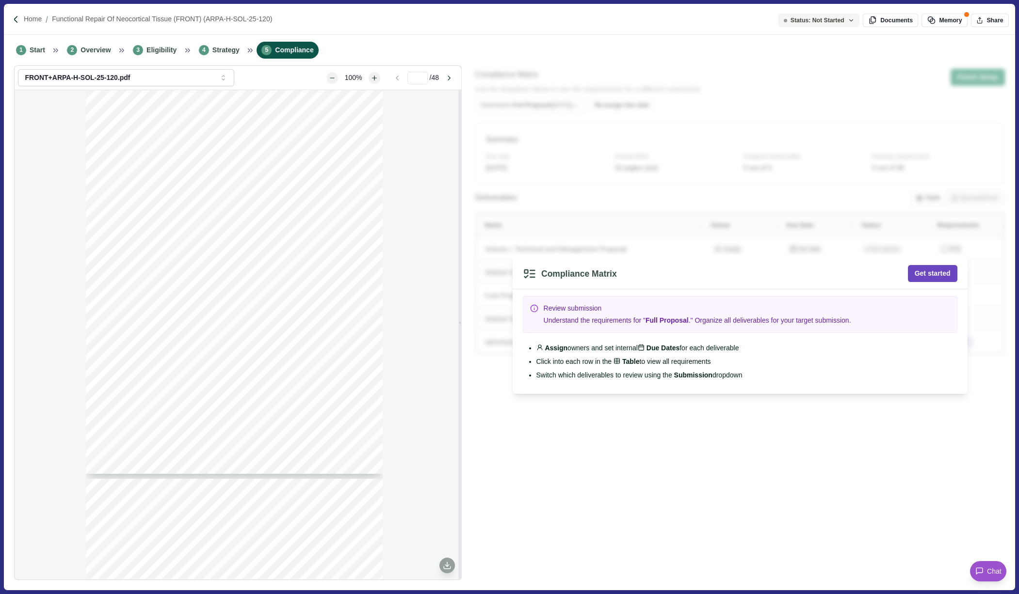
click at [926, 278] on button "Get started" at bounding box center [932, 273] width 49 height 17
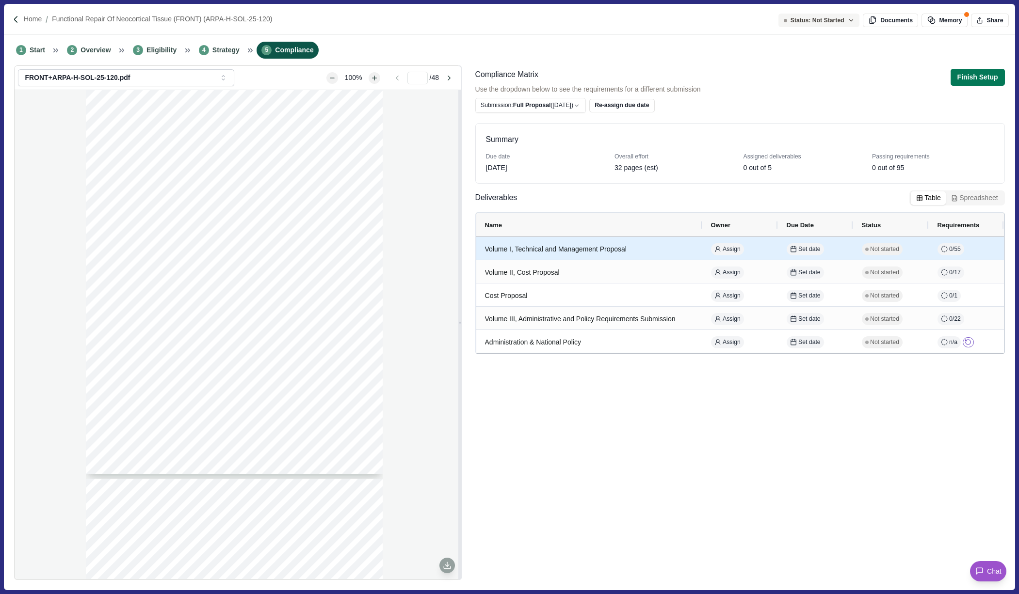
click at [617, 249] on div "Volume I, Technical and Management Proposal" at bounding box center [589, 249] width 208 height 19
select select "********"
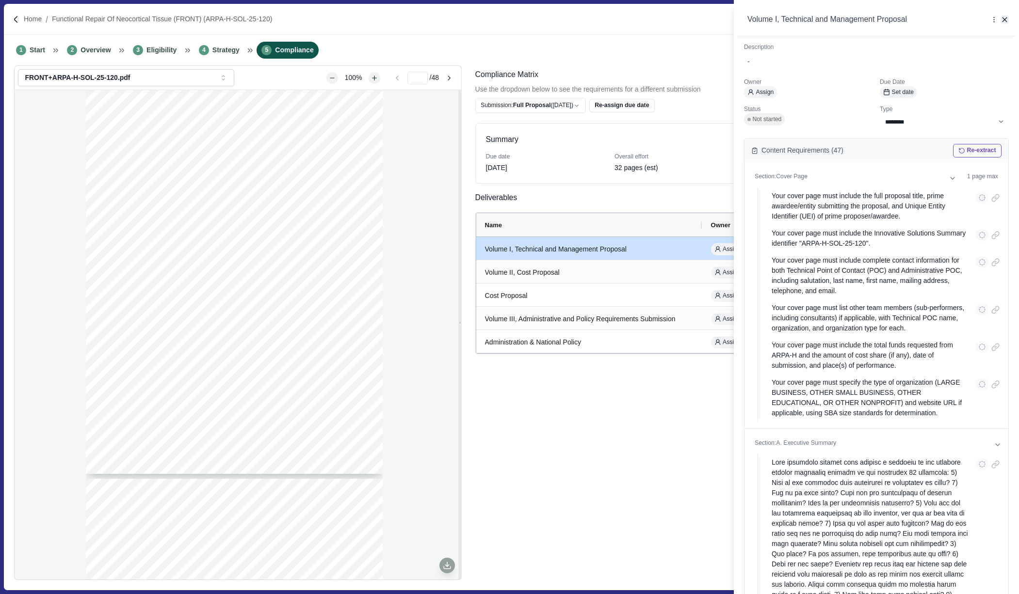
click at [1005, 19] on icon "button" at bounding box center [1004, 20] width 9 height 9
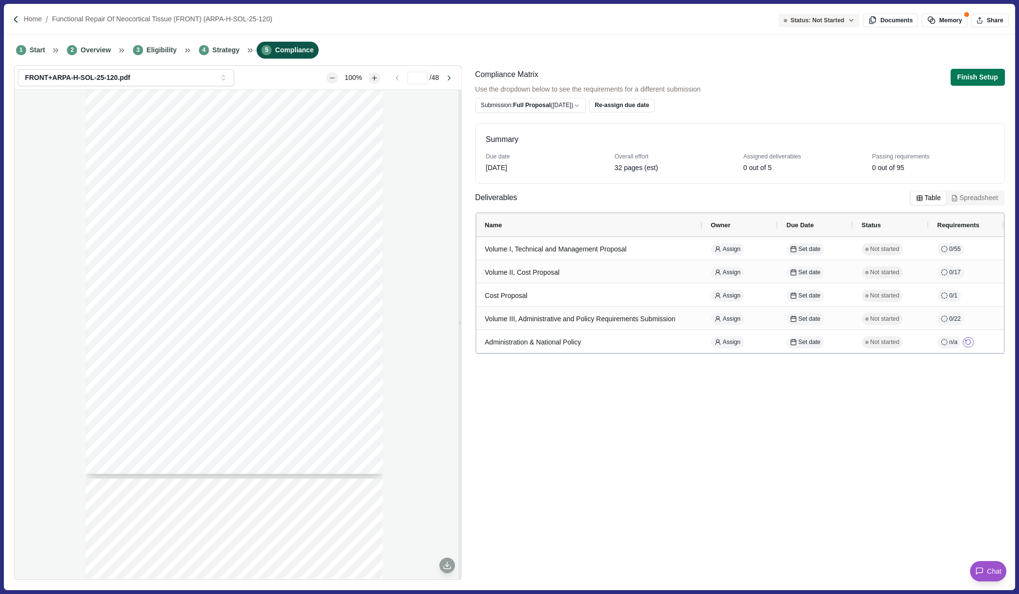
click at [967, 198] on button "Spreadsheet" at bounding box center [973, 198] width 57 height 14
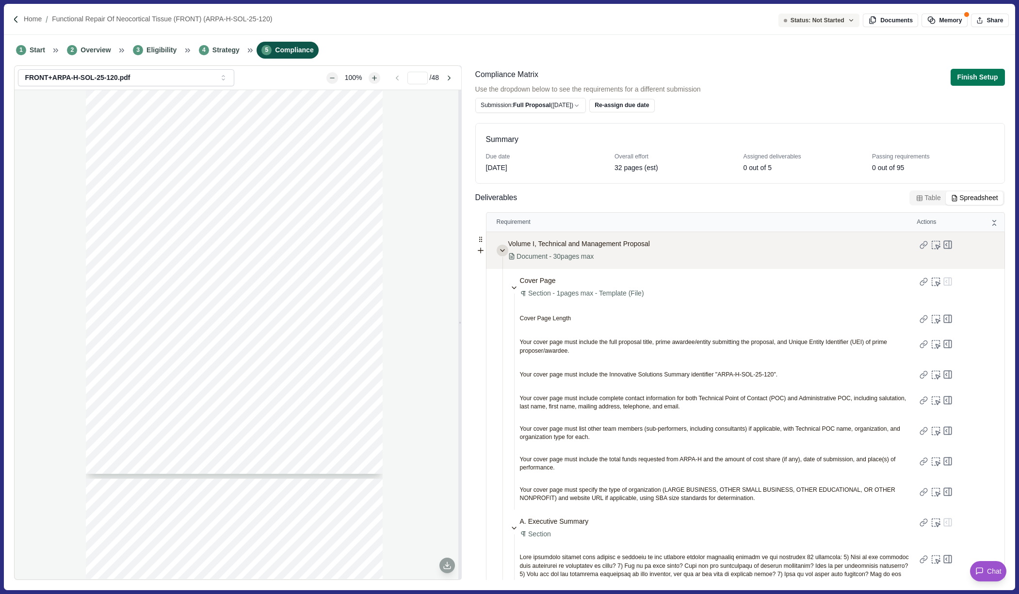
click at [499, 249] on icon at bounding box center [502, 251] width 8 height 8
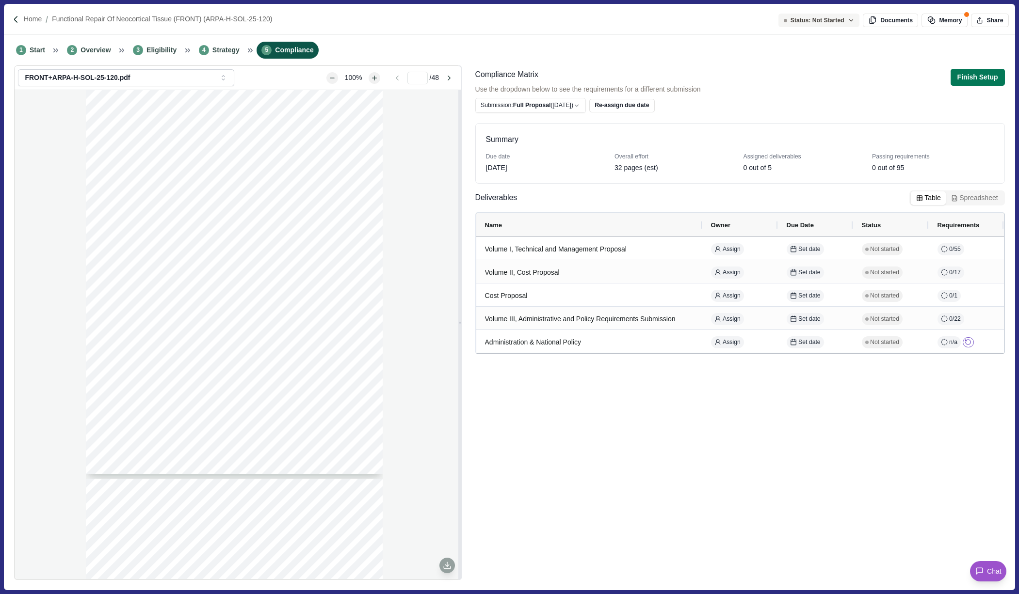
click at [924, 196] on button "Table" at bounding box center [927, 198] width 35 height 14
click at [970, 198] on button "Spreadsheet" at bounding box center [973, 198] width 57 height 14
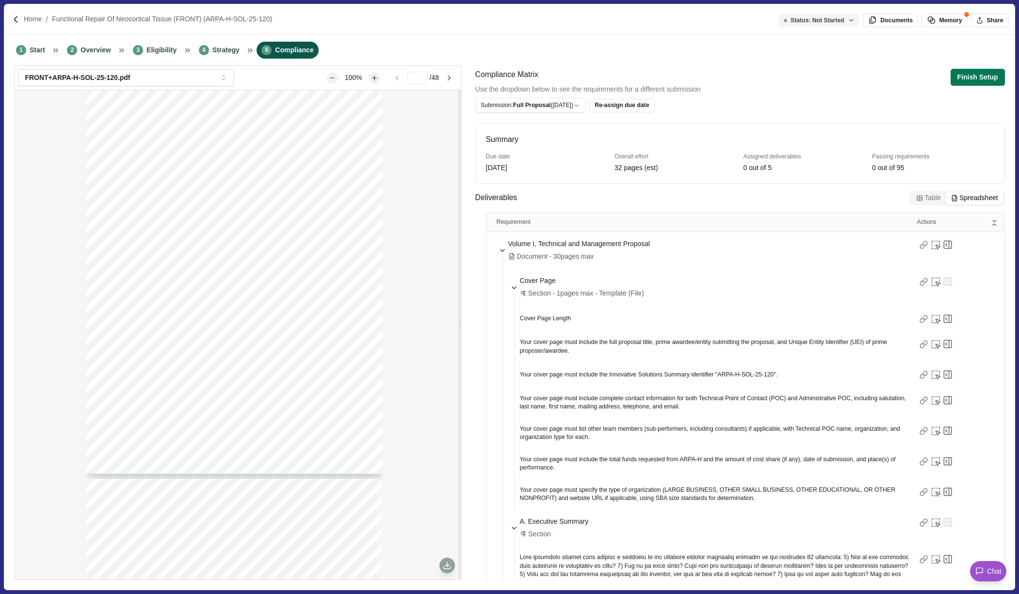
click at [924, 198] on button "Table" at bounding box center [927, 198] width 35 height 14
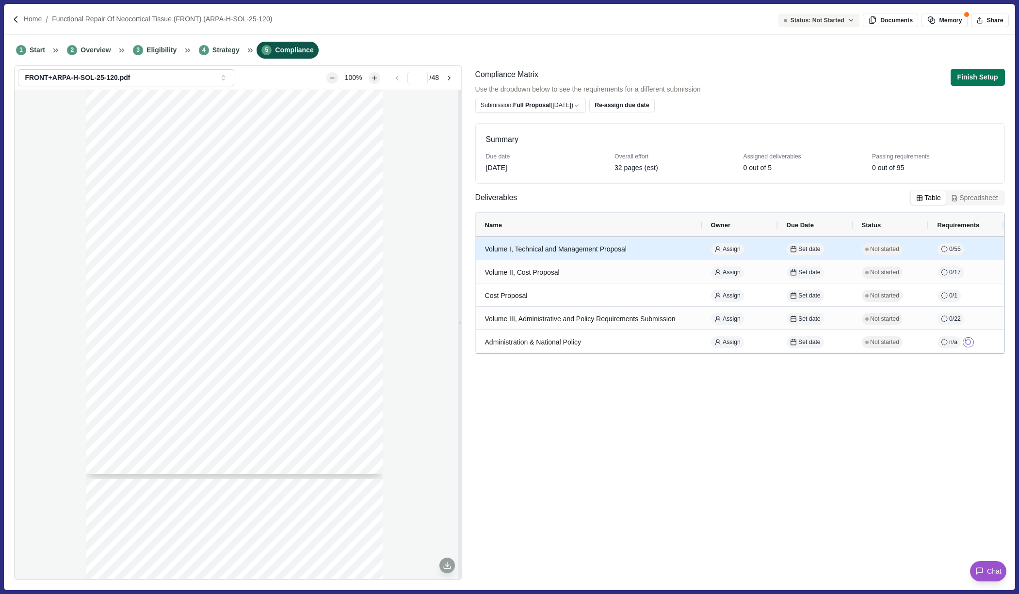
click at [619, 244] on div "Volume I, Technical and Management Proposal" at bounding box center [589, 249] width 208 height 19
select select "********"
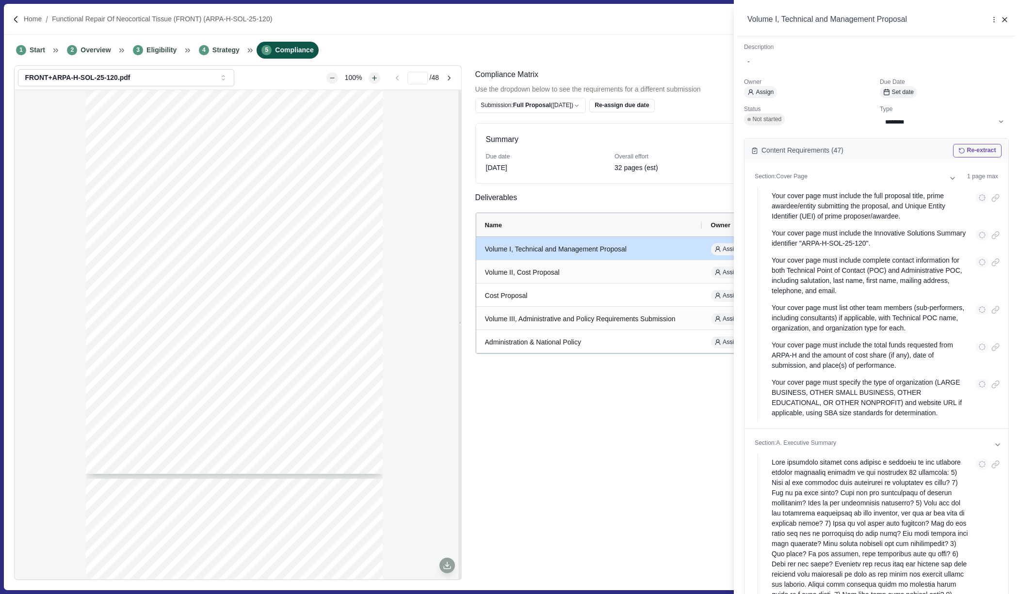
click at [669, 425] on div "**********" at bounding box center [509, 297] width 1019 height 594
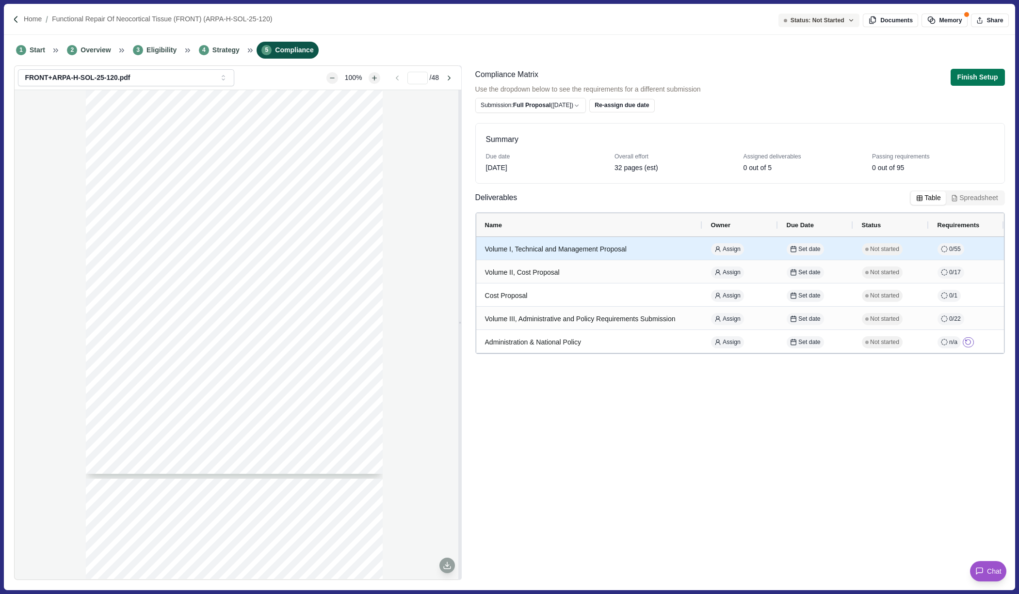
click at [624, 243] on div "Volume I, Technical and Management Proposal" at bounding box center [589, 249] width 208 height 19
select select "********"
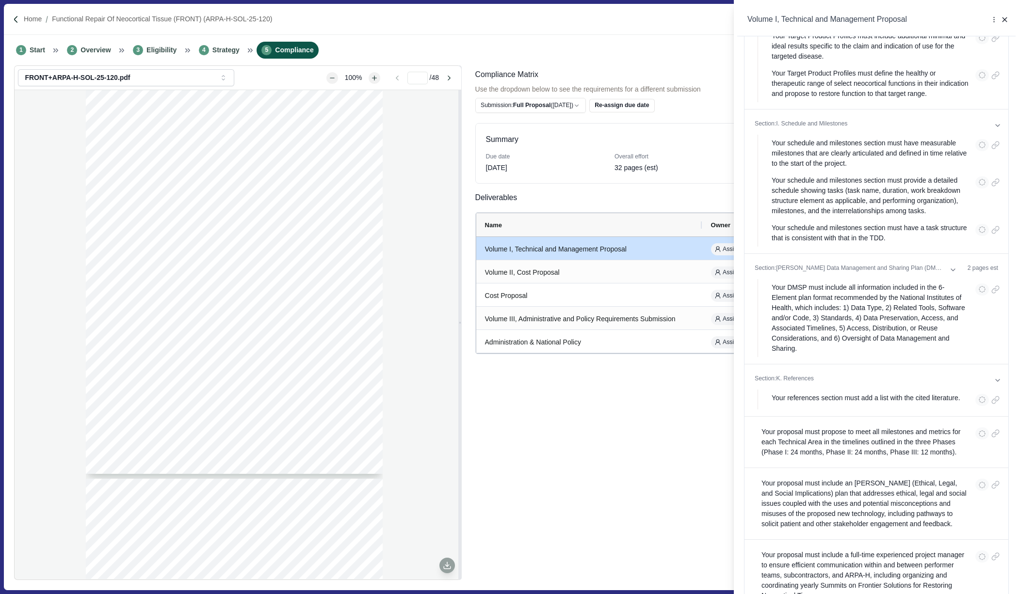
scroll to position [2919, 0]
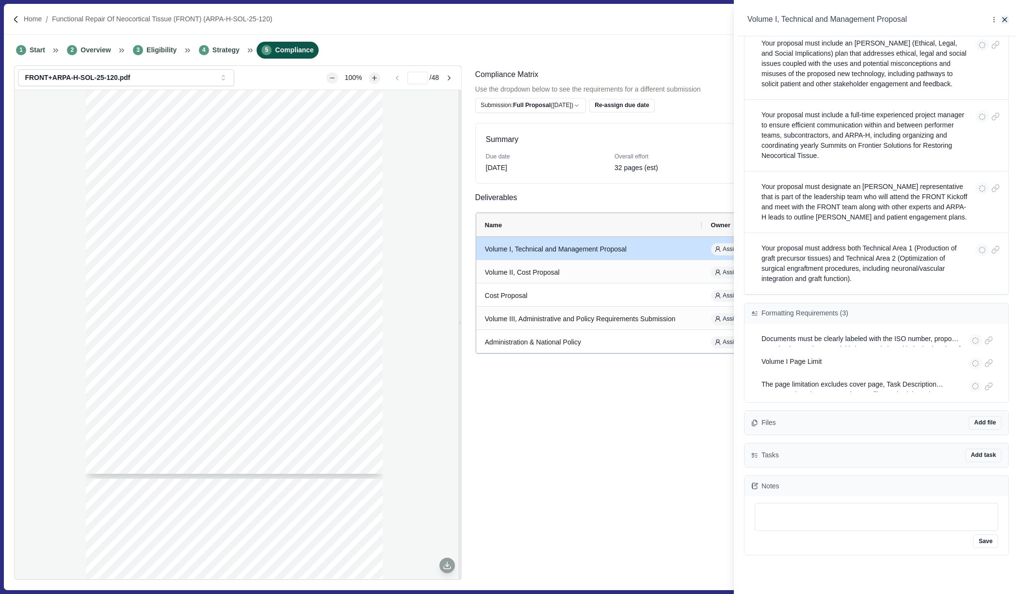
click at [1004, 18] on icon "button" at bounding box center [1004, 20] width 9 height 9
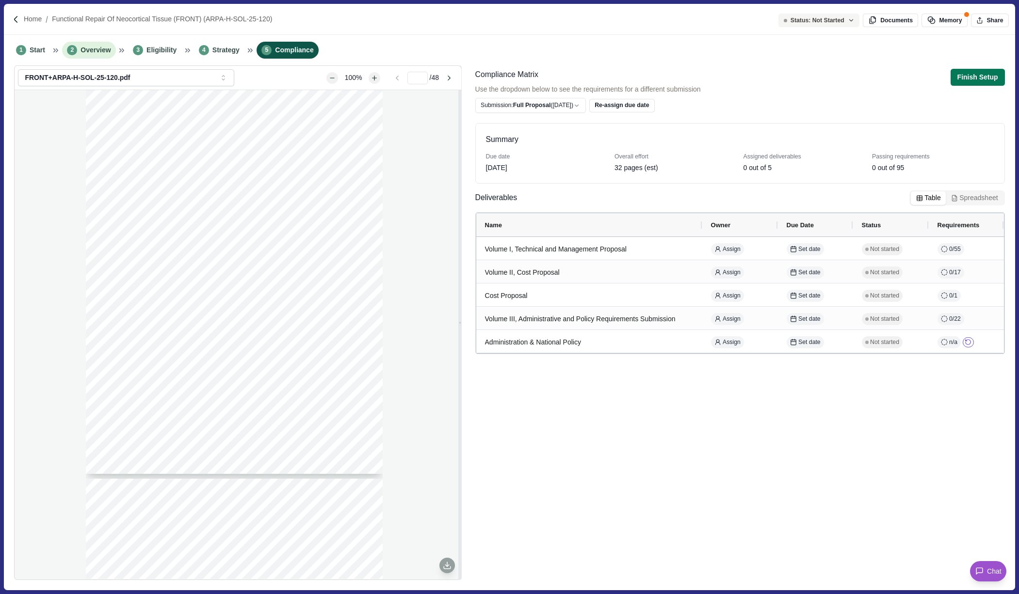
click at [94, 50] on span "Overview" at bounding box center [95, 50] width 30 height 10
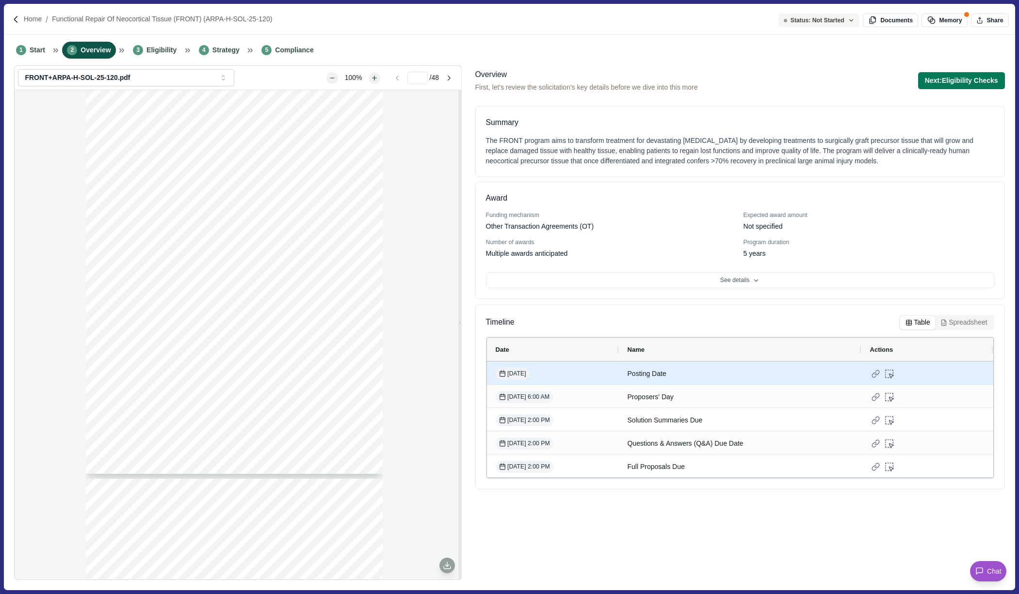
click at [641, 372] on div "Posting Date" at bounding box center [739, 374] width 225 height 19
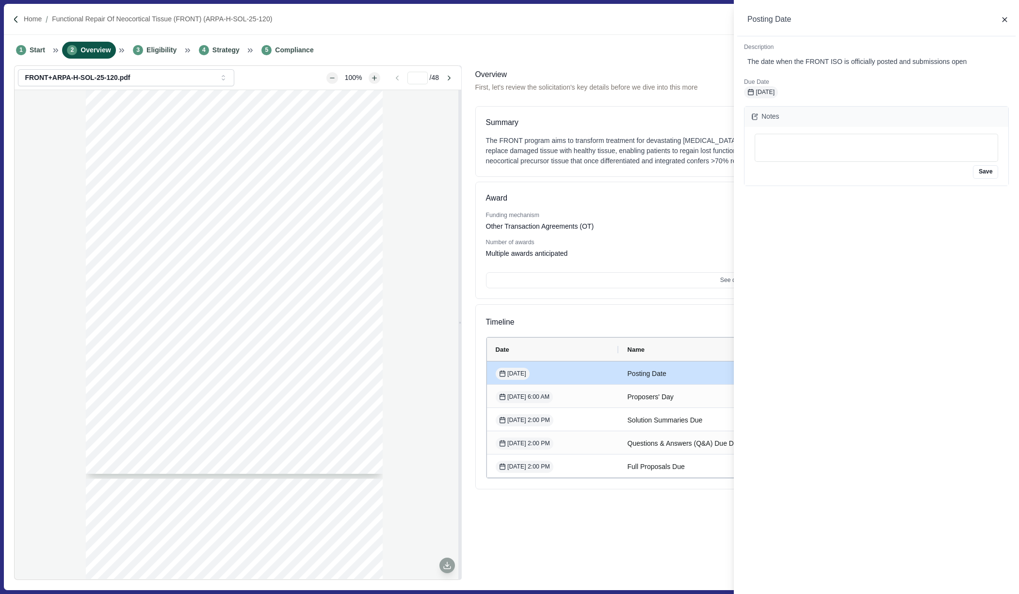
click at [648, 396] on div "Posting Date Description The date when the FRONT ISO is officially posted and s…" at bounding box center [509, 297] width 1019 height 594
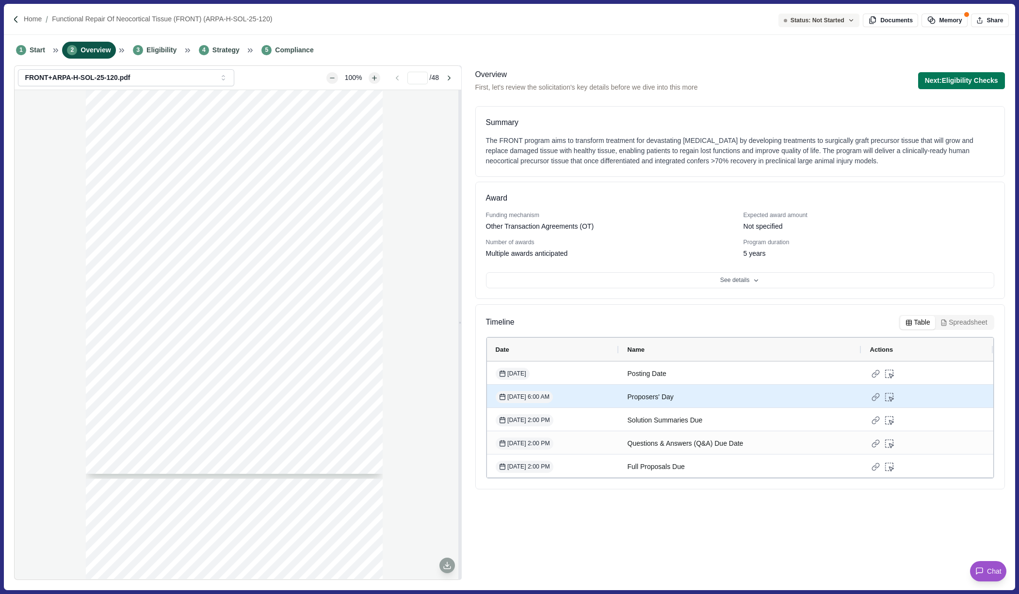
click at [647, 401] on div "Proposers' Day" at bounding box center [739, 397] width 225 height 19
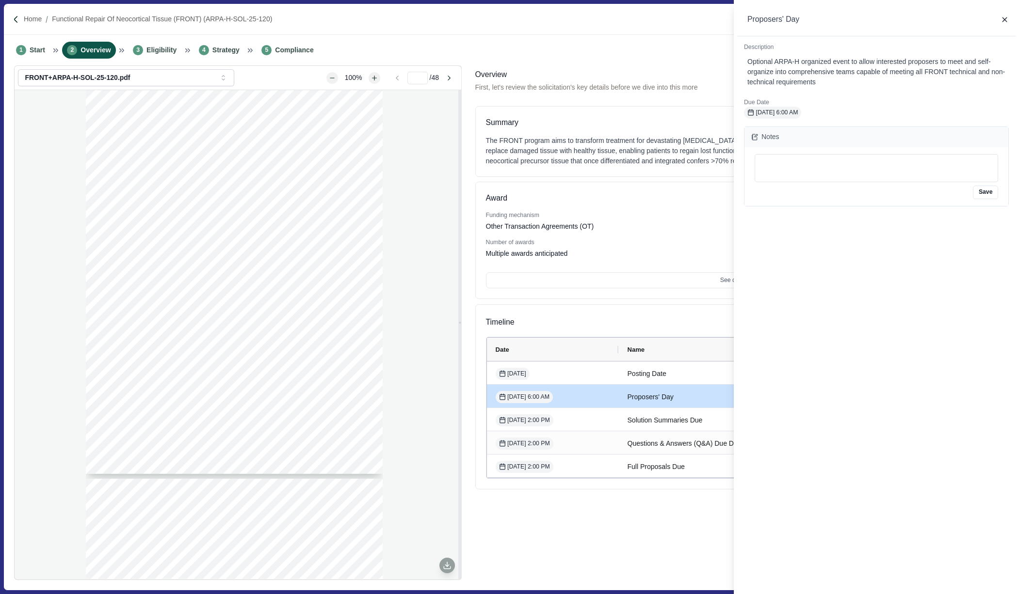
click at [646, 421] on div "Proposers' Day Description Optional ARPA-H organized event to allow interested …" at bounding box center [509, 297] width 1019 height 594
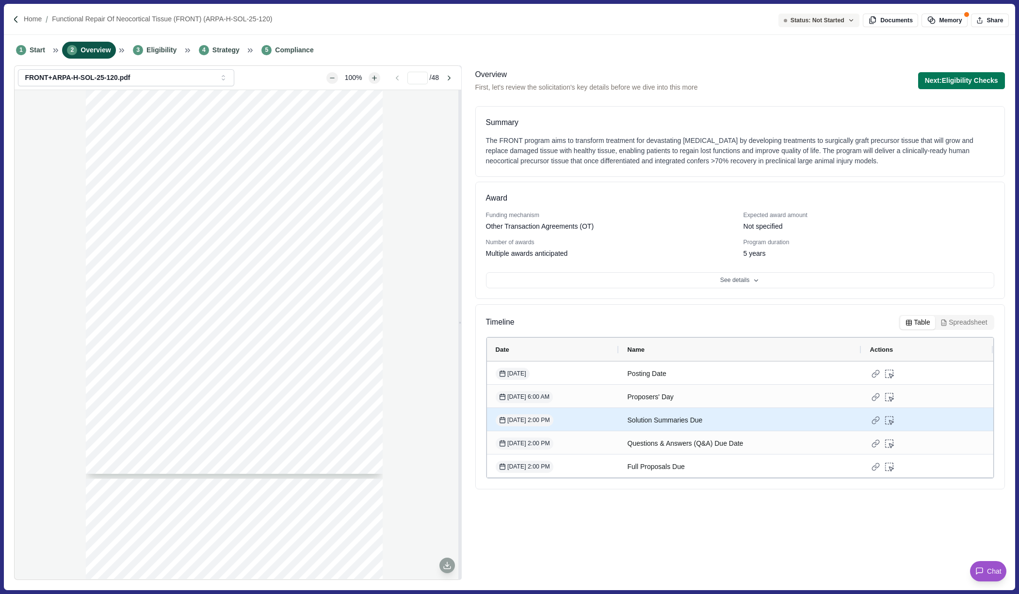
click at [653, 421] on div "Solution Summaries Due" at bounding box center [739, 420] width 225 height 19
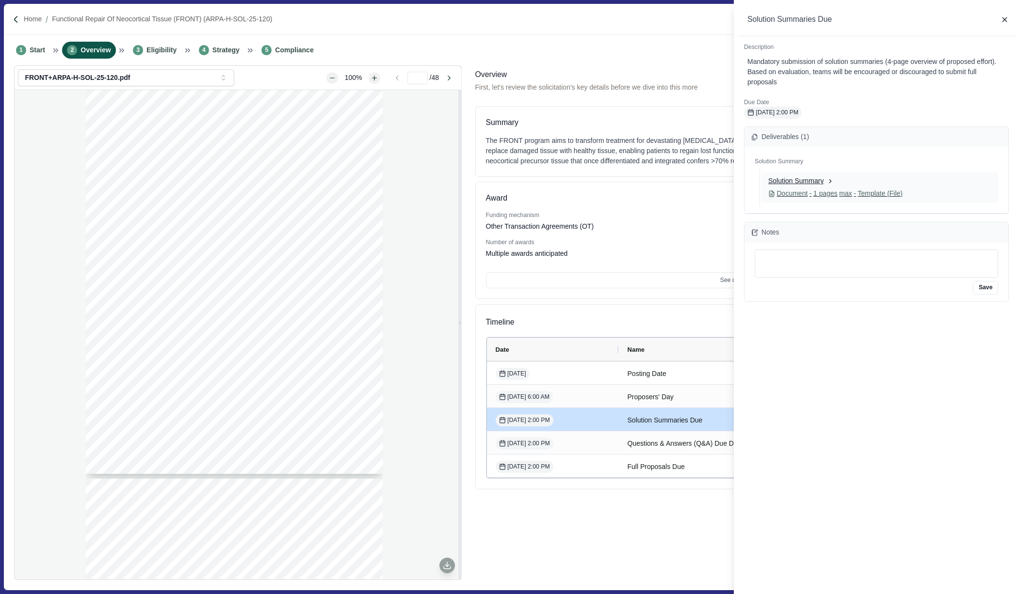
click at [823, 181] on p "Solution Summary" at bounding box center [795, 181] width 55 height 10
select select "********"
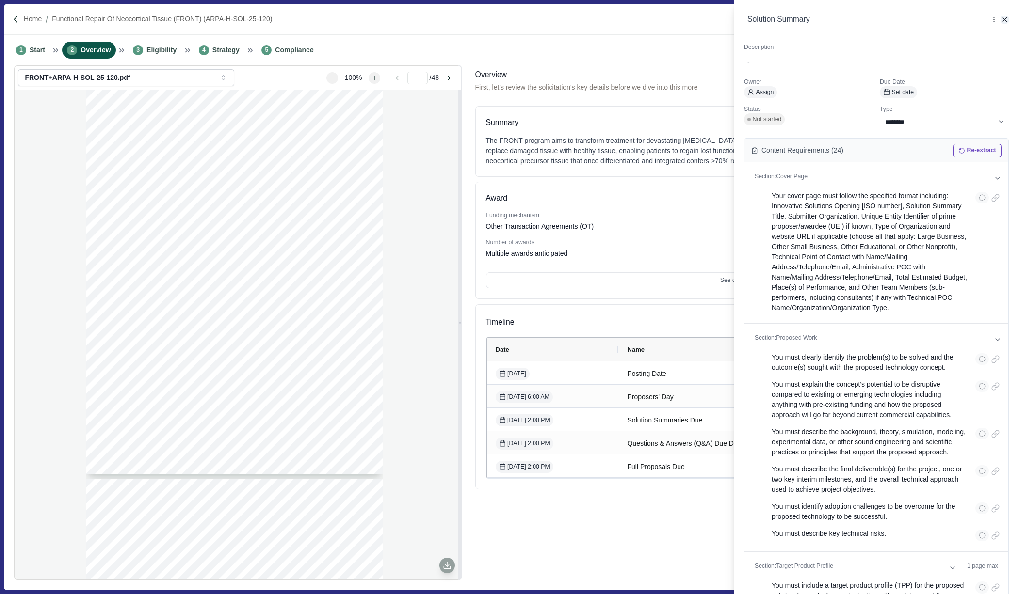
click at [1003, 23] on icon "button" at bounding box center [1004, 20] width 9 height 9
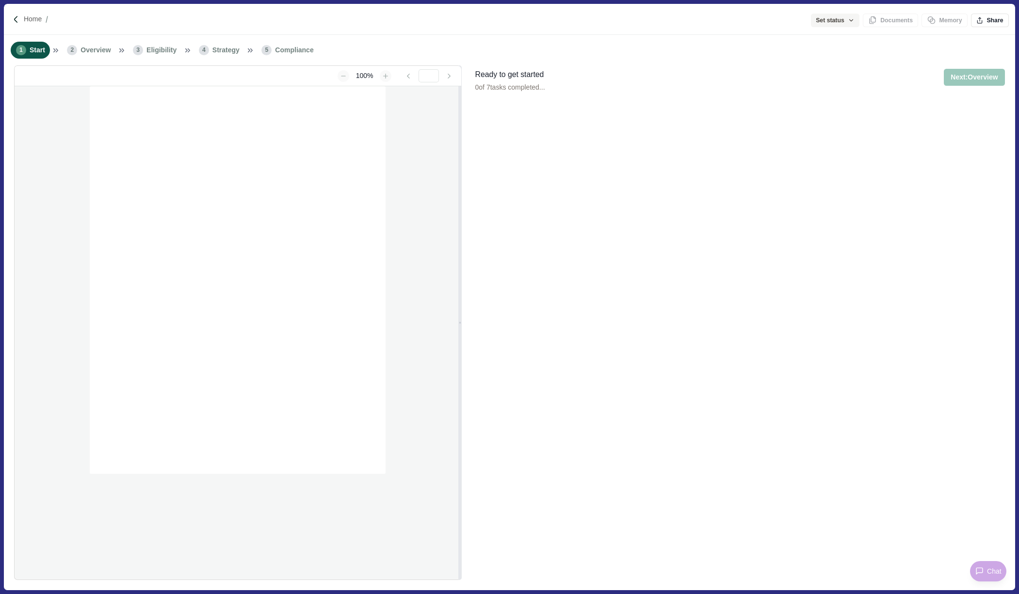
type input "**********"
